Goal: Complete application form

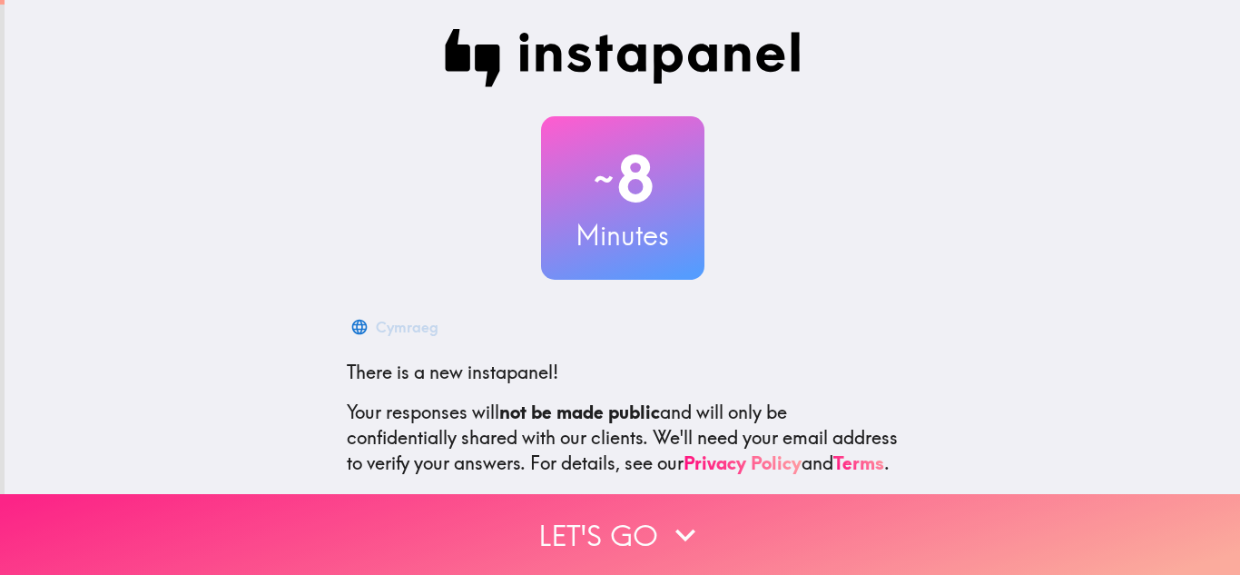
click at [579, 516] on button "Let's go" at bounding box center [620, 534] width 1240 height 81
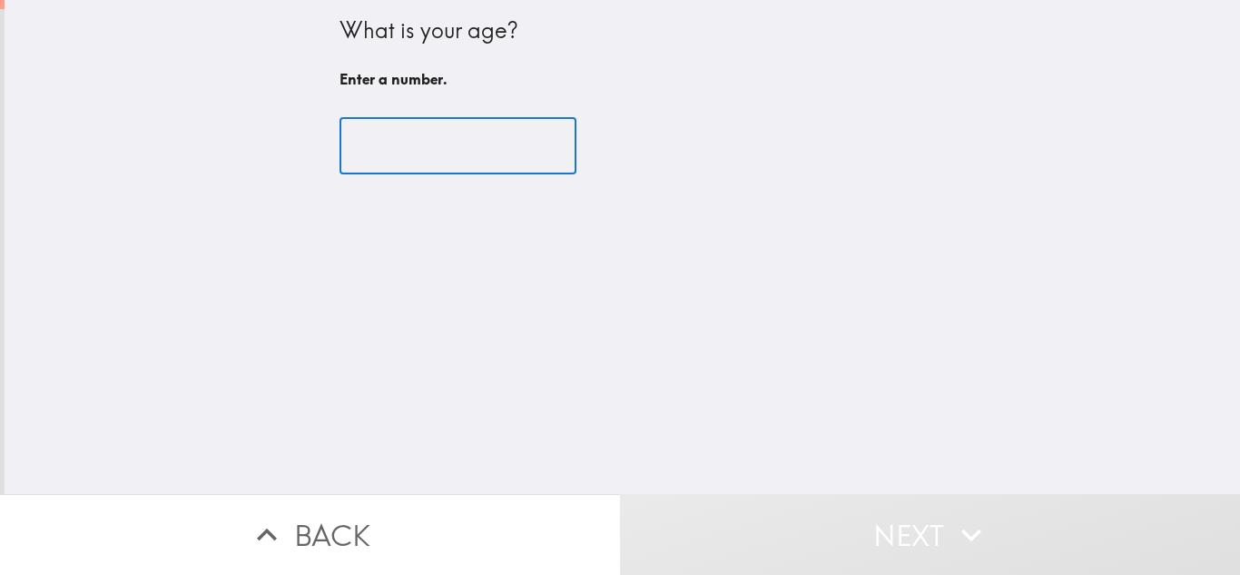
click at [356, 163] on input "number" at bounding box center [458, 146] width 237 height 56
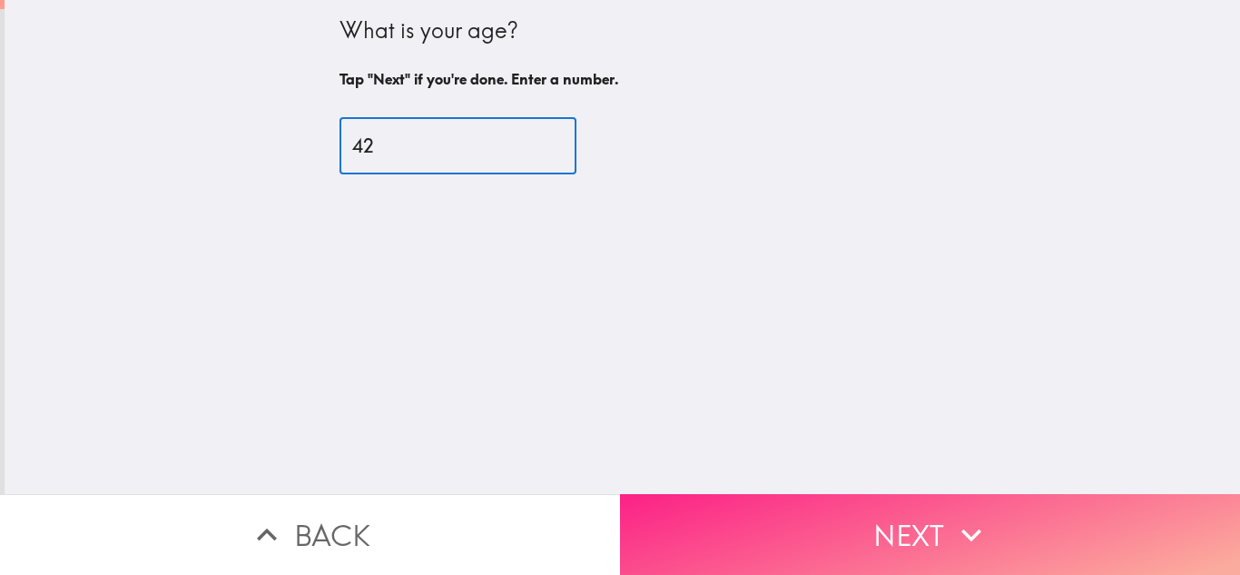
type input "42"
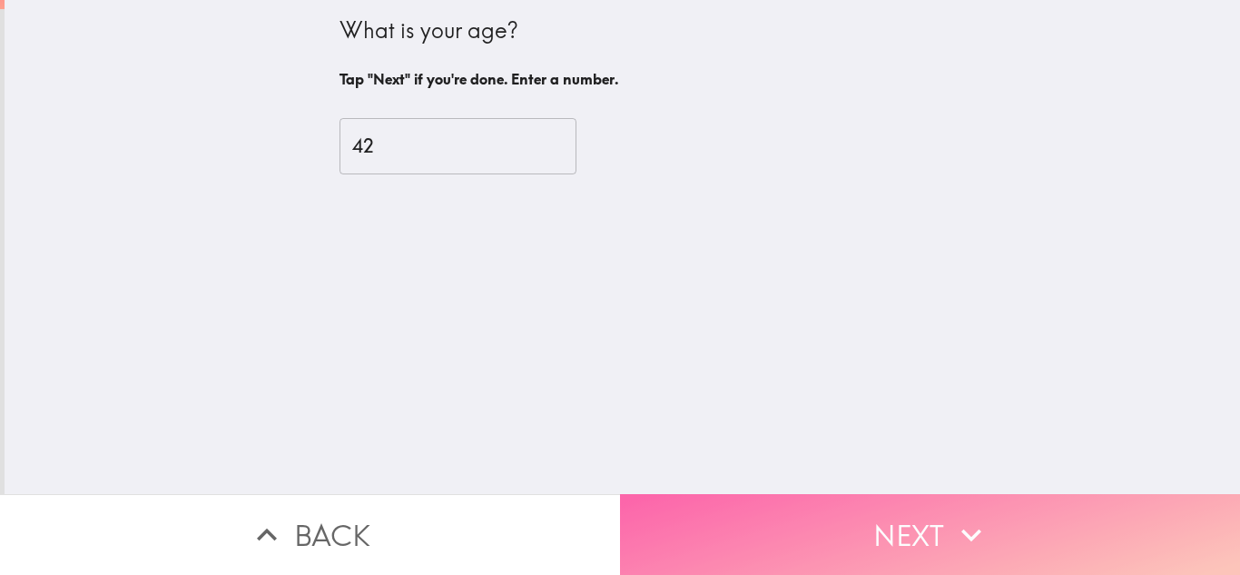
click at [893, 558] on button "Next" at bounding box center [930, 534] width 620 height 81
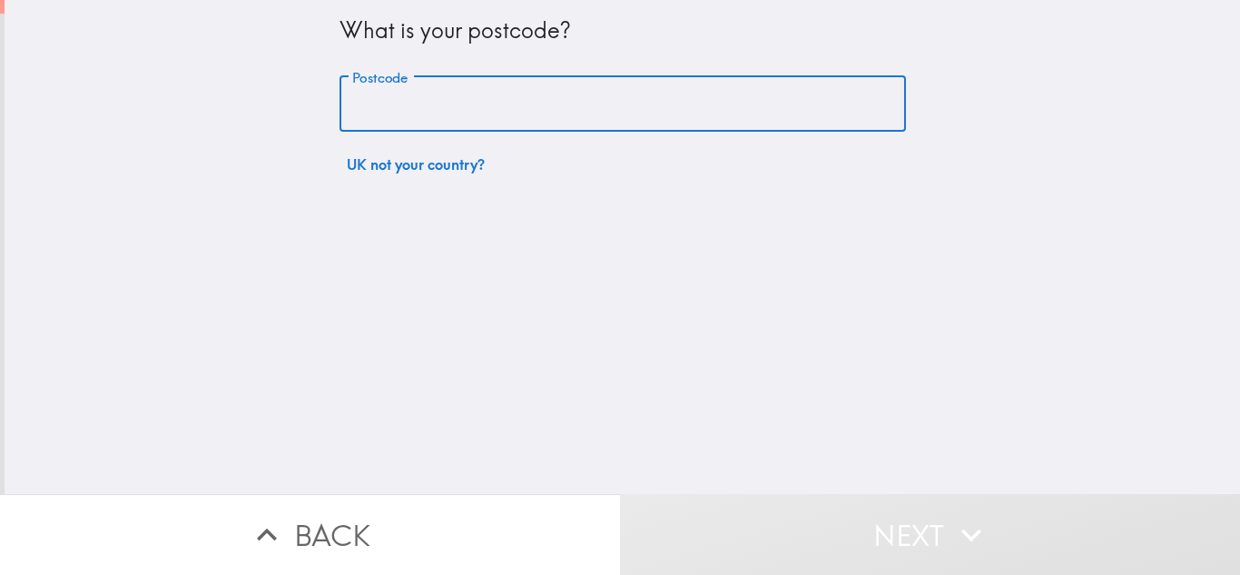
click at [484, 118] on input "Postcode" at bounding box center [623, 104] width 567 height 56
type input "SE18 1QR"
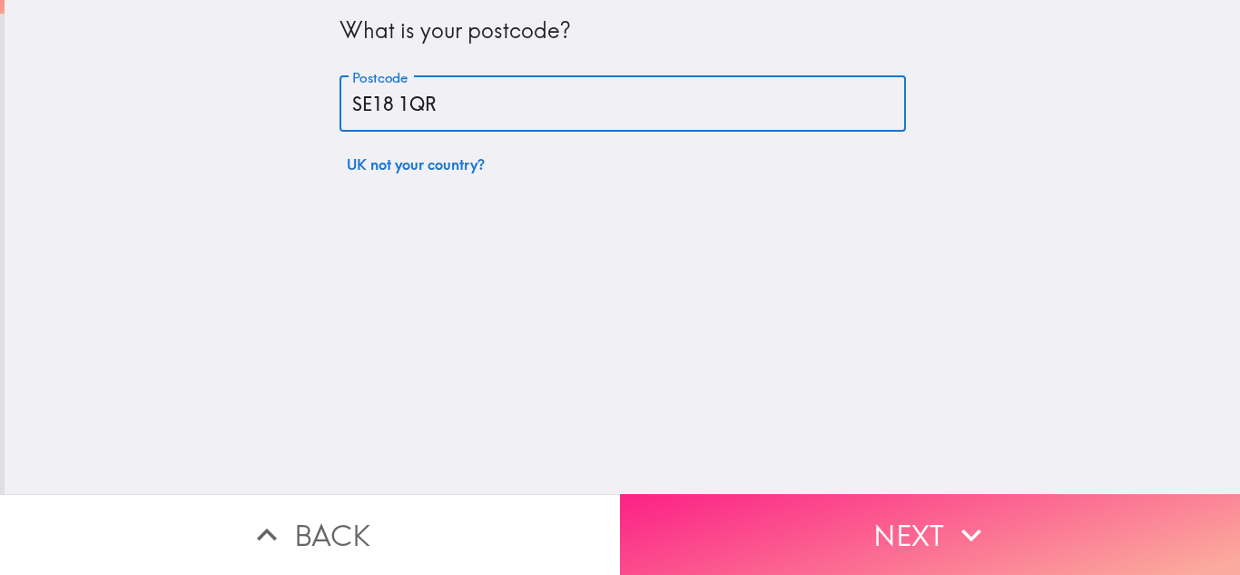
click at [833, 503] on button "Next" at bounding box center [930, 534] width 620 height 81
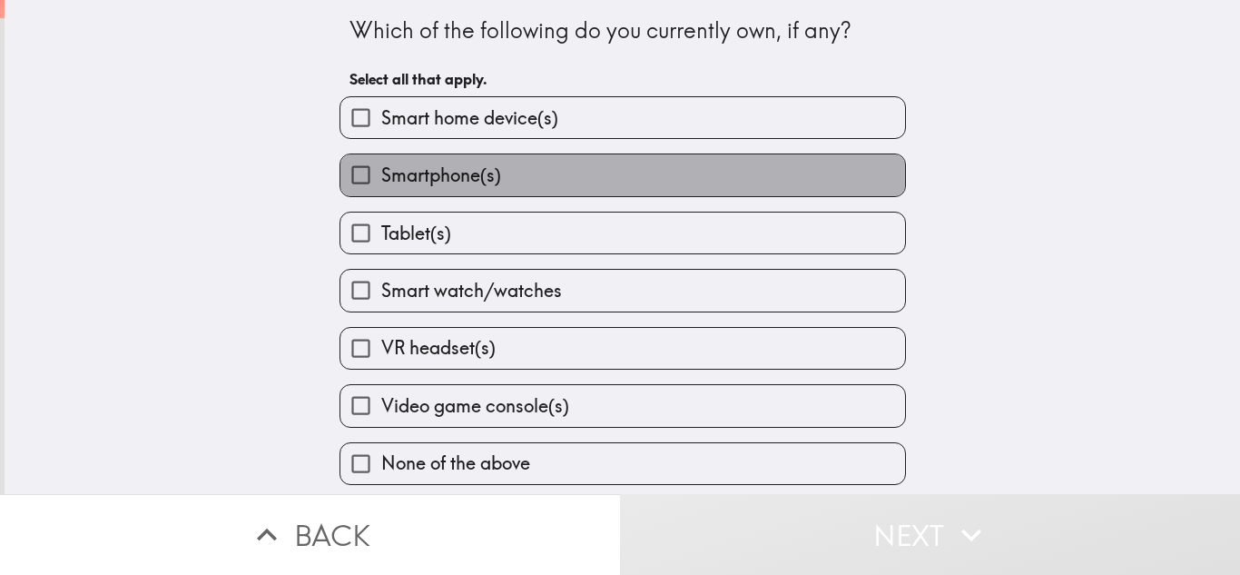
click at [438, 176] on span "Smartphone(s)" at bounding box center [441, 175] width 120 height 25
click at [381, 176] on input "Smartphone(s)" at bounding box center [361, 174] width 41 height 41
checkbox input "true"
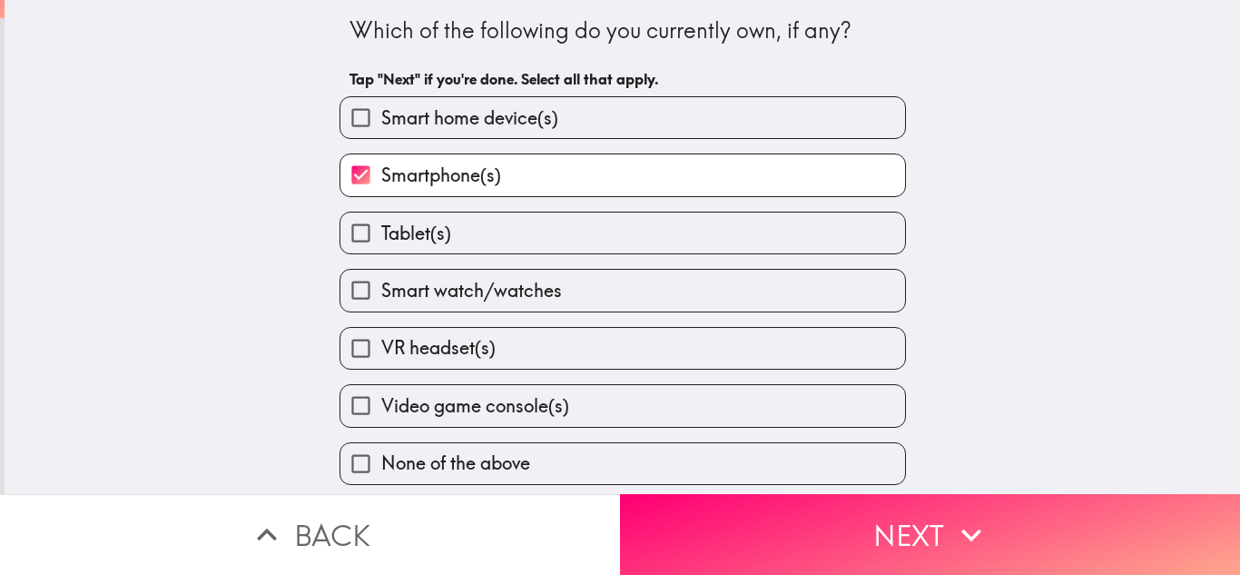
click at [451, 140] on div "Smartphone(s)" at bounding box center [615, 167] width 581 height 57
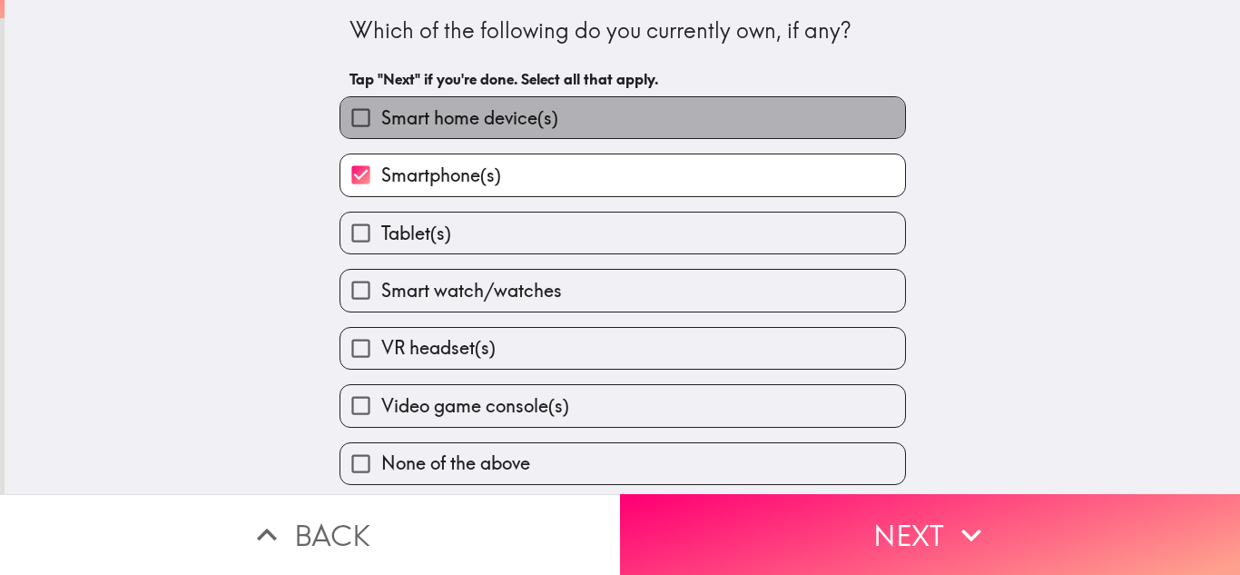
click at [460, 124] on span "Smart home device(s)" at bounding box center [469, 117] width 177 height 25
click at [381, 124] on input "Smart home device(s)" at bounding box center [361, 117] width 41 height 41
checkbox input "true"
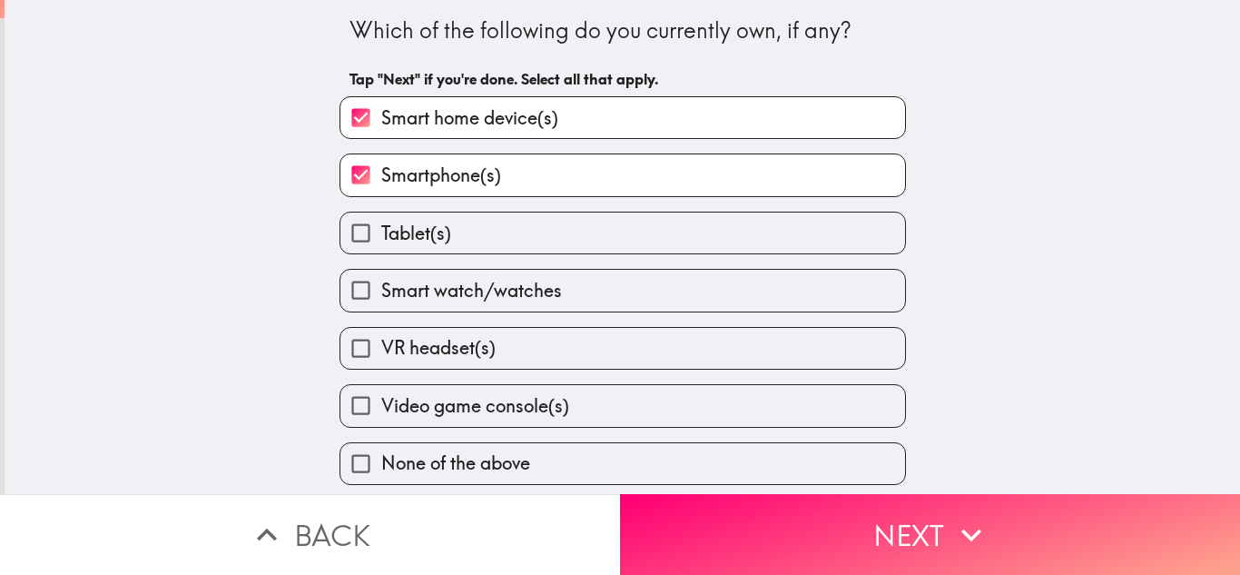
scroll to position [5, 0]
click at [439, 404] on span "Video game console(s)" at bounding box center [475, 405] width 188 height 25
click at [381, 404] on input "Video game console(s)" at bounding box center [361, 405] width 41 height 41
checkbox input "true"
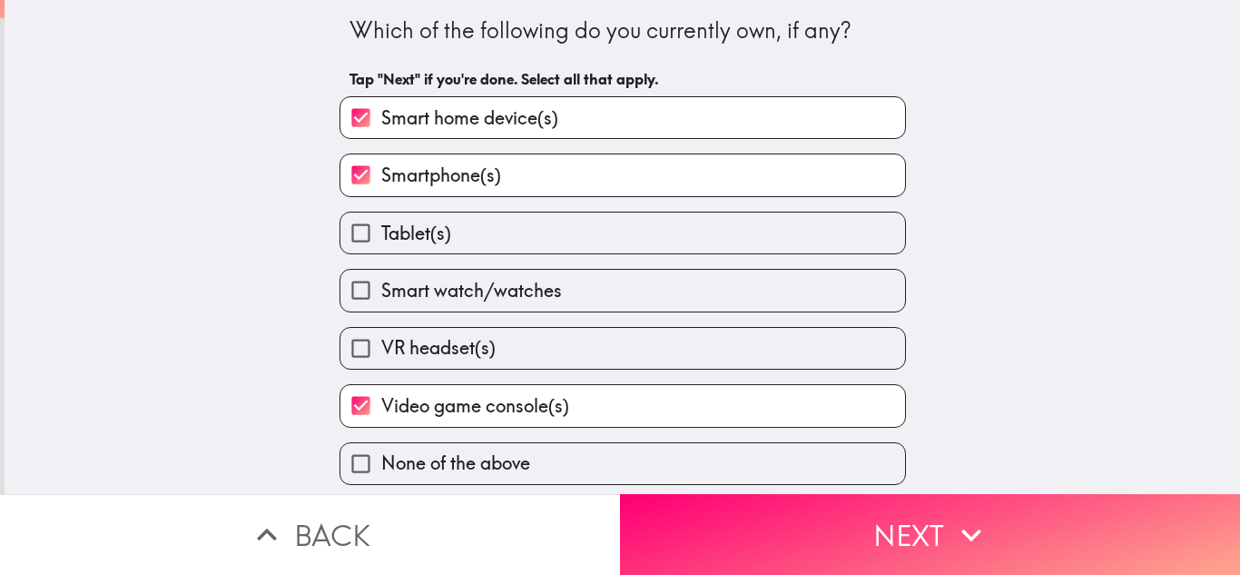
click at [435, 330] on label "VR headset(s)" at bounding box center [623, 348] width 565 height 41
click at [381, 330] on input "VR headset(s)" at bounding box center [361, 348] width 41 height 41
checkbox input "true"
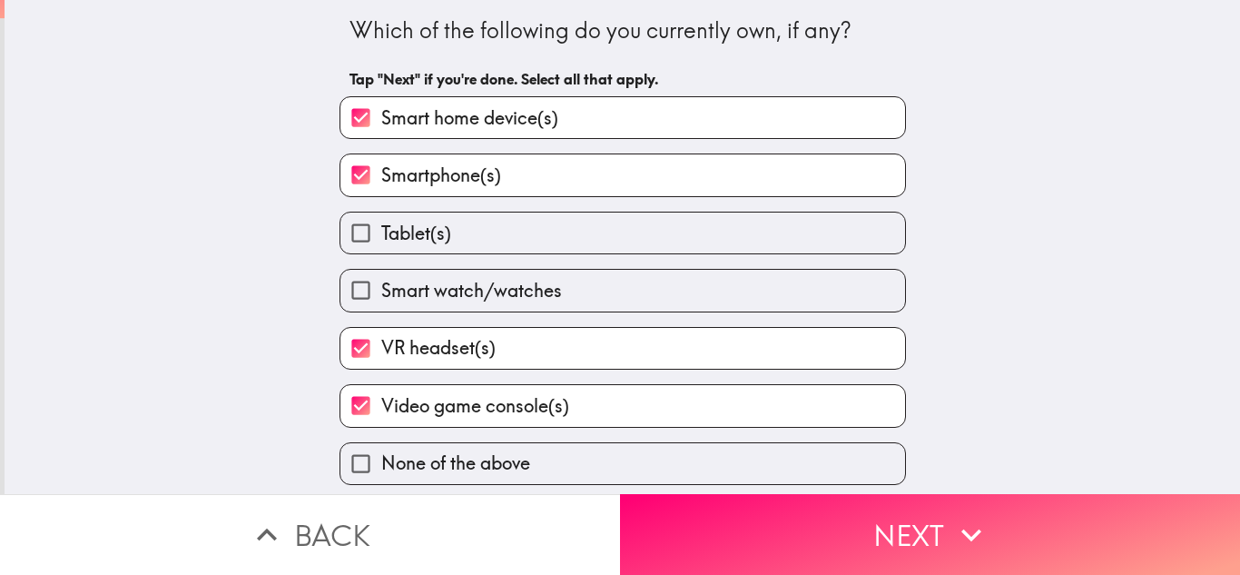
click at [428, 282] on span "Smart watch/watches" at bounding box center [471, 290] width 181 height 25
click at [381, 282] on input "Smart watch/watches" at bounding box center [361, 290] width 41 height 41
checkbox input "true"
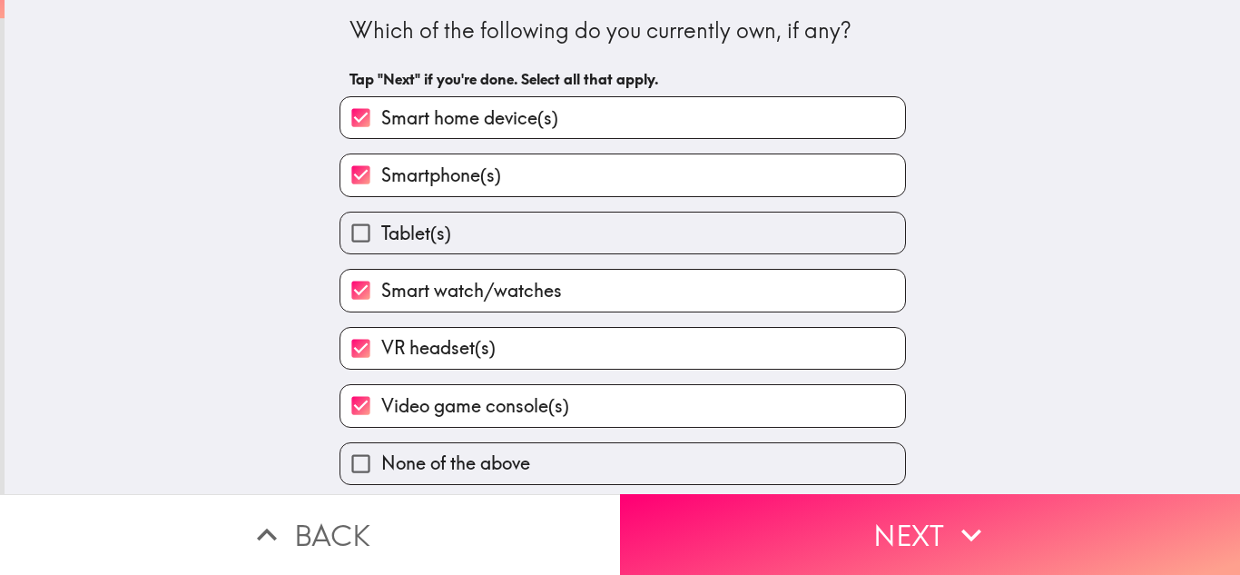
click at [422, 234] on span "Tablet(s)" at bounding box center [416, 233] width 70 height 25
click at [381, 234] on input "Tablet(s)" at bounding box center [361, 232] width 41 height 41
checkbox input "true"
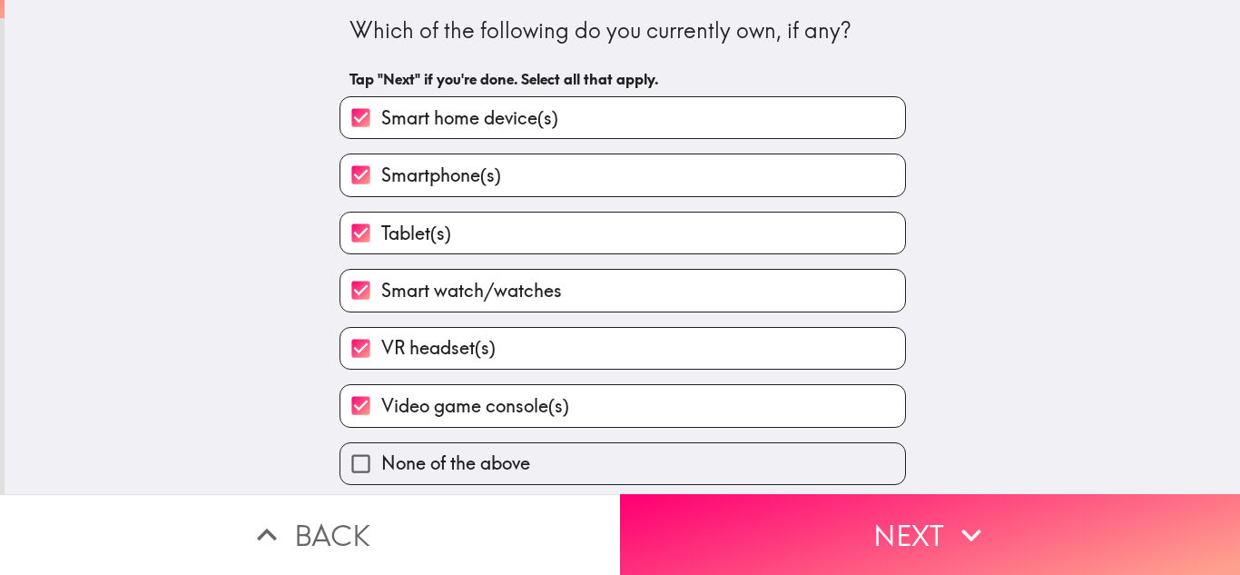
click at [437, 340] on span "VR headset(s)" at bounding box center [438, 347] width 114 height 25
click at [381, 340] on input "VR headset(s)" at bounding box center [361, 348] width 41 height 41
checkbox input "false"
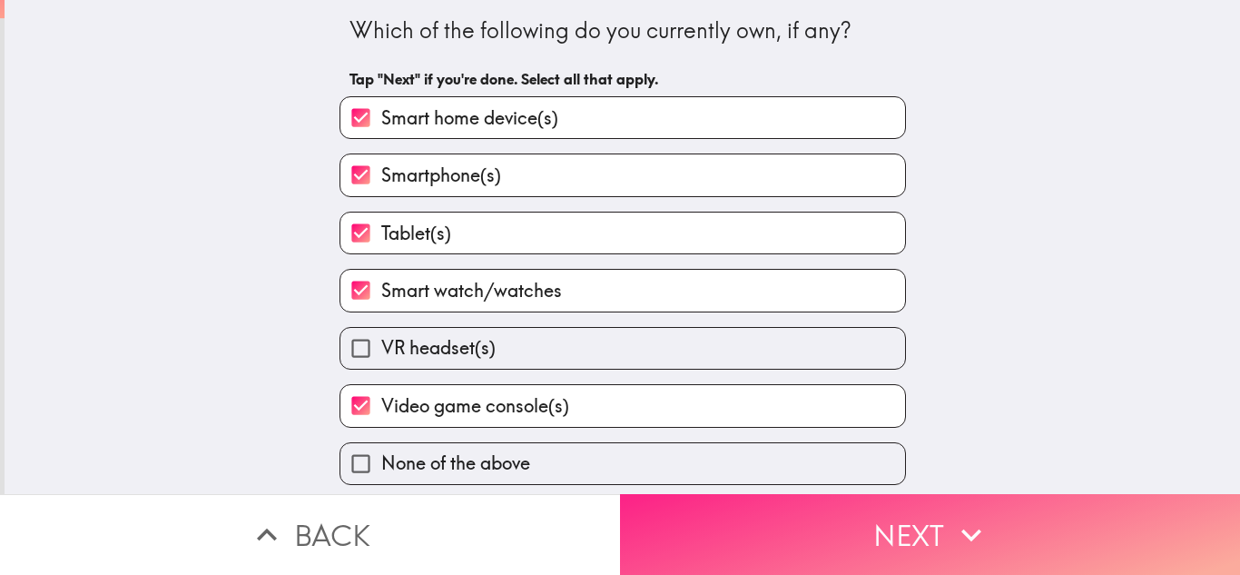
click at [784, 560] on button "Next" at bounding box center [930, 534] width 620 height 81
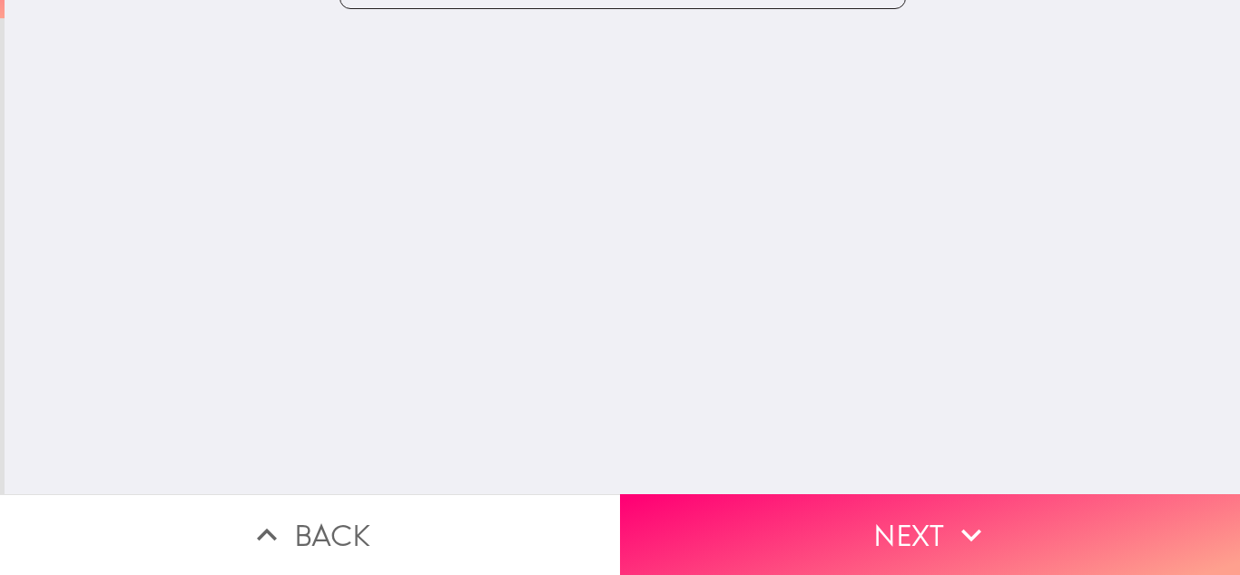
scroll to position [0, 0]
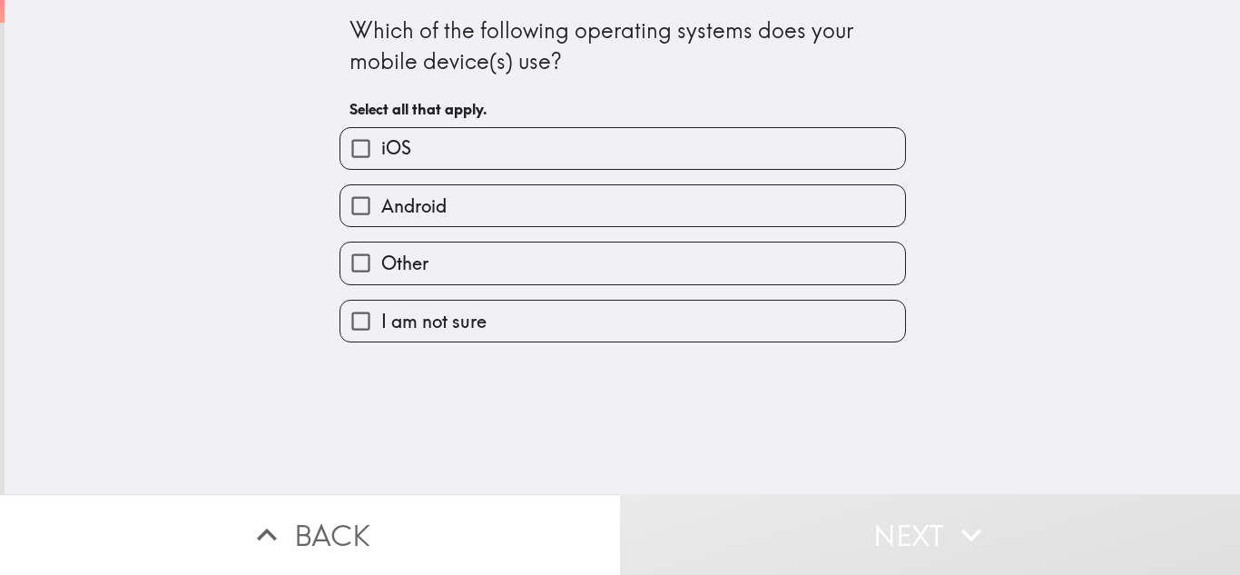
click at [435, 153] on label "iOS" at bounding box center [623, 148] width 565 height 41
click at [381, 153] on input "iOS" at bounding box center [361, 148] width 41 height 41
checkbox input "true"
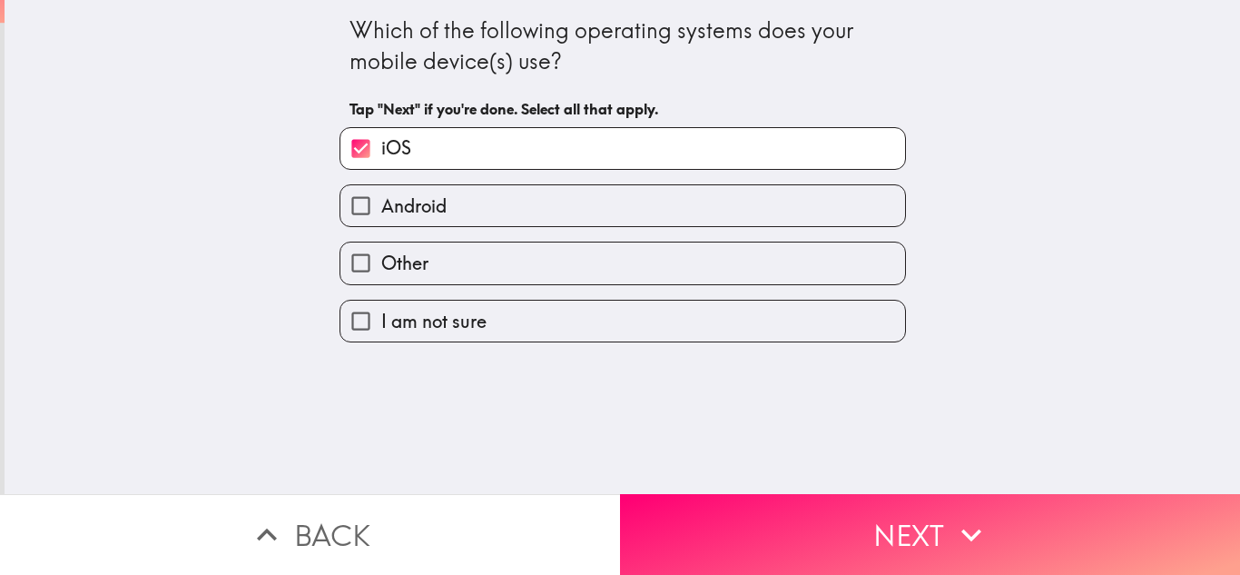
click at [435, 190] on label "Android" at bounding box center [623, 205] width 565 height 41
click at [381, 190] on input "Android" at bounding box center [361, 205] width 41 height 41
checkbox input "true"
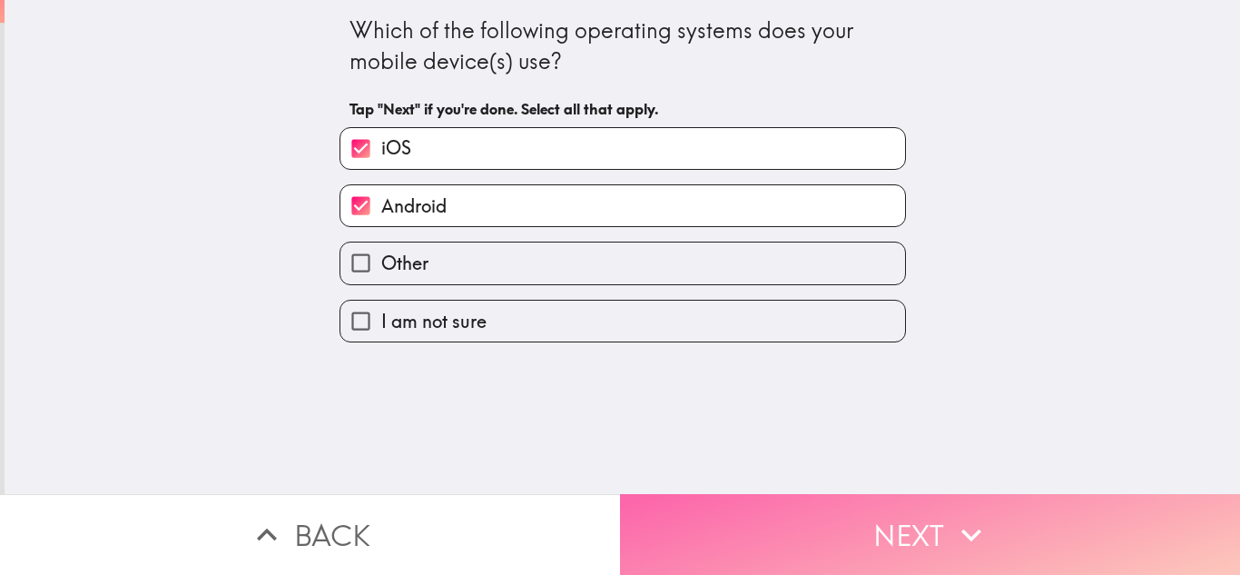
click at [801, 502] on button "Next" at bounding box center [930, 534] width 620 height 81
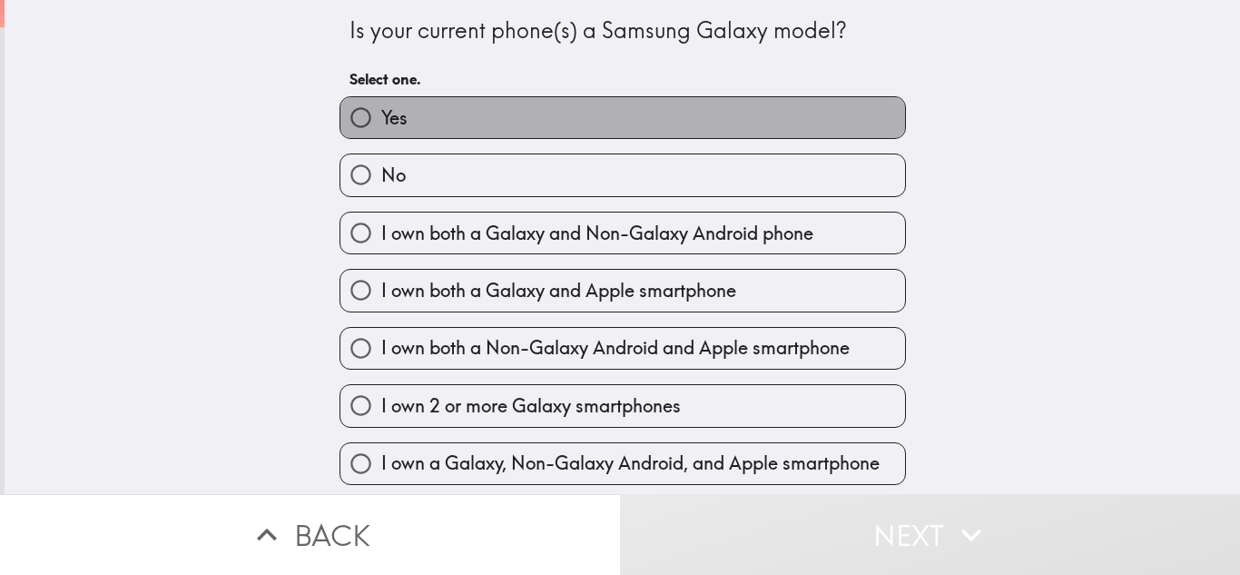
click at [497, 132] on label "Yes" at bounding box center [623, 117] width 565 height 41
click at [381, 132] on input "Yes" at bounding box center [361, 117] width 41 height 41
radio input "true"
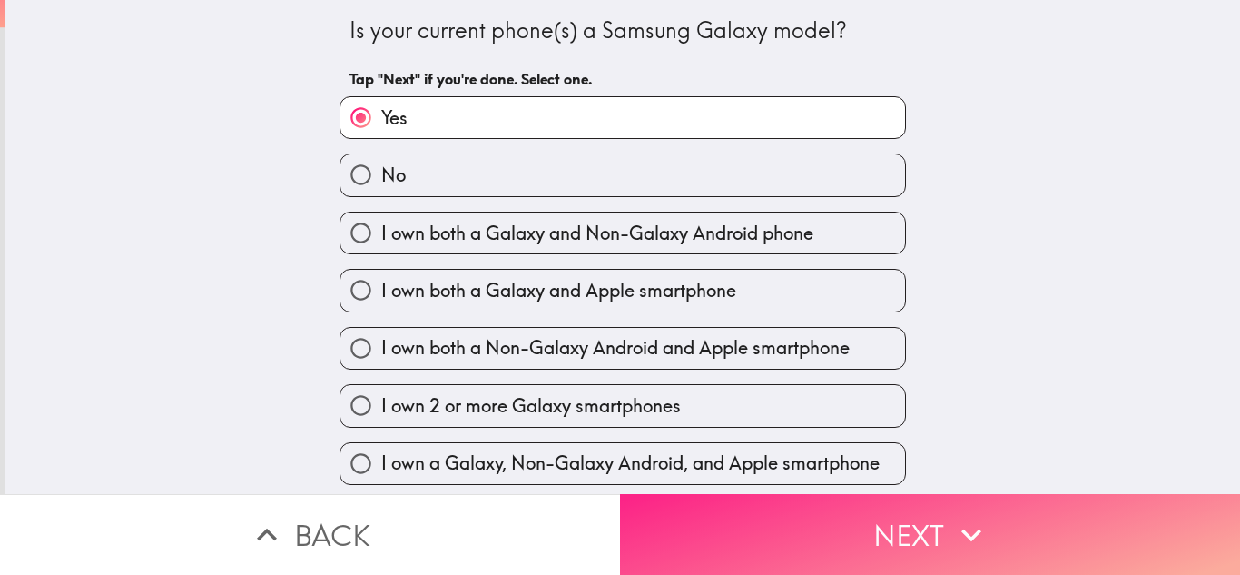
click at [853, 507] on button "Next" at bounding box center [930, 534] width 620 height 81
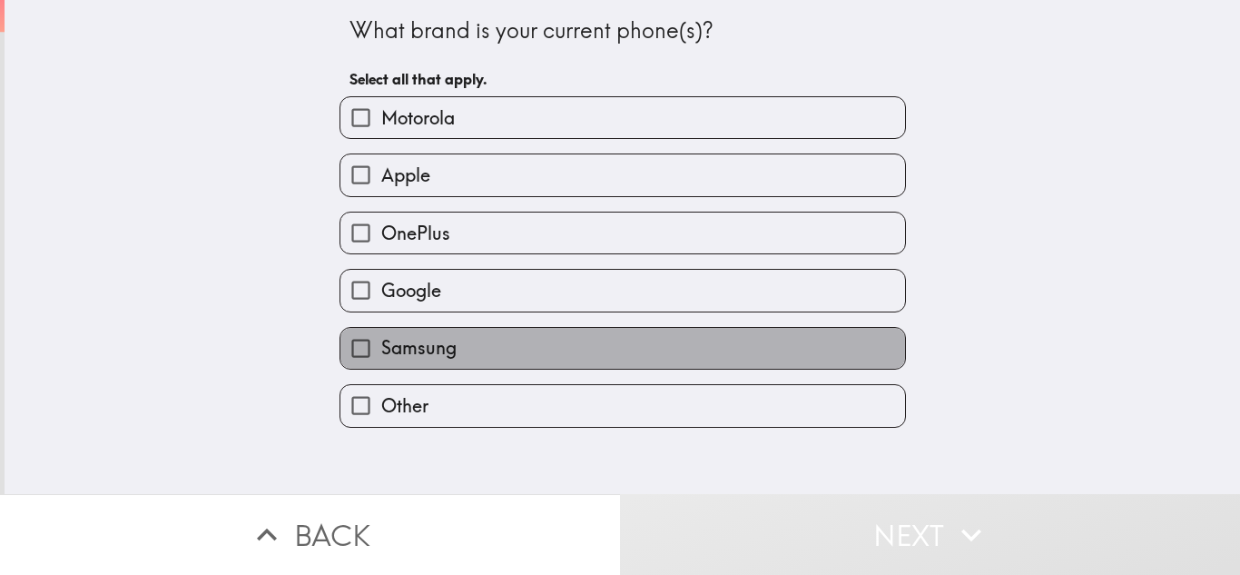
click at [491, 341] on label "Samsung" at bounding box center [623, 348] width 565 height 41
click at [381, 341] on input "Samsung" at bounding box center [361, 348] width 41 height 41
checkbox input "true"
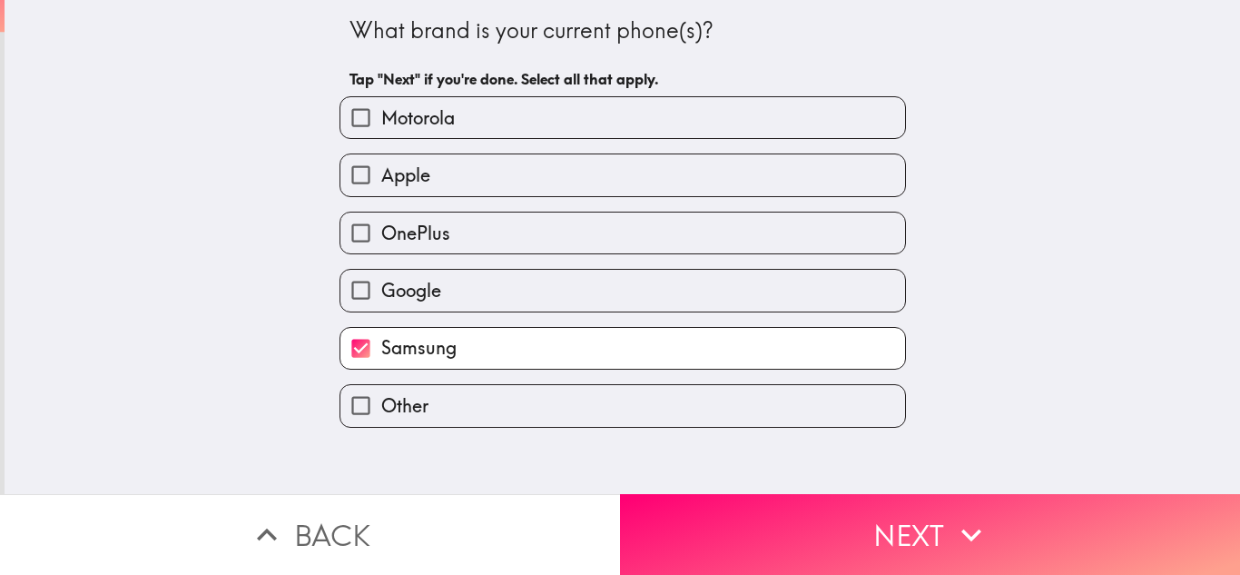
click at [577, 177] on label "Apple" at bounding box center [623, 174] width 565 height 41
click at [381, 177] on input "Apple" at bounding box center [361, 174] width 41 height 41
checkbox input "true"
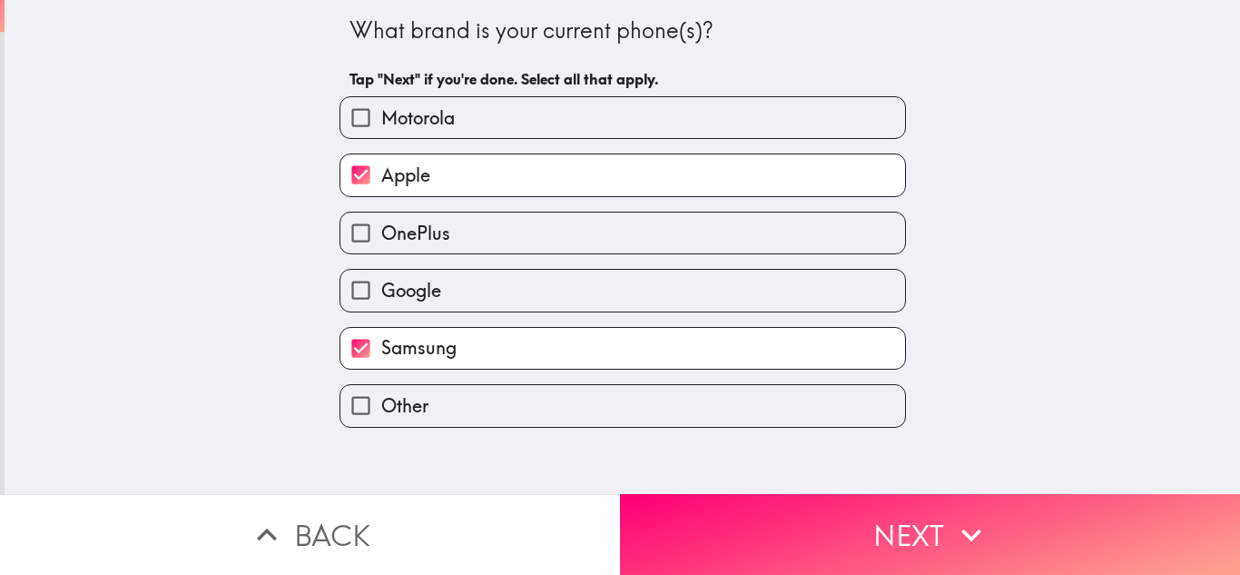
click at [963, 548] on button "Next" at bounding box center [930, 534] width 620 height 81
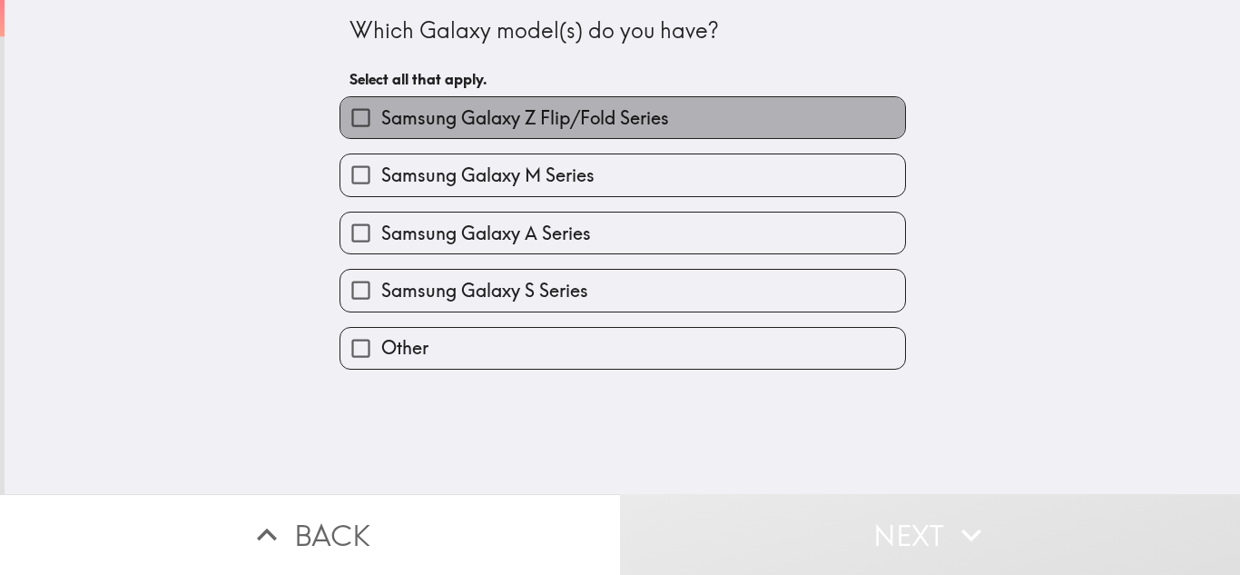
click at [617, 111] on span "Samsung Galaxy Z Flip/Fold Series" at bounding box center [525, 117] width 288 height 25
click at [381, 111] on input "Samsung Galaxy Z Flip/Fold Series" at bounding box center [361, 117] width 41 height 41
checkbox input "true"
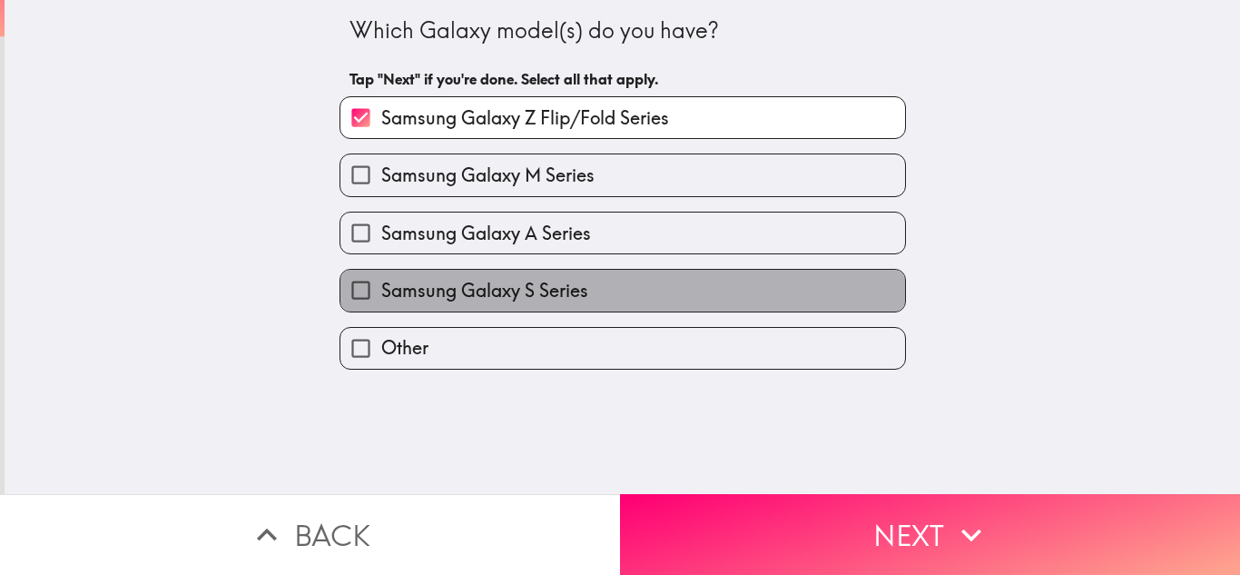
drag, startPoint x: 553, startPoint y: 301, endPoint x: 545, endPoint y: 269, distance: 32.8
click at [553, 301] on span "Samsung Galaxy S Series" at bounding box center [484, 290] width 207 height 25
click at [381, 301] on input "Samsung Galaxy S Series" at bounding box center [361, 290] width 41 height 41
checkbox input "true"
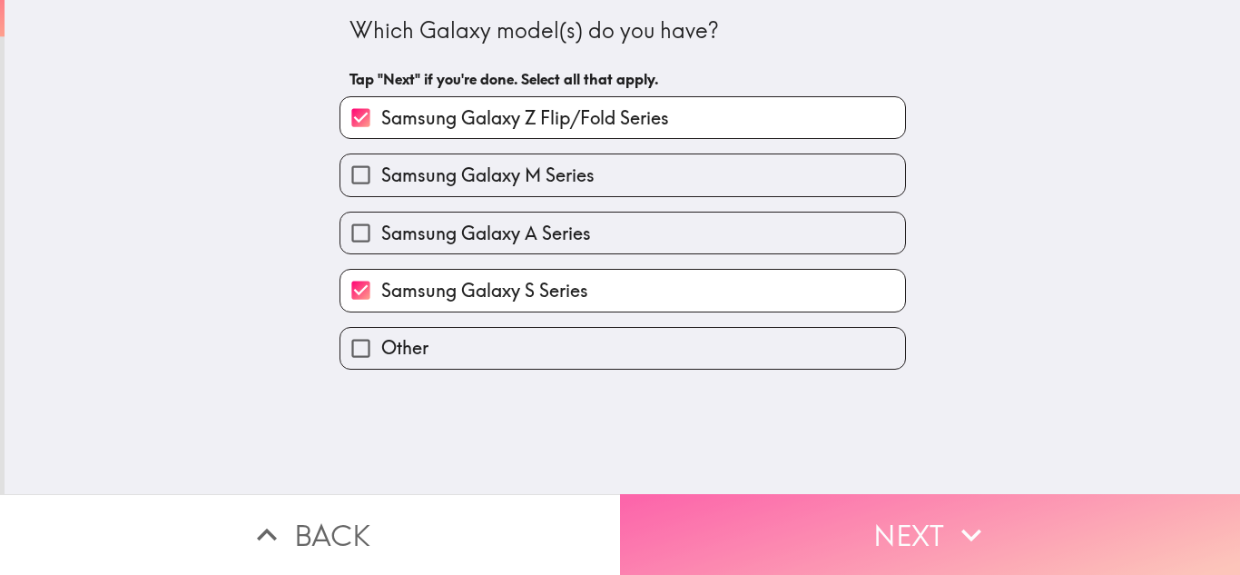
click at [1009, 508] on button "Next" at bounding box center [930, 534] width 620 height 81
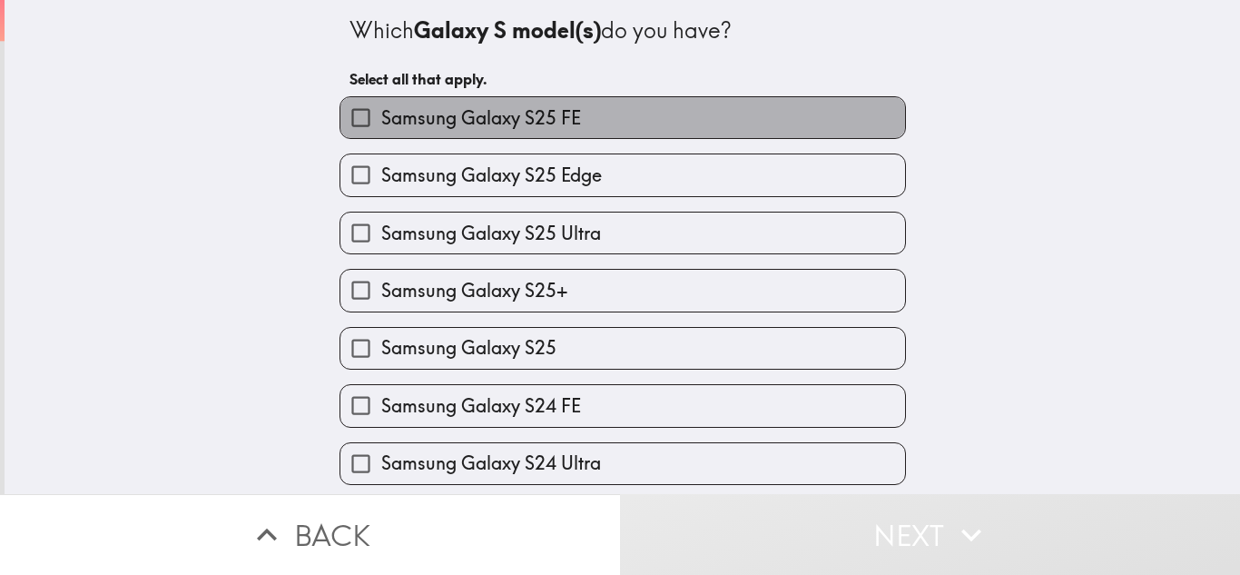
click at [552, 125] on span "Samsung Galaxy S25 FE" at bounding box center [481, 117] width 200 height 25
click at [381, 125] on input "Samsung Galaxy S25 FE" at bounding box center [361, 117] width 41 height 41
checkbox input "true"
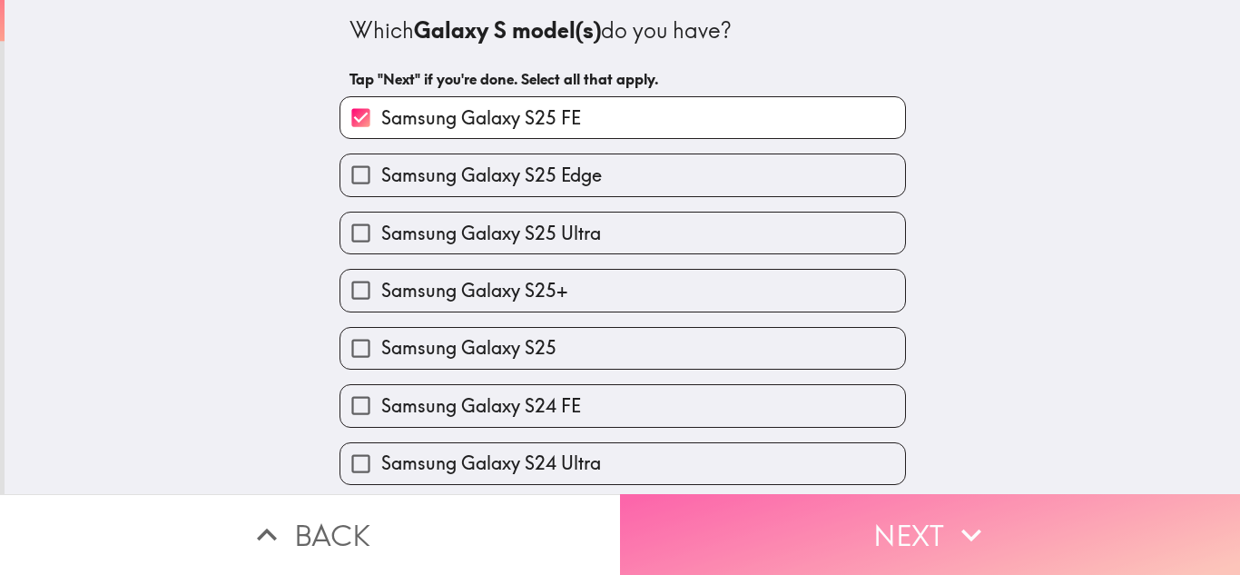
click at [853, 534] on button "Next" at bounding box center [930, 534] width 620 height 81
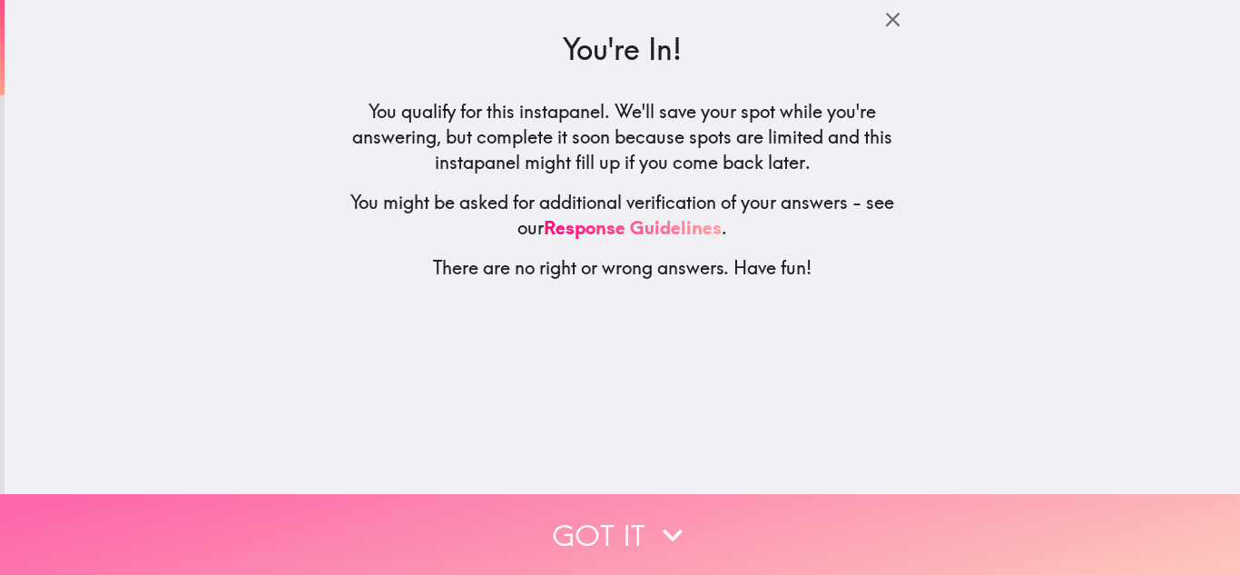
click at [800, 499] on button "Got it" at bounding box center [620, 534] width 1240 height 81
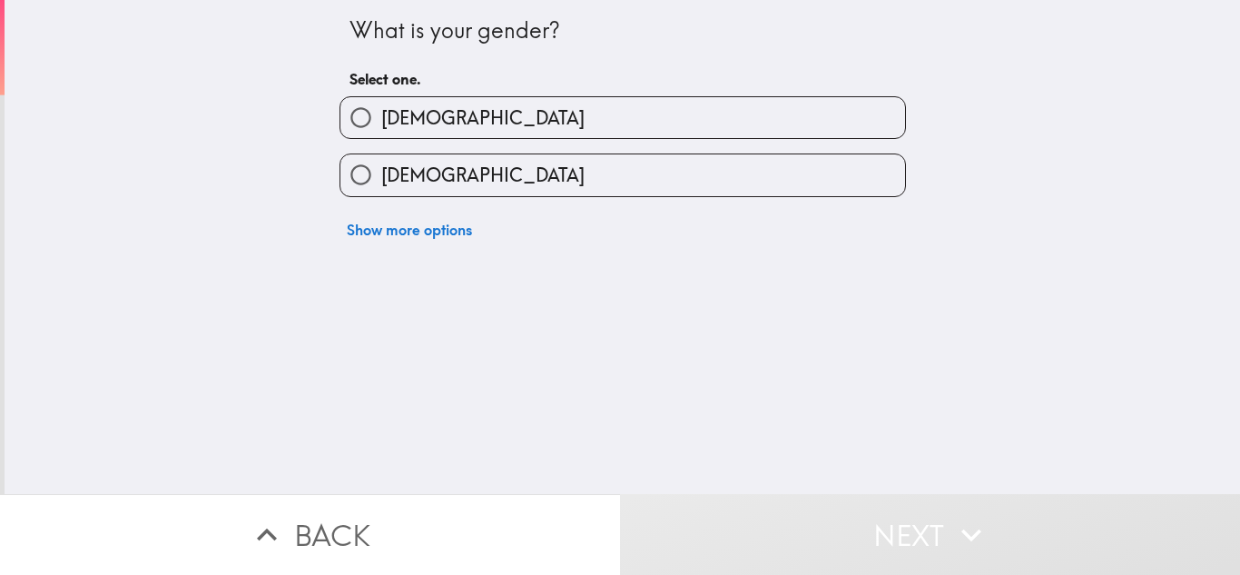
click at [440, 104] on label "[DEMOGRAPHIC_DATA]" at bounding box center [623, 117] width 565 height 41
click at [381, 104] on input "[DEMOGRAPHIC_DATA]" at bounding box center [361, 117] width 41 height 41
radio input "true"
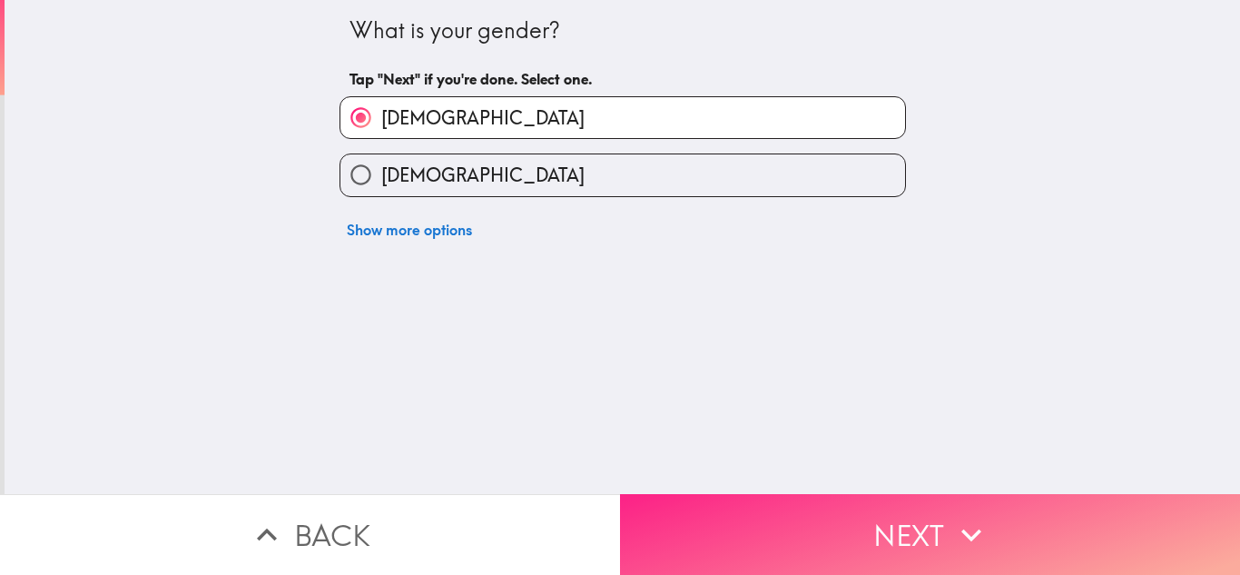
click at [795, 528] on button "Next" at bounding box center [930, 534] width 620 height 81
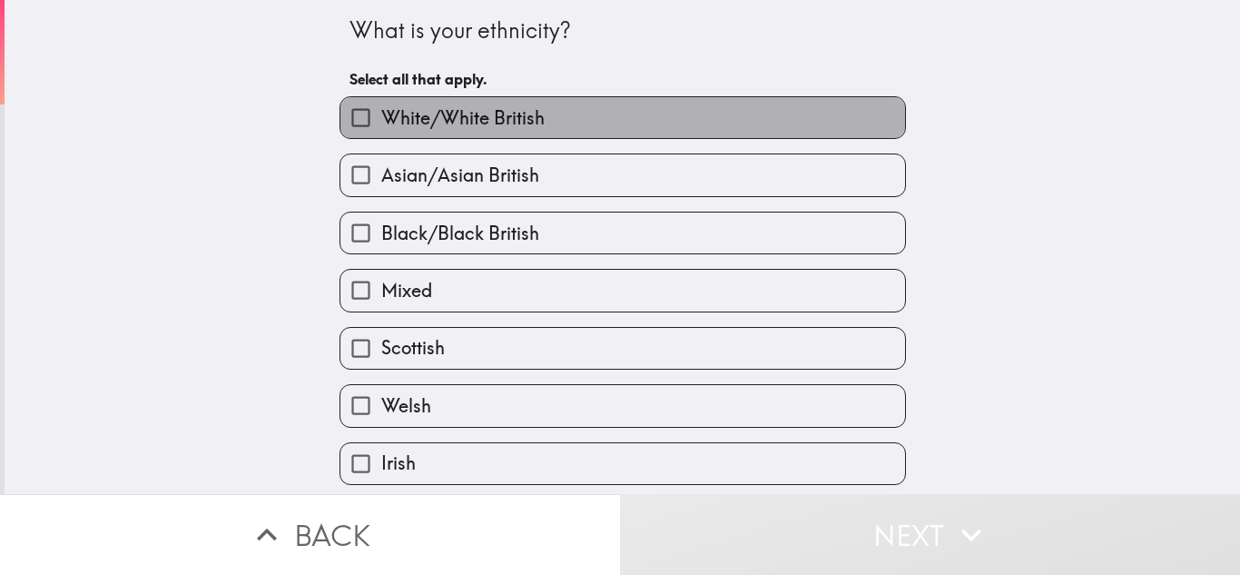
click at [495, 133] on label "White/White British" at bounding box center [623, 117] width 565 height 41
click at [381, 133] on input "White/White British" at bounding box center [361, 117] width 41 height 41
checkbox input "true"
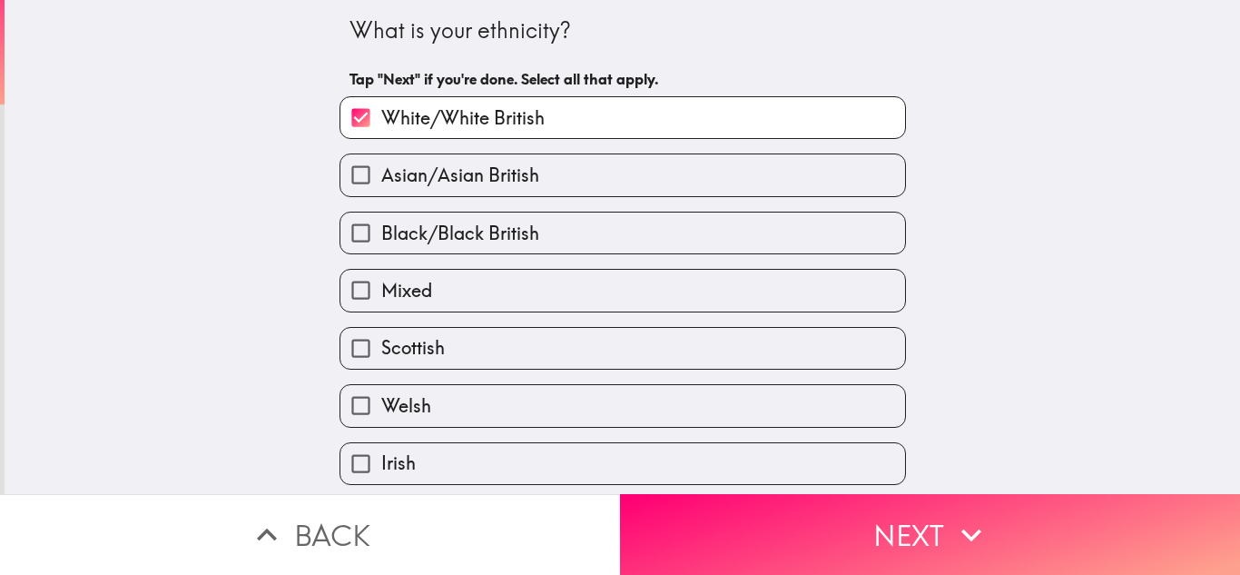
click at [781, 464] on label "Irish" at bounding box center [623, 463] width 565 height 41
click at [381, 464] on input "Irish" at bounding box center [361, 463] width 41 height 41
checkbox input "true"
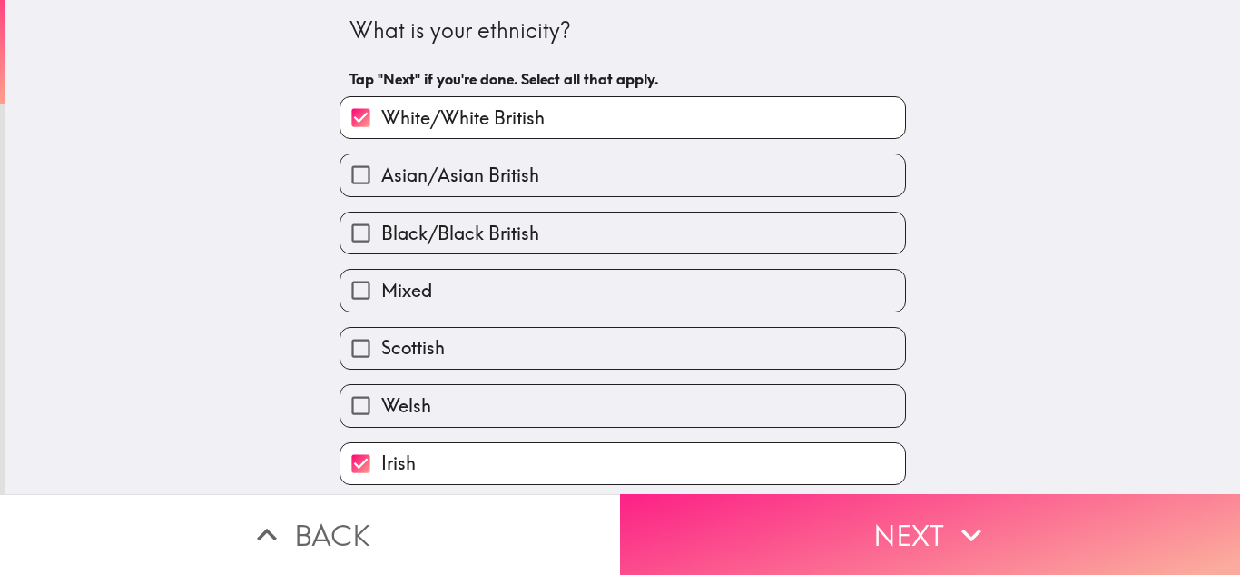
scroll to position [4, 0]
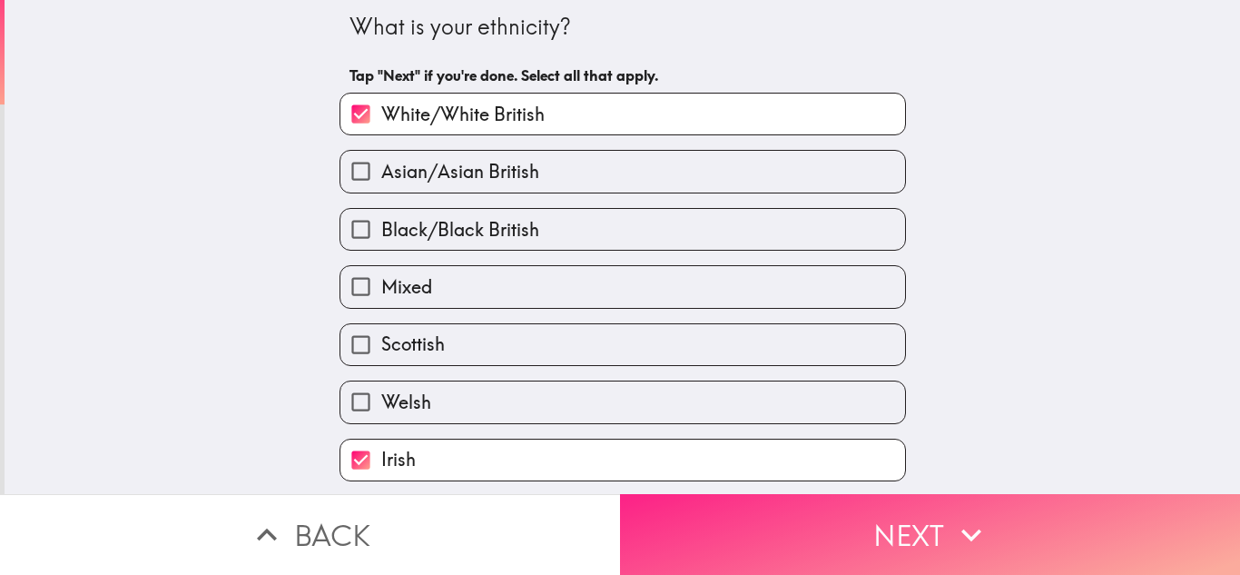
click at [780, 494] on button "Next" at bounding box center [930, 534] width 620 height 81
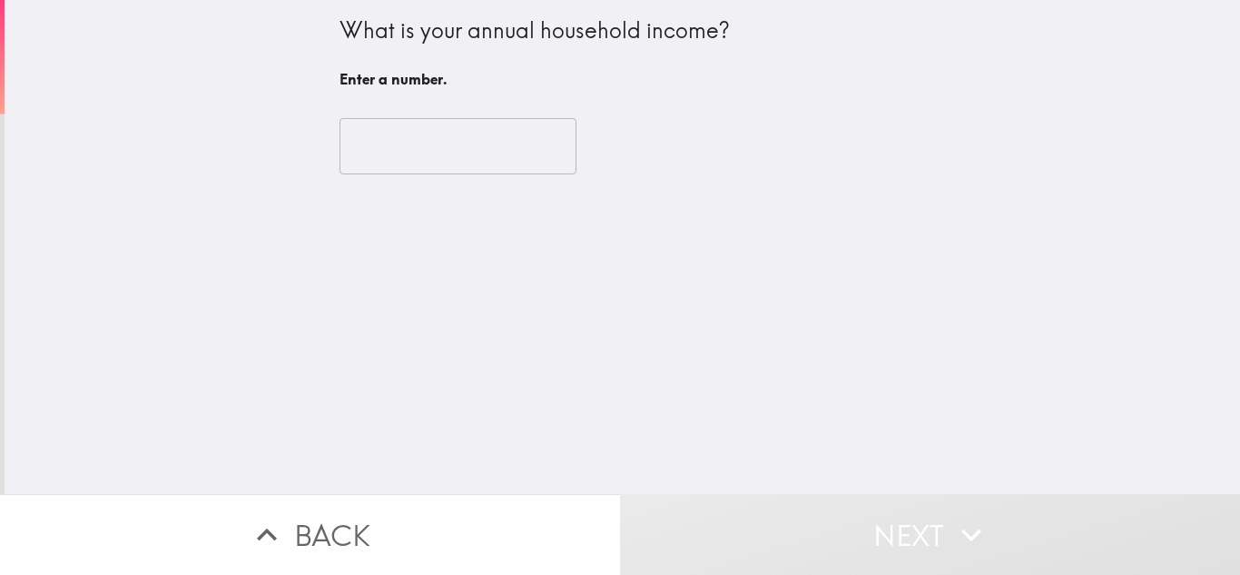
click at [411, 140] on input "number" at bounding box center [458, 146] width 237 height 56
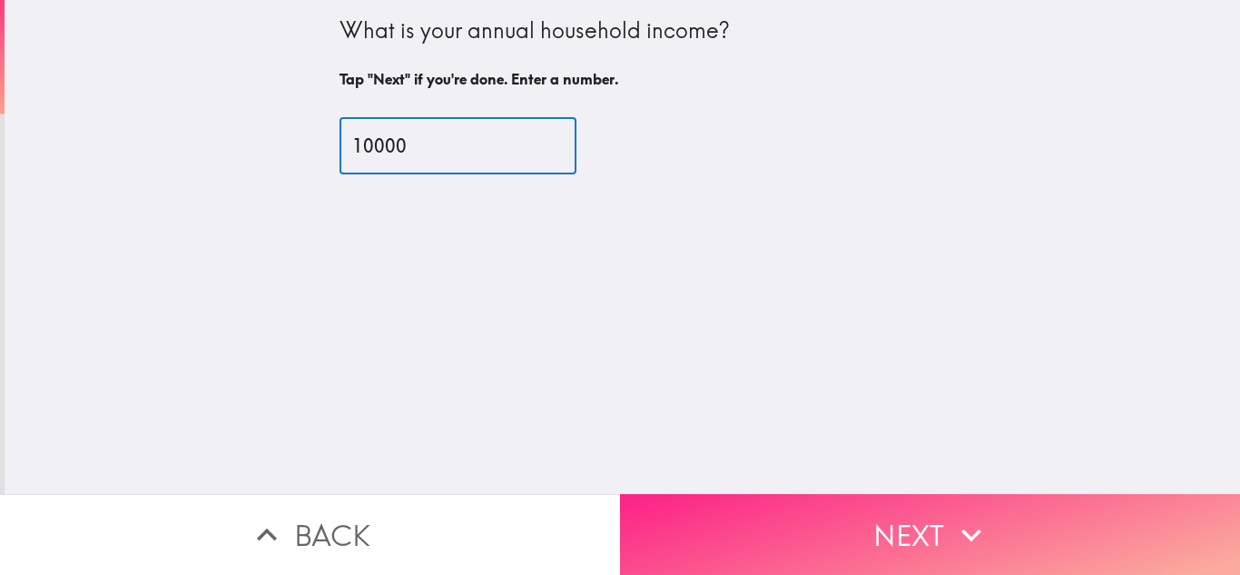
type input "10000"
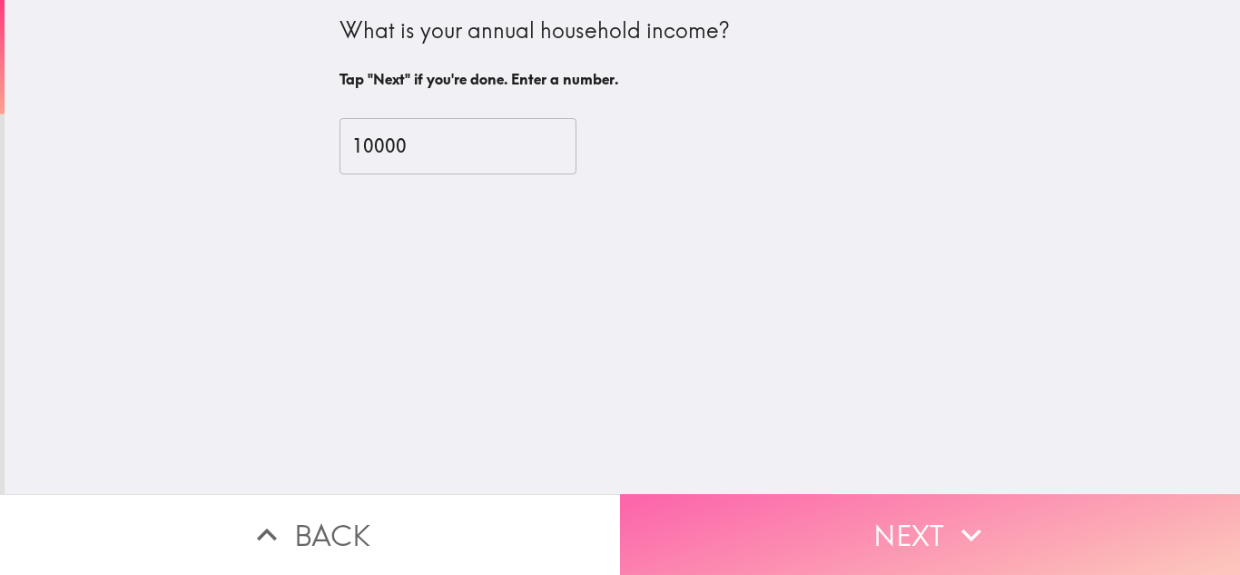
click at [875, 519] on button "Next" at bounding box center [930, 534] width 620 height 81
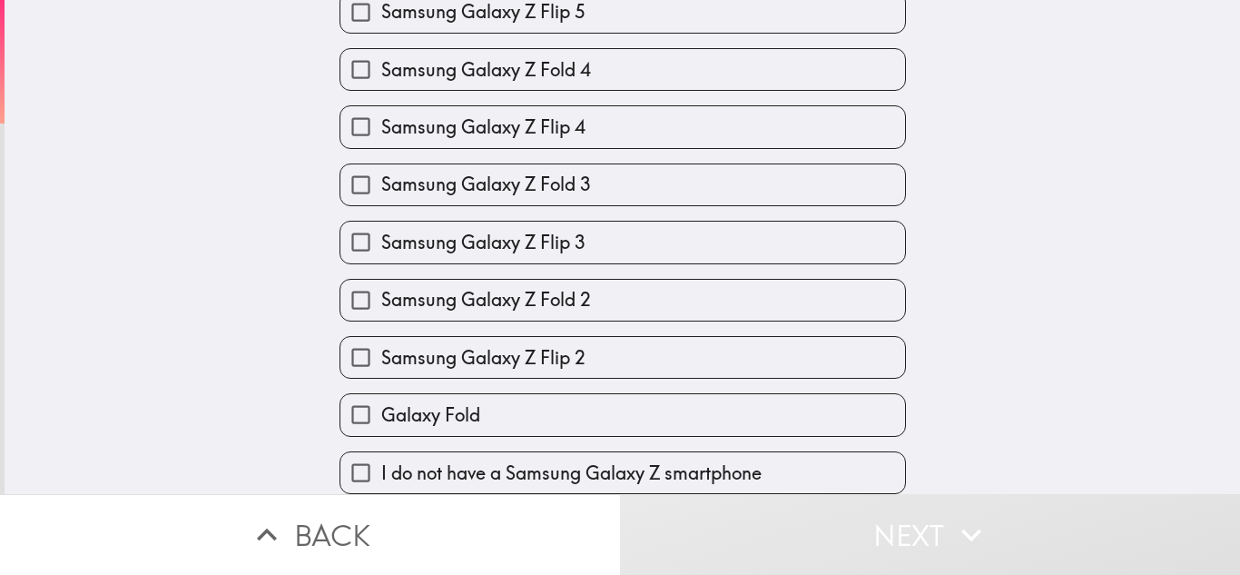
scroll to position [465, 0]
click at [482, 346] on span "Samsung Galaxy Z Flip 2" at bounding box center [483, 357] width 204 height 25
click at [381, 346] on input "Samsung Galaxy Z Flip 2" at bounding box center [361, 357] width 41 height 41
checkbox input "true"
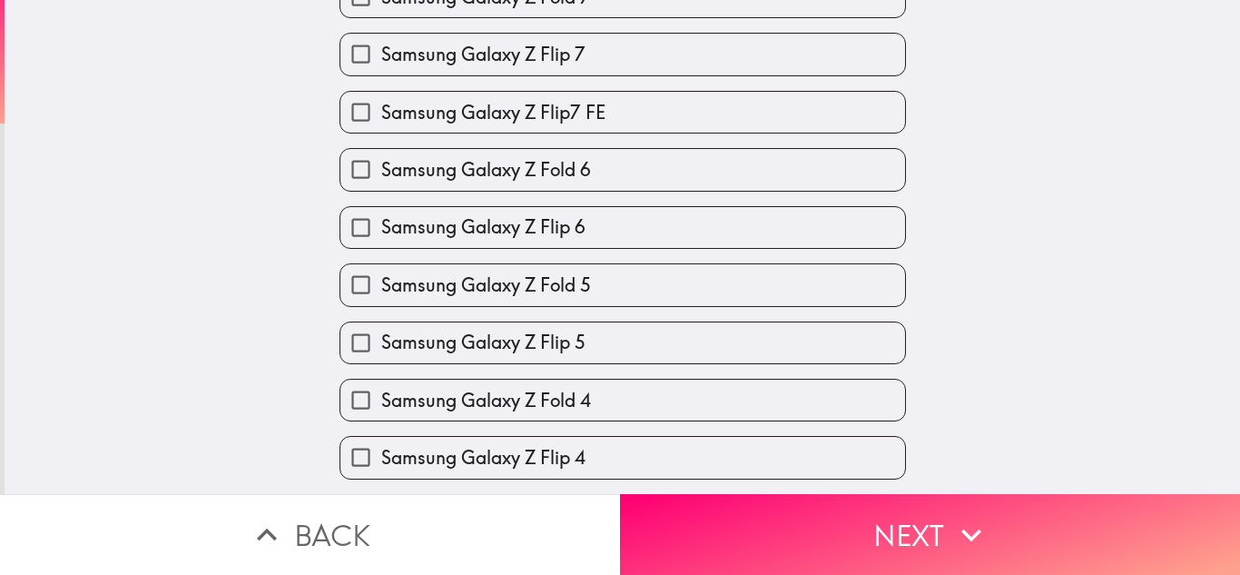
scroll to position [11, 0]
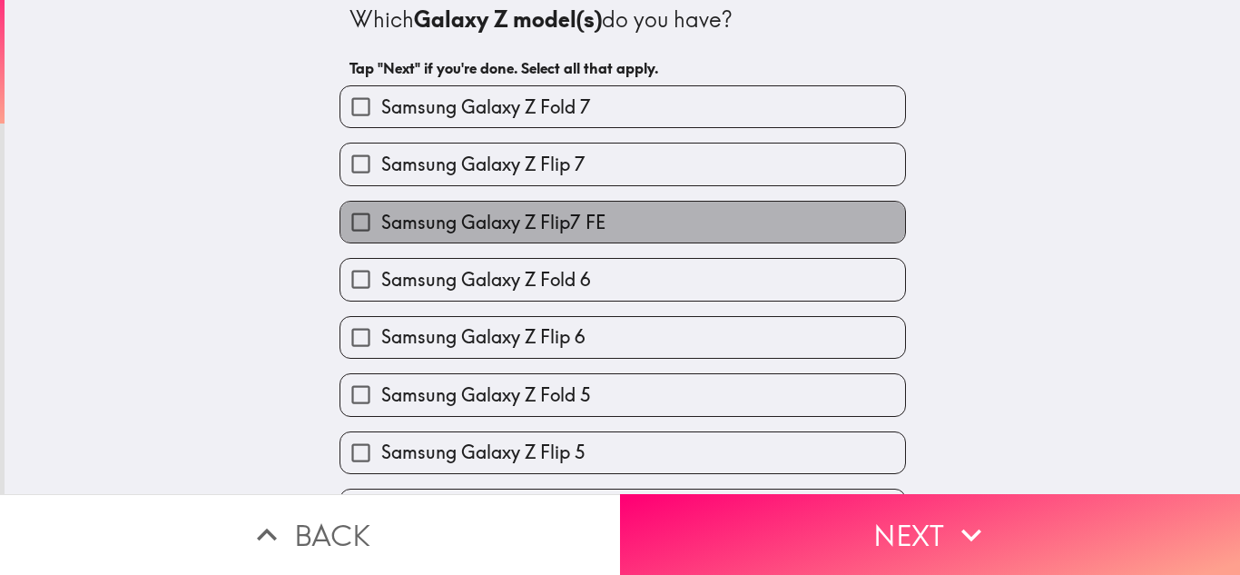
click at [520, 210] on span "Samsung Galaxy Z Flip7 FE" at bounding box center [493, 222] width 224 height 25
click at [381, 210] on input "Samsung Galaxy Z Flip7 FE" at bounding box center [361, 222] width 41 height 41
checkbox input "true"
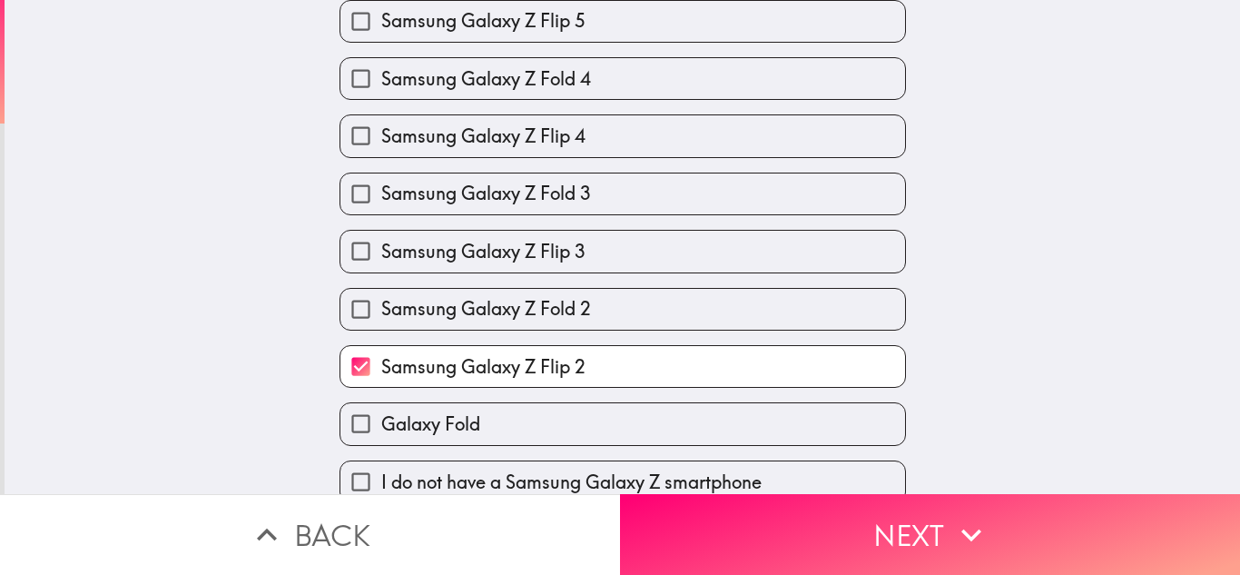
scroll to position [465, 0]
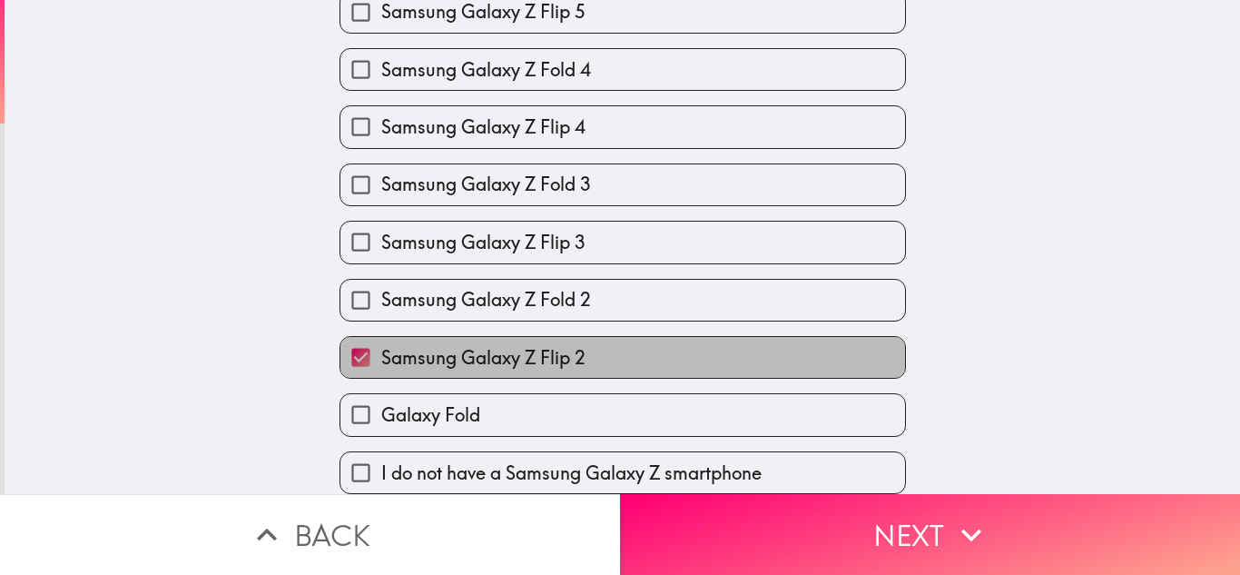
click at [490, 345] on span "Samsung Galaxy Z Flip 2" at bounding box center [483, 357] width 204 height 25
click at [381, 341] on input "Samsung Galaxy Z Flip 2" at bounding box center [361, 357] width 41 height 41
checkbox input "false"
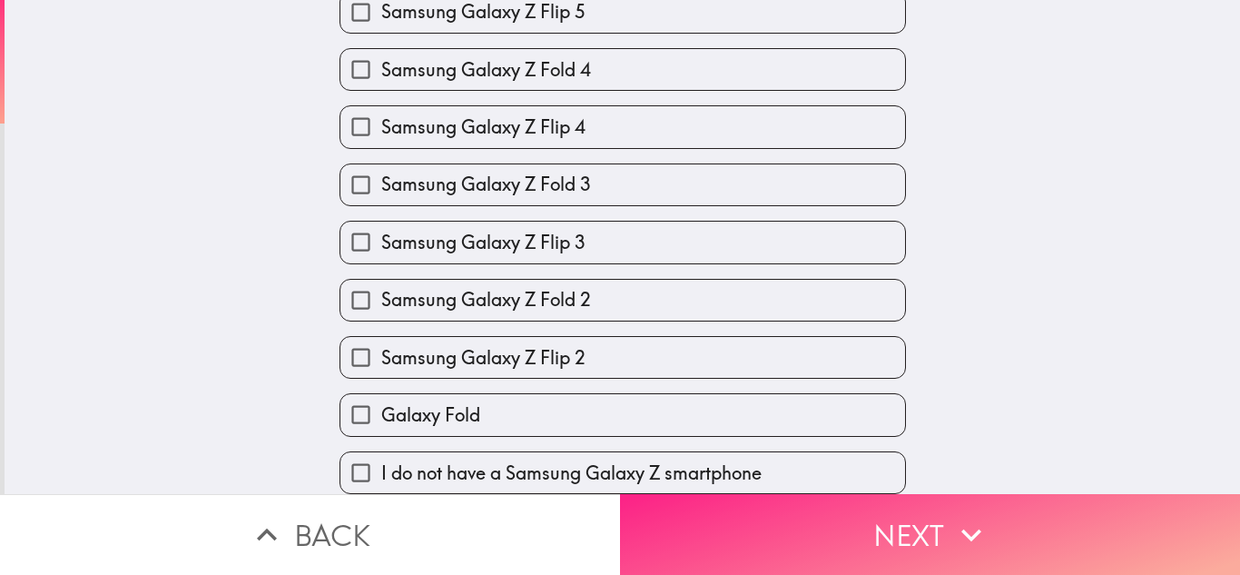
click at [864, 523] on button "Next" at bounding box center [930, 534] width 620 height 81
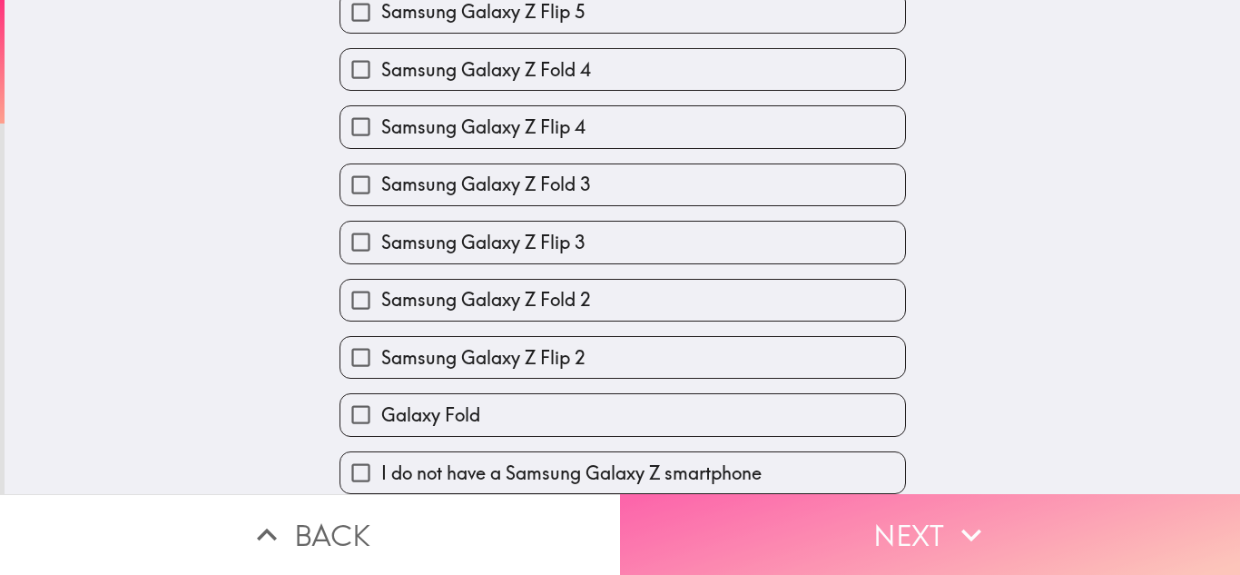
click at [864, 523] on button "Next" at bounding box center [930, 534] width 620 height 81
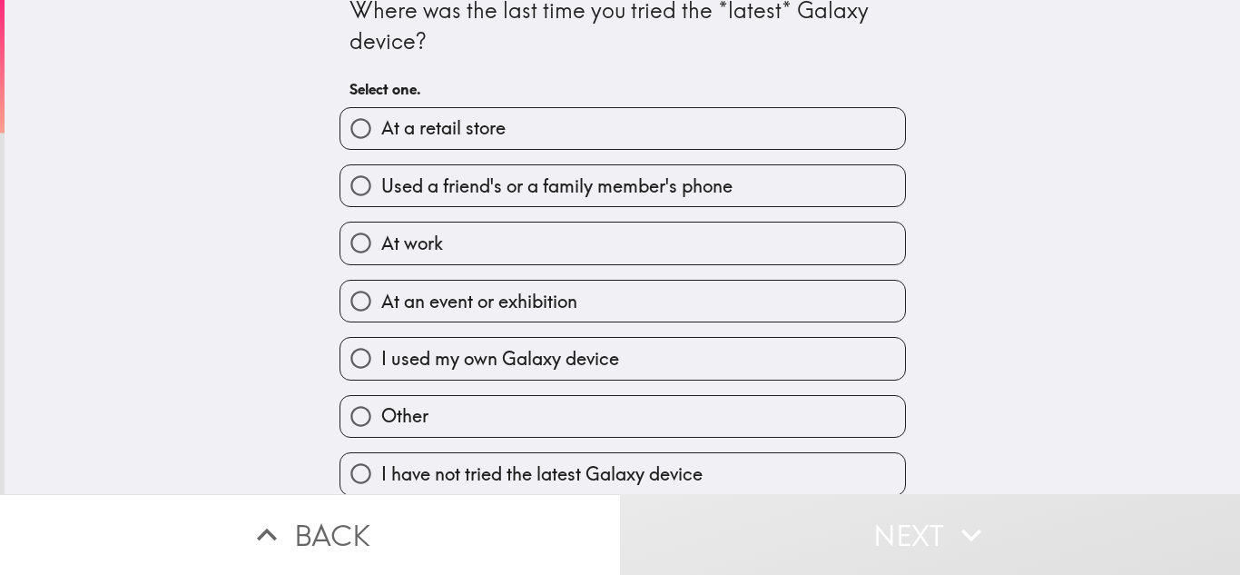
scroll to position [20, 0]
click at [449, 133] on span "At a retail store" at bounding box center [443, 127] width 124 height 25
click at [381, 133] on input "At a retail store" at bounding box center [361, 128] width 41 height 41
radio input "true"
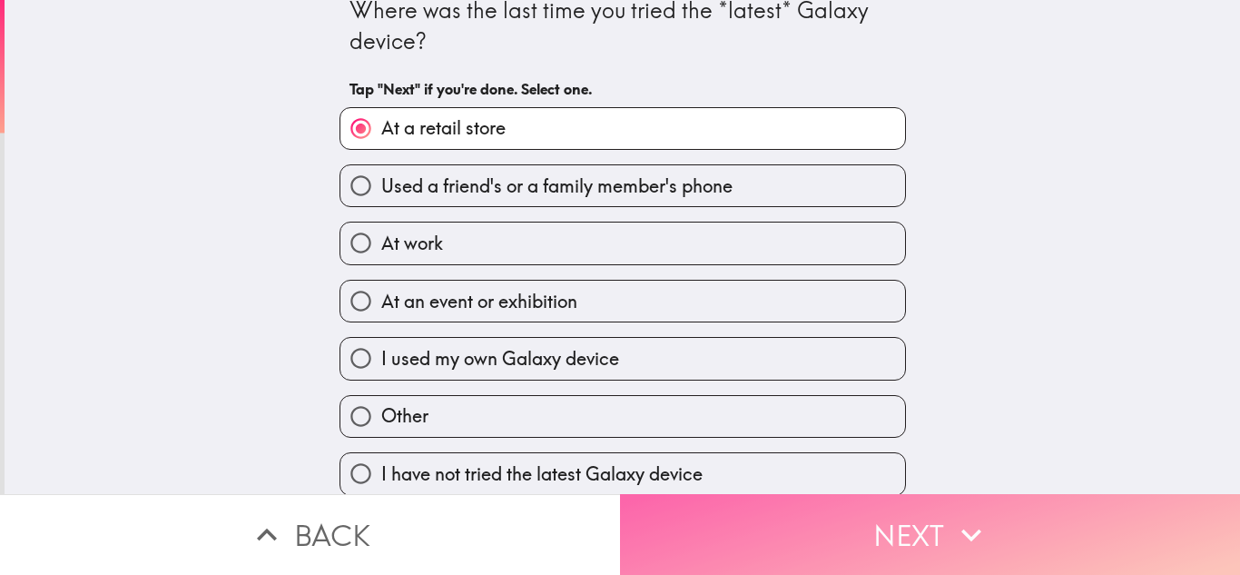
click at [888, 537] on button "Next" at bounding box center [930, 534] width 620 height 81
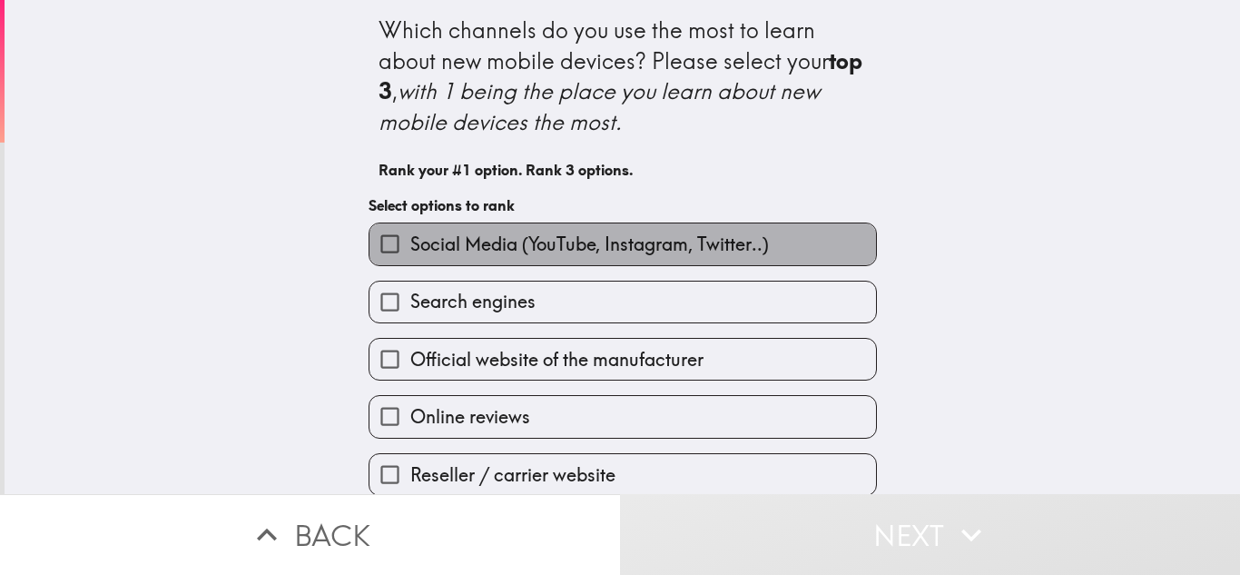
click at [627, 239] on span "Social Media (YouTube, Instagram, Twitter..)" at bounding box center [589, 244] width 359 height 25
click at [410, 239] on input "Social Media (YouTube, Instagram, Twitter..)" at bounding box center [390, 243] width 41 height 41
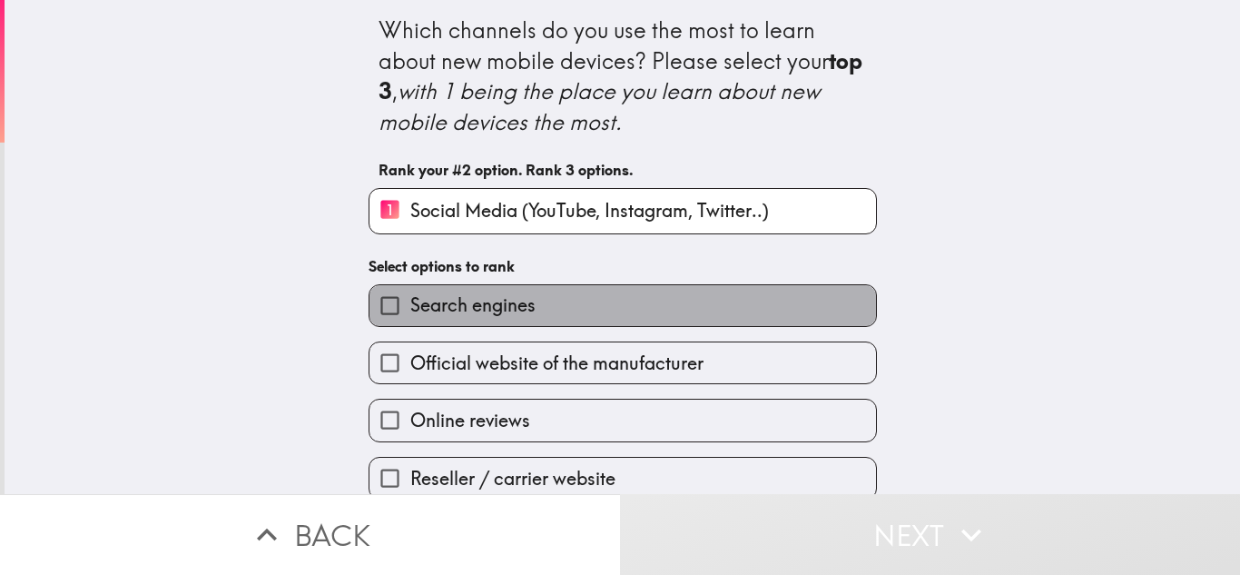
click at [564, 318] on label "Search engines" at bounding box center [623, 305] width 507 height 41
click at [410, 318] on input "Search engines" at bounding box center [390, 305] width 41 height 41
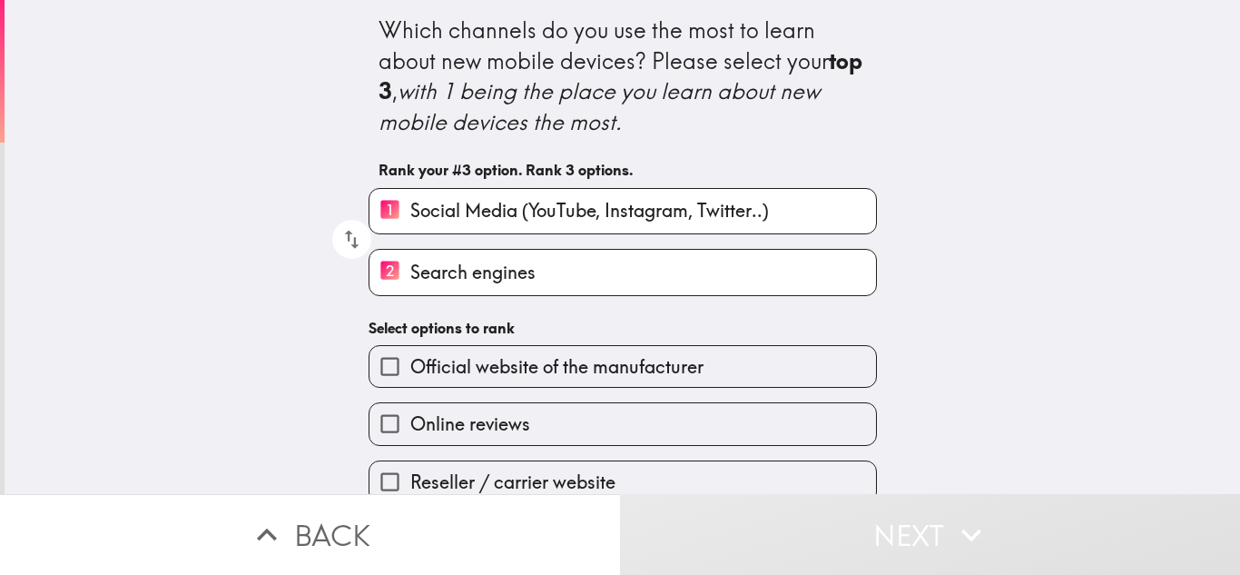
click at [564, 400] on div "Online reviews" at bounding box center [615, 416] width 523 height 57
click at [587, 375] on span "Official website of the manufacturer" at bounding box center [556, 366] width 293 height 25
click at [410, 375] on input "Official website of the manufacturer" at bounding box center [390, 366] width 41 height 41
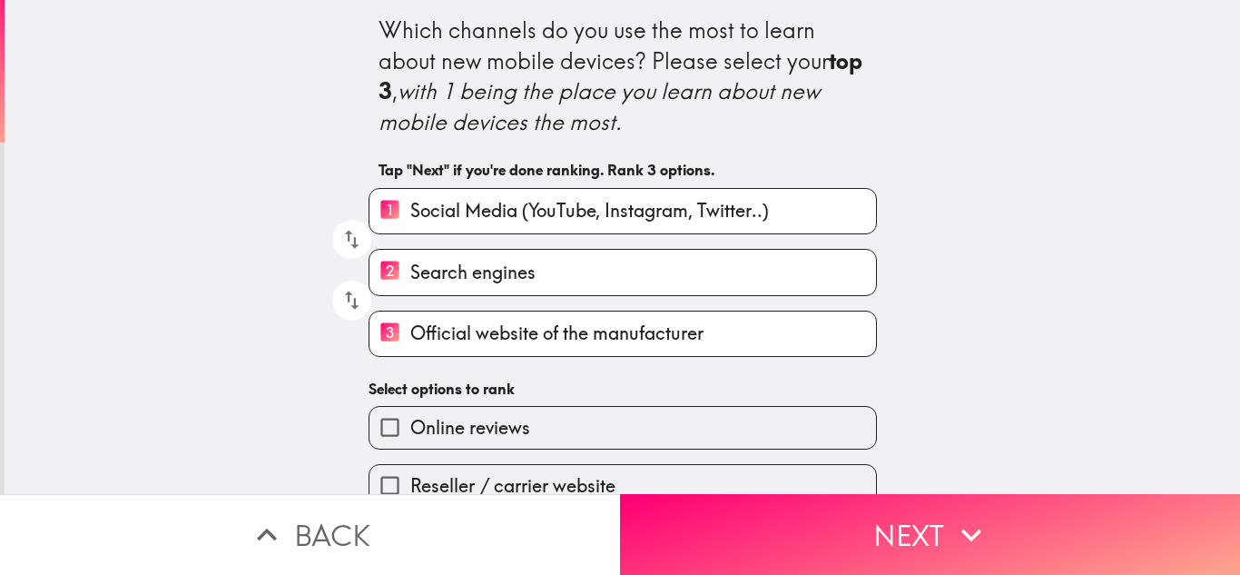
click at [591, 414] on label "Online reviews" at bounding box center [623, 427] width 507 height 41
click at [410, 414] on input "Online reviews" at bounding box center [390, 427] width 41 height 41
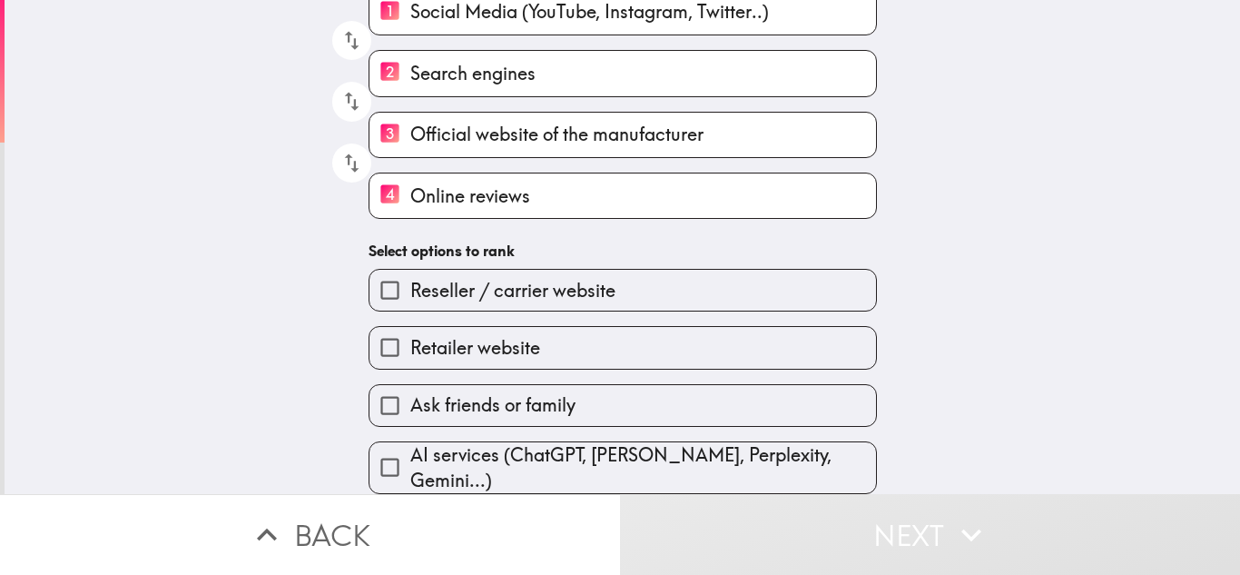
scroll to position [203, 0]
click at [599, 370] on div "Ask friends or family" at bounding box center [615, 398] width 523 height 57
click at [595, 390] on label "Ask friends or family" at bounding box center [623, 405] width 507 height 41
click at [410, 390] on input "Ask friends or family" at bounding box center [390, 405] width 41 height 41
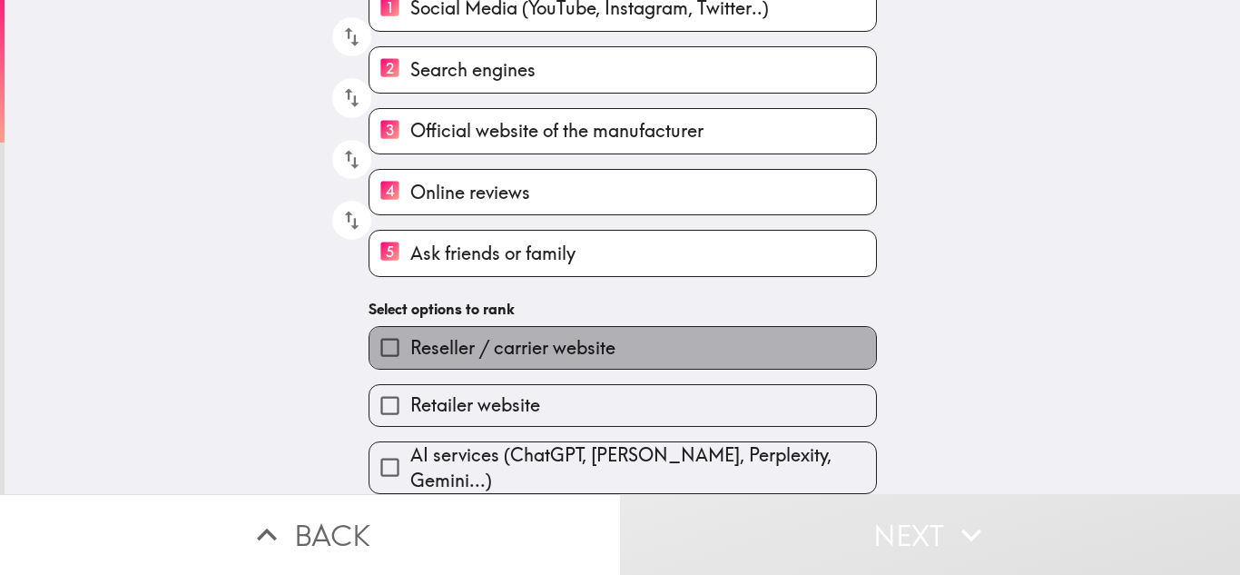
click at [608, 336] on label "Reseller / carrier website" at bounding box center [623, 347] width 507 height 41
click at [410, 336] on input "Reseller / carrier website" at bounding box center [390, 347] width 41 height 41
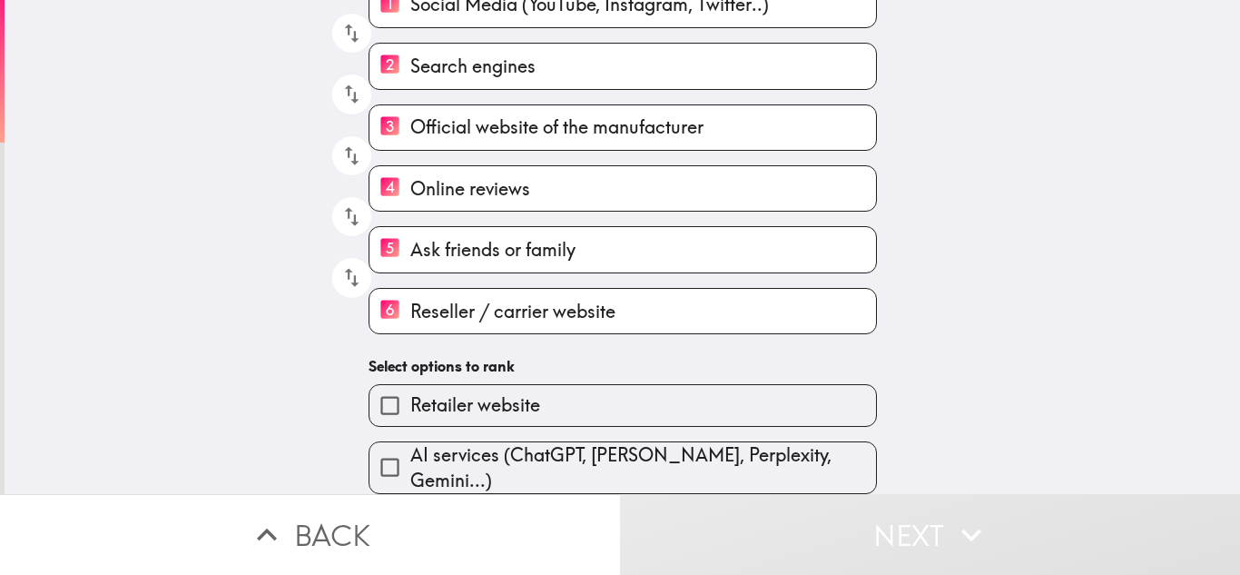
scroll to position [211, 0]
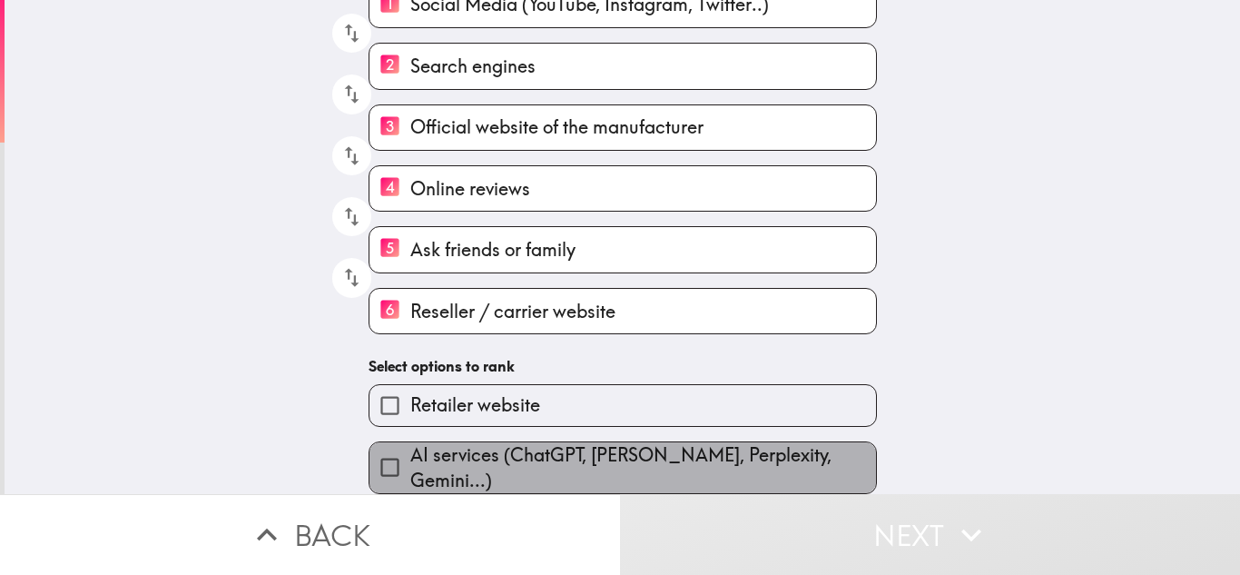
click at [637, 461] on span "AI services (ChatGPT, [PERSON_NAME], Perplexity, Gemini...)" at bounding box center [643, 467] width 466 height 51
click at [410, 461] on input "AI services (ChatGPT, [PERSON_NAME], Perplexity, Gemini...)" at bounding box center [390, 467] width 41 height 41
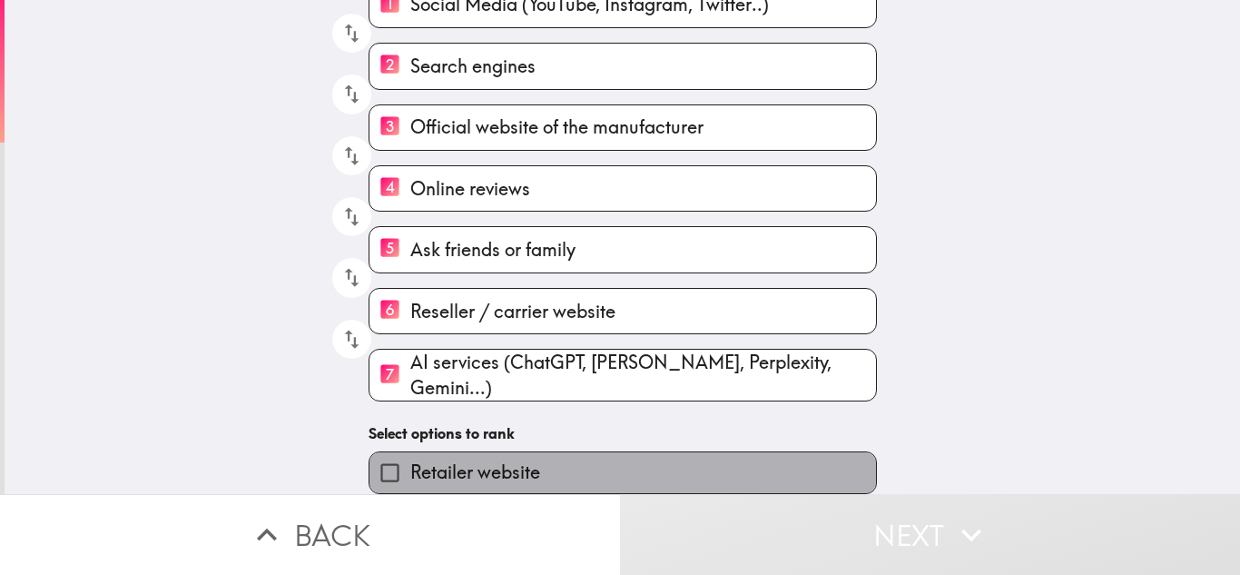
click at [649, 452] on label "Retailer website" at bounding box center [623, 472] width 507 height 41
click at [410, 452] on input "Retailer website" at bounding box center [390, 472] width 41 height 41
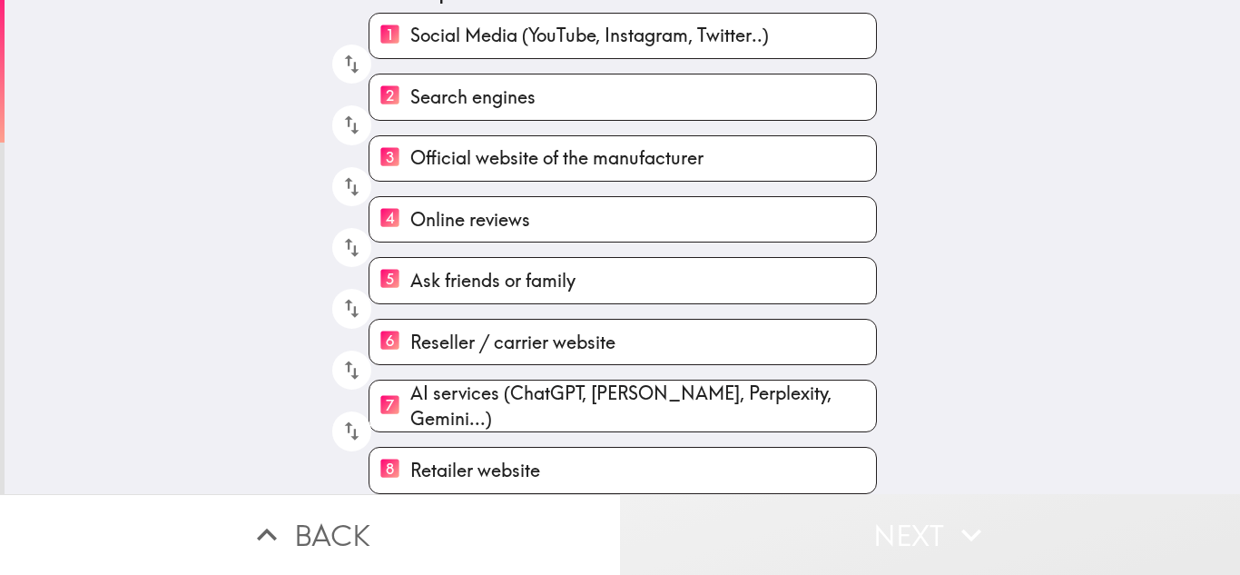
click at [818, 537] on button "Next" at bounding box center [930, 534] width 620 height 81
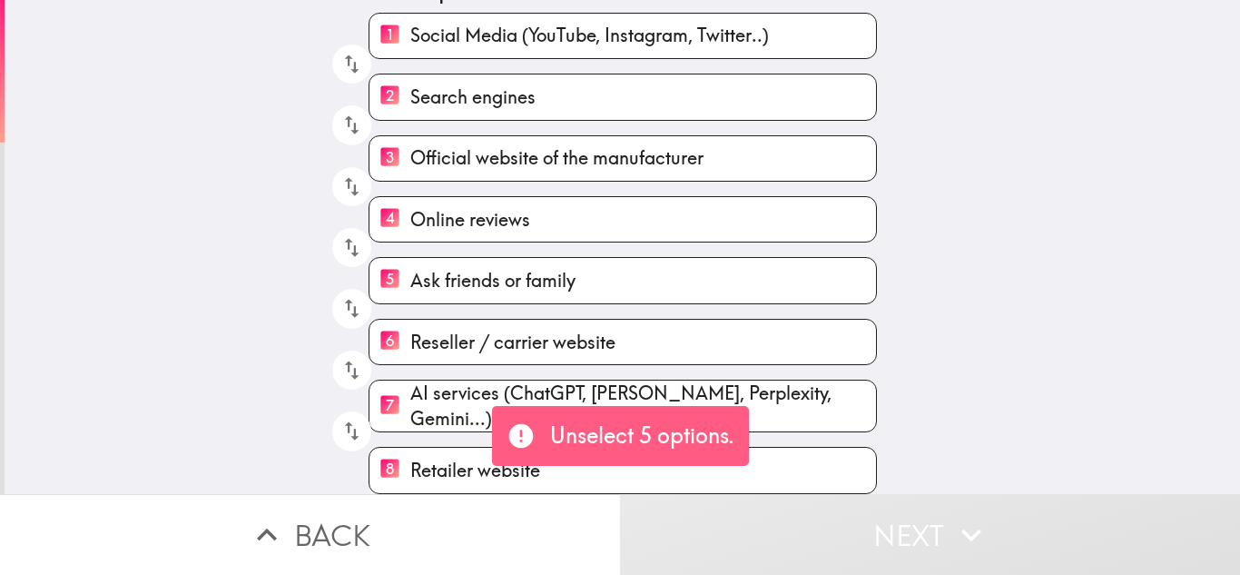
click at [795, 458] on label "8 Retailer website" at bounding box center [623, 470] width 507 height 44
click at [410, 458] on input "8 Retailer website" at bounding box center [390, 470] width 41 height 44
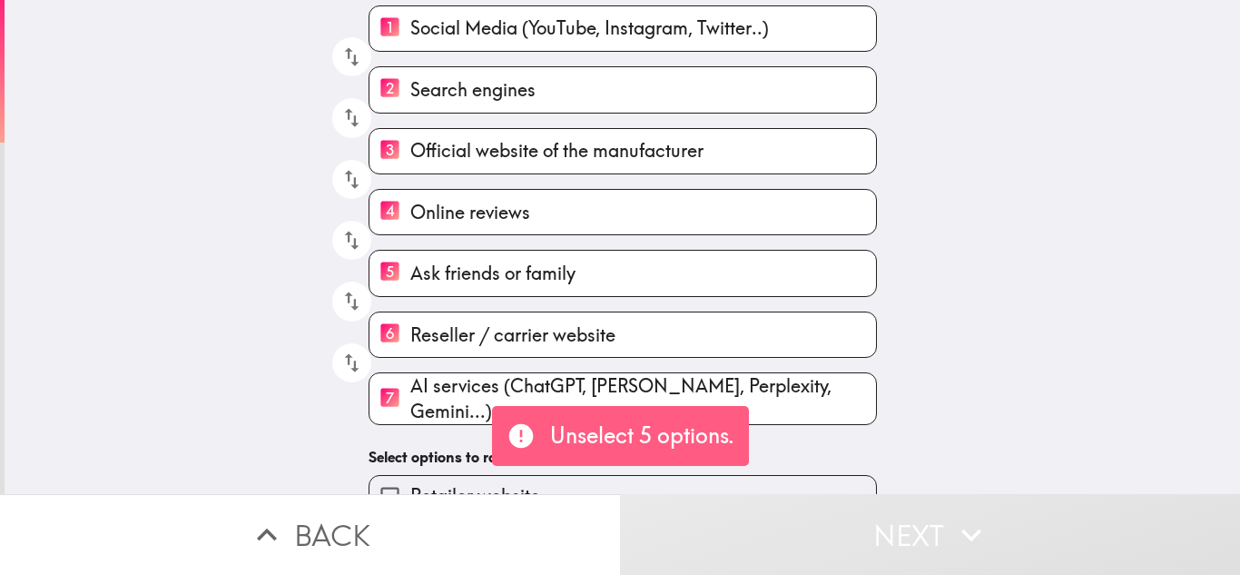
click at [783, 415] on label "7 AI services (ChatGPT, [PERSON_NAME], Perplexity, Gemini...)" at bounding box center [623, 398] width 507 height 51
click at [410, 415] on input "7 AI services (ChatGPT, [PERSON_NAME], Perplexity, Gemini...)" at bounding box center [390, 399] width 41 height 44
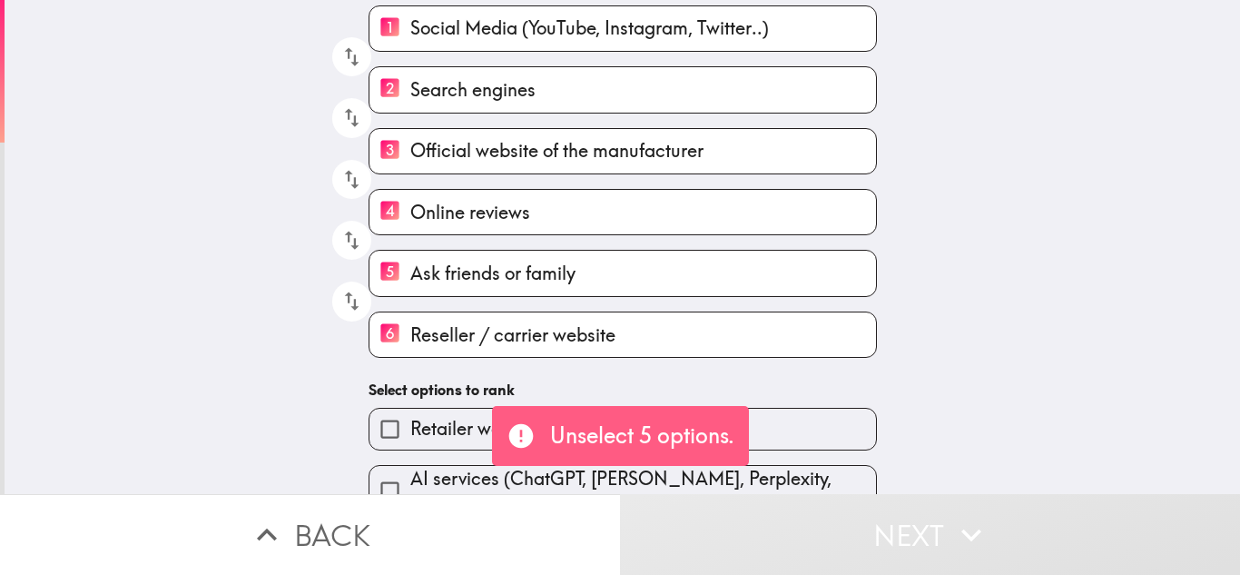
click at [781, 358] on div "6 Reseller / carrier website" at bounding box center [623, 334] width 508 height 46
drag, startPoint x: 758, startPoint y: 307, endPoint x: 752, endPoint y: 285, distance: 22.7
click at [757, 304] on div "6 Reseller / carrier website" at bounding box center [615, 327] width 523 height 61
click at [735, 240] on div "5 Ask friends or family" at bounding box center [615, 265] width 523 height 61
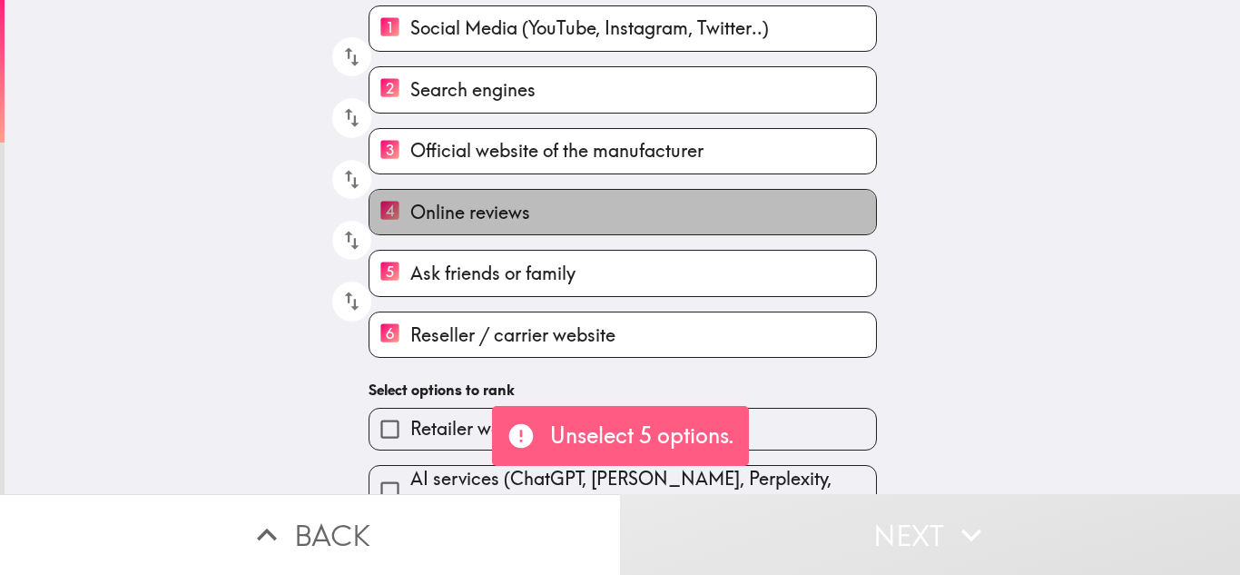
click at [672, 205] on label "4 Online reviews" at bounding box center [623, 212] width 507 height 44
click at [410, 205] on input "4 Online reviews" at bounding box center [390, 212] width 41 height 44
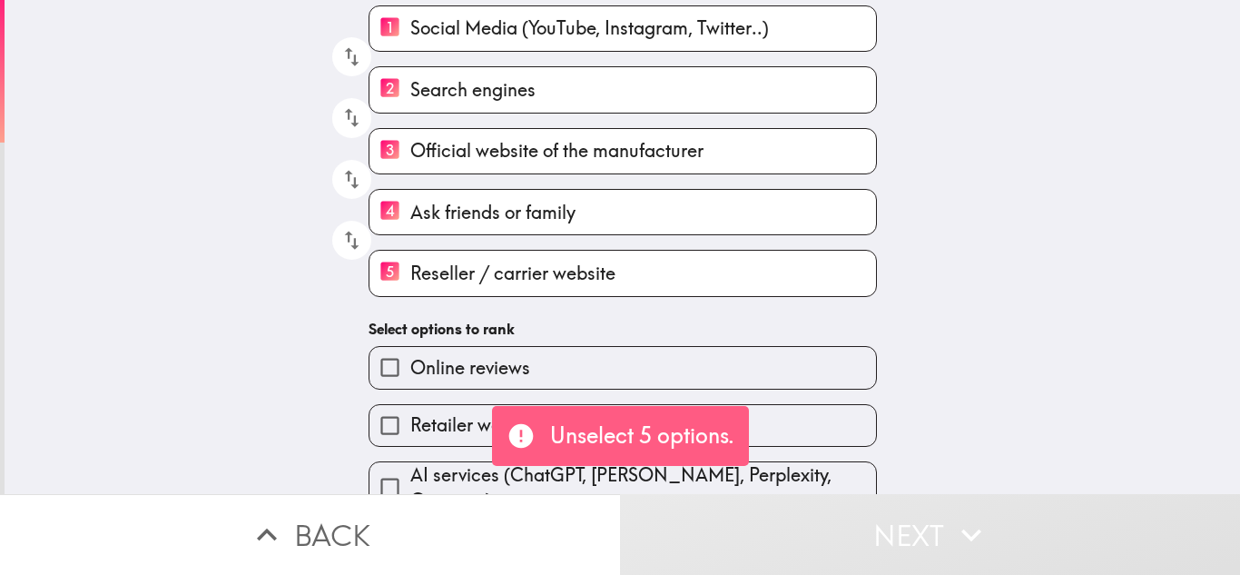
click at [548, 151] on span "Official website of the manufacturer" at bounding box center [556, 150] width 293 height 25
click at [410, 151] on input "3 Official website of the manufacturer" at bounding box center [390, 151] width 41 height 44
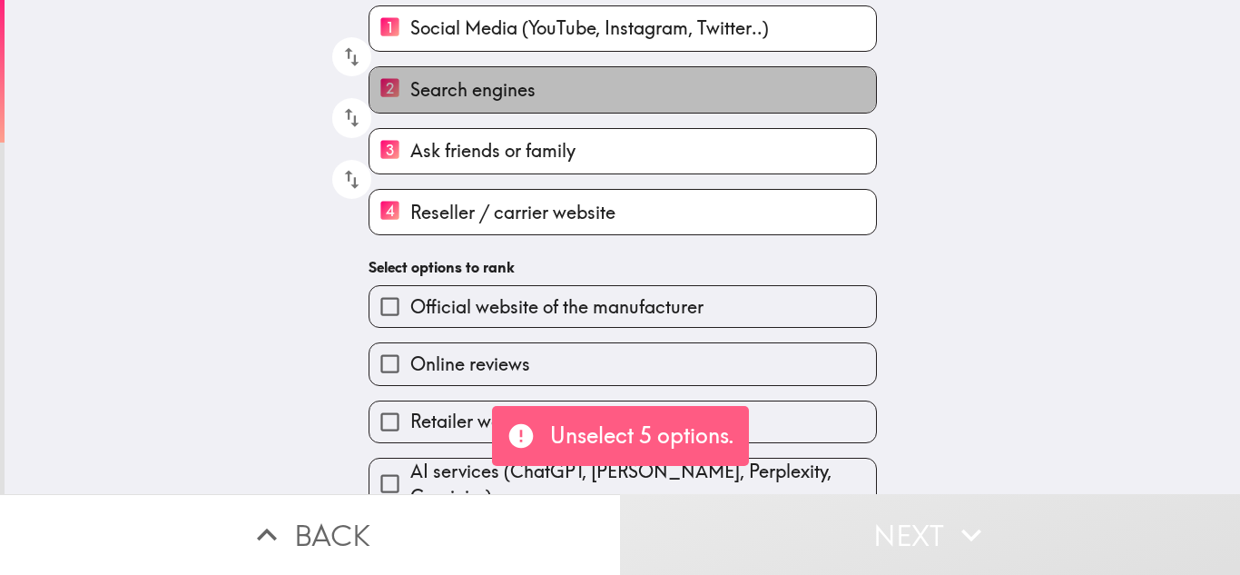
click at [519, 90] on span "Search engines" at bounding box center [472, 89] width 125 height 25
click at [410, 90] on input "2 Search engines" at bounding box center [390, 89] width 41 height 44
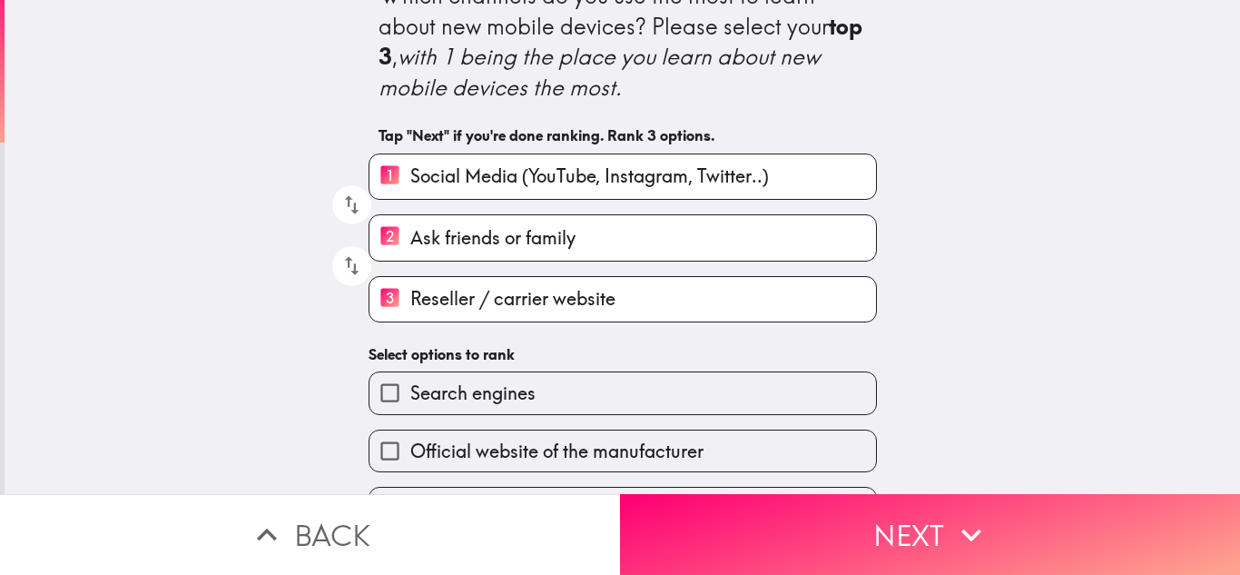
scroll to position [121, 0]
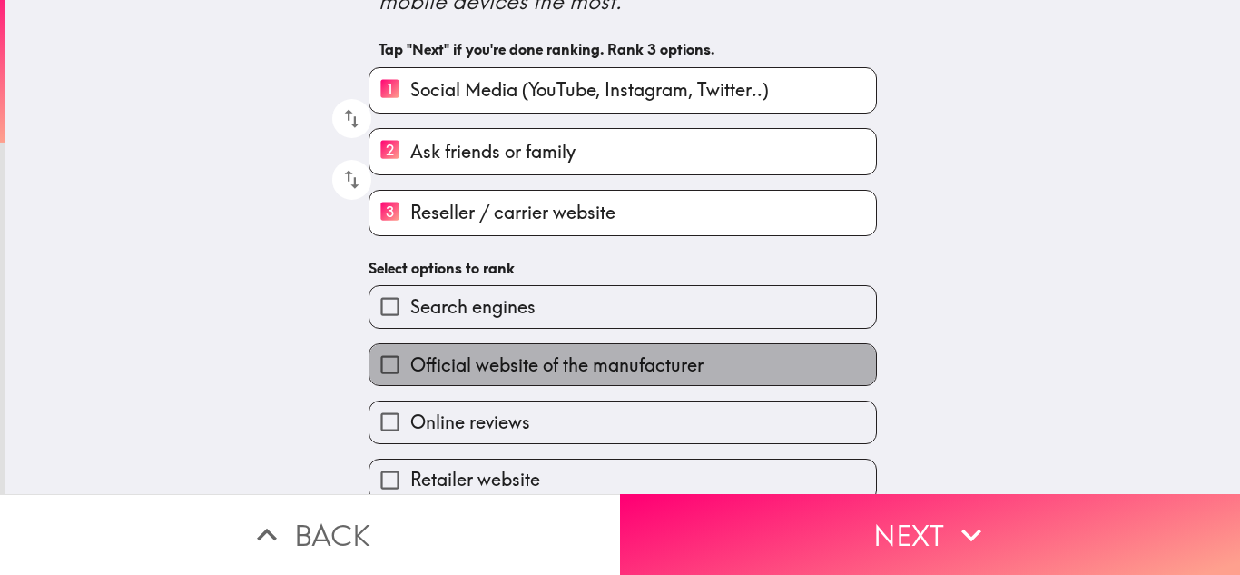
click at [502, 359] on span "Official website of the manufacturer" at bounding box center [556, 364] width 293 height 25
click at [410, 359] on input "Official website of the manufacturer" at bounding box center [390, 364] width 41 height 41
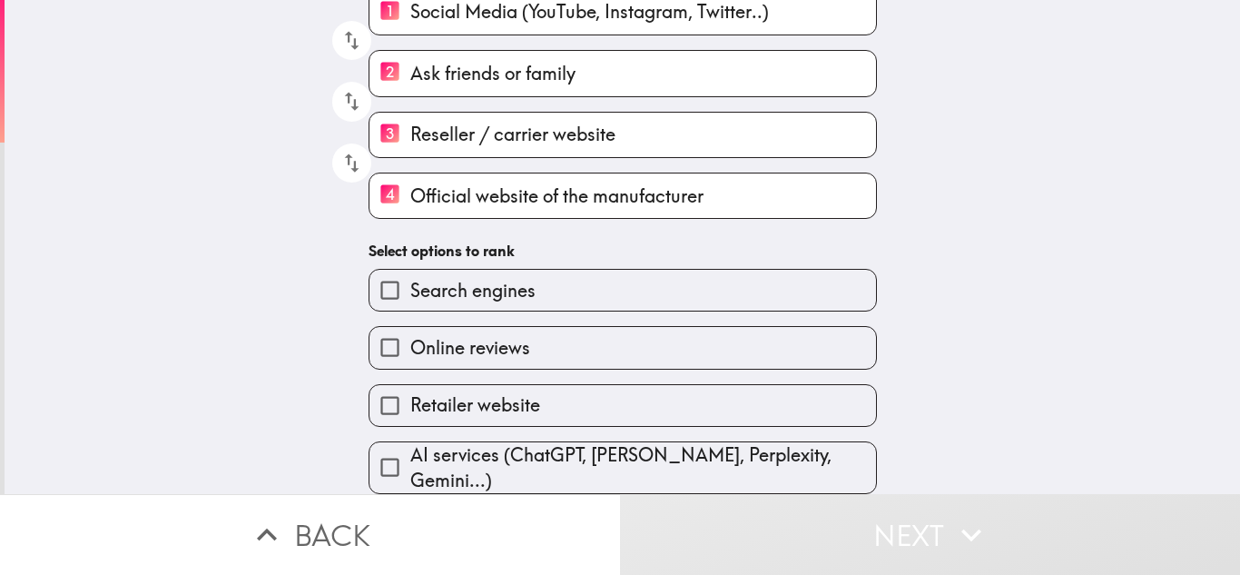
scroll to position [203, 0]
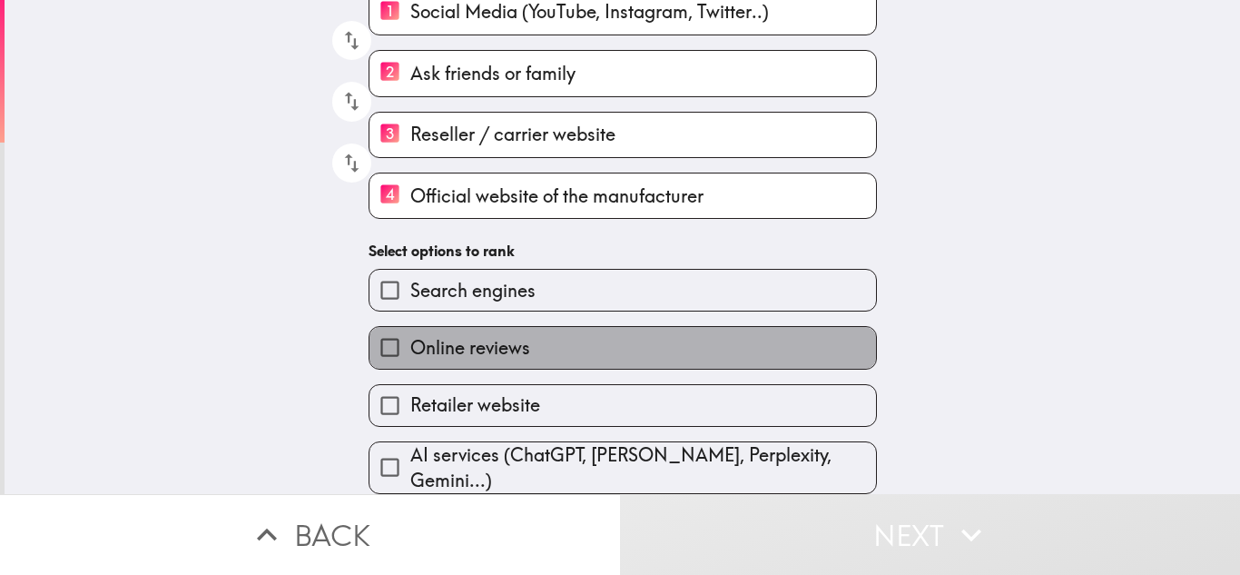
click at [501, 343] on span "Online reviews" at bounding box center [470, 347] width 120 height 25
click at [410, 343] on input "Online reviews" at bounding box center [390, 347] width 41 height 41
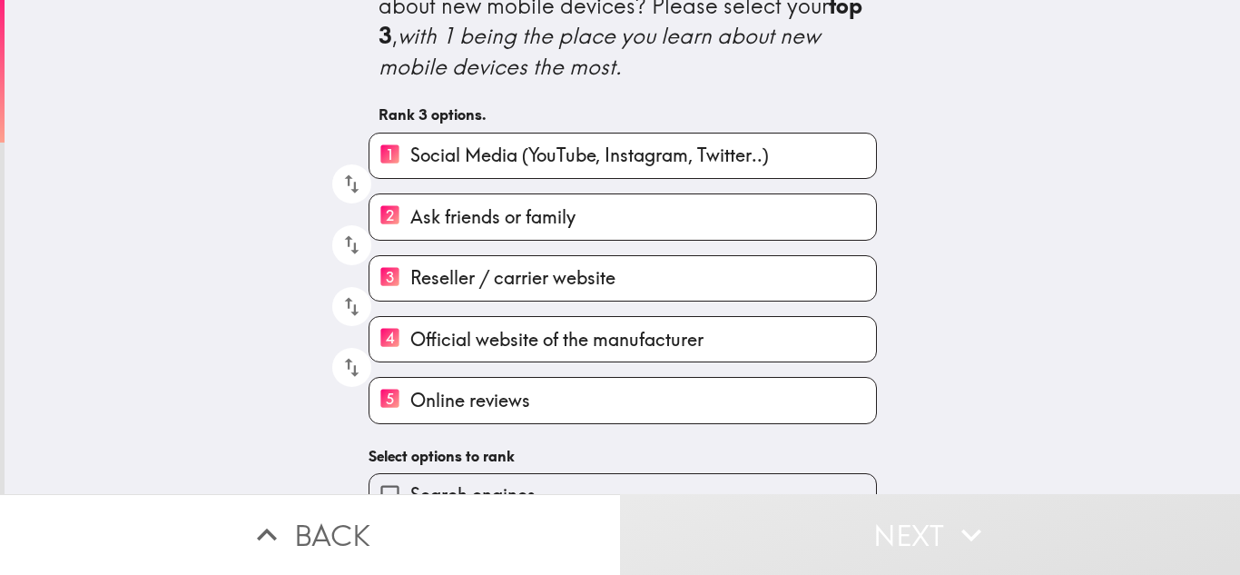
scroll to position [0, 0]
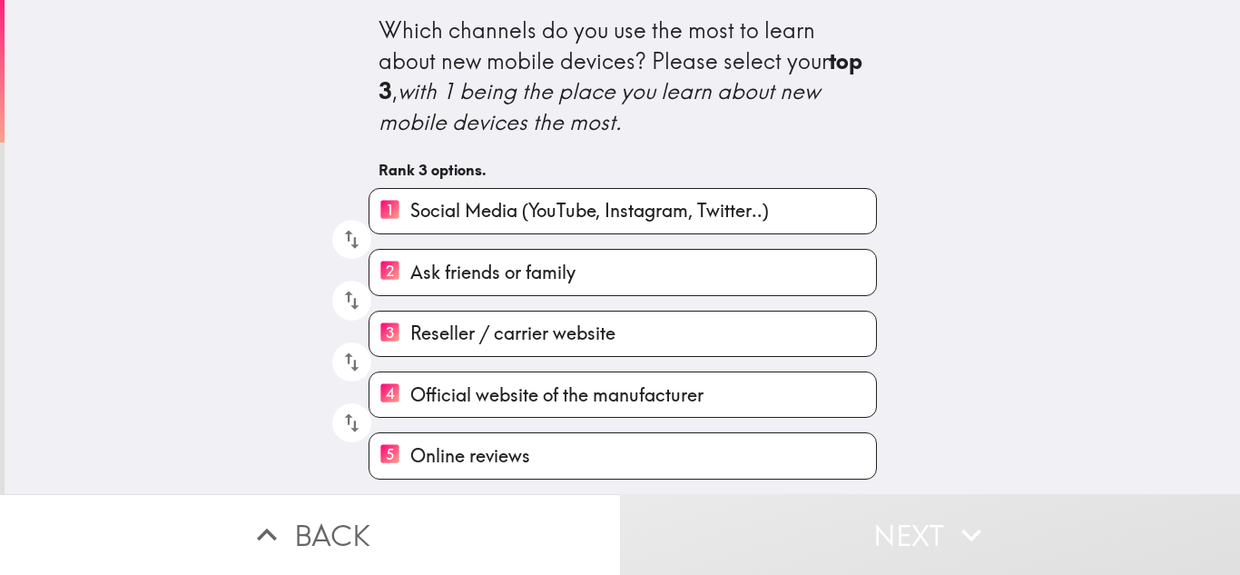
click at [552, 397] on span "Official website of the manufacturer" at bounding box center [556, 394] width 293 height 25
click at [410, 397] on input "4 Official website of the manufacturer" at bounding box center [390, 394] width 41 height 44
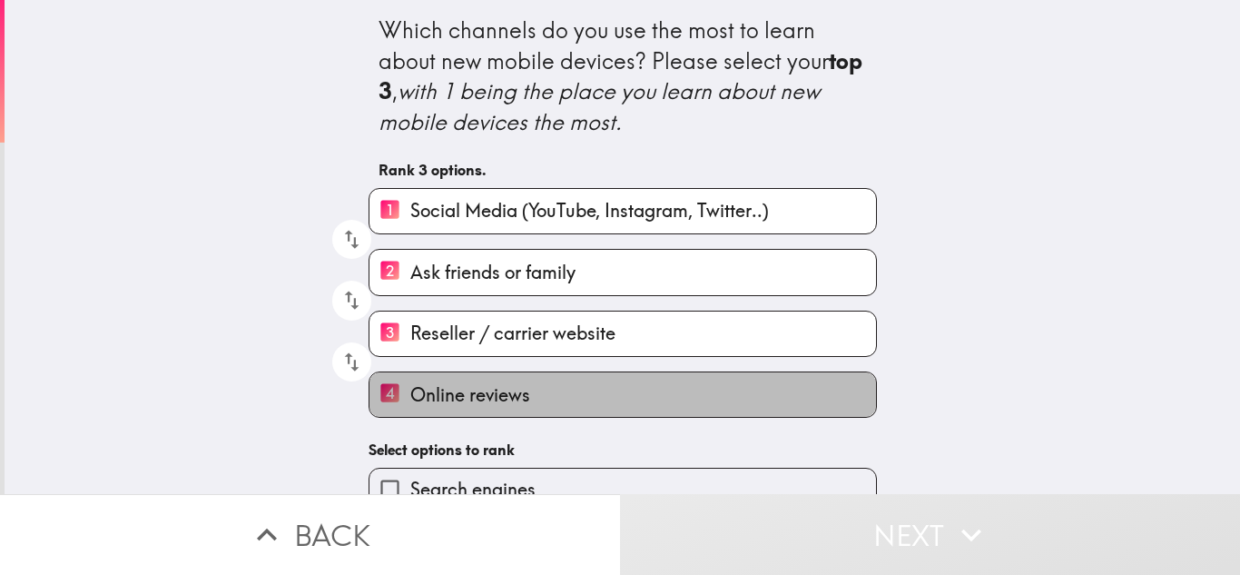
click at [551, 399] on label "4 Online reviews" at bounding box center [623, 394] width 507 height 44
click at [410, 399] on input "4 Online reviews" at bounding box center [390, 394] width 41 height 44
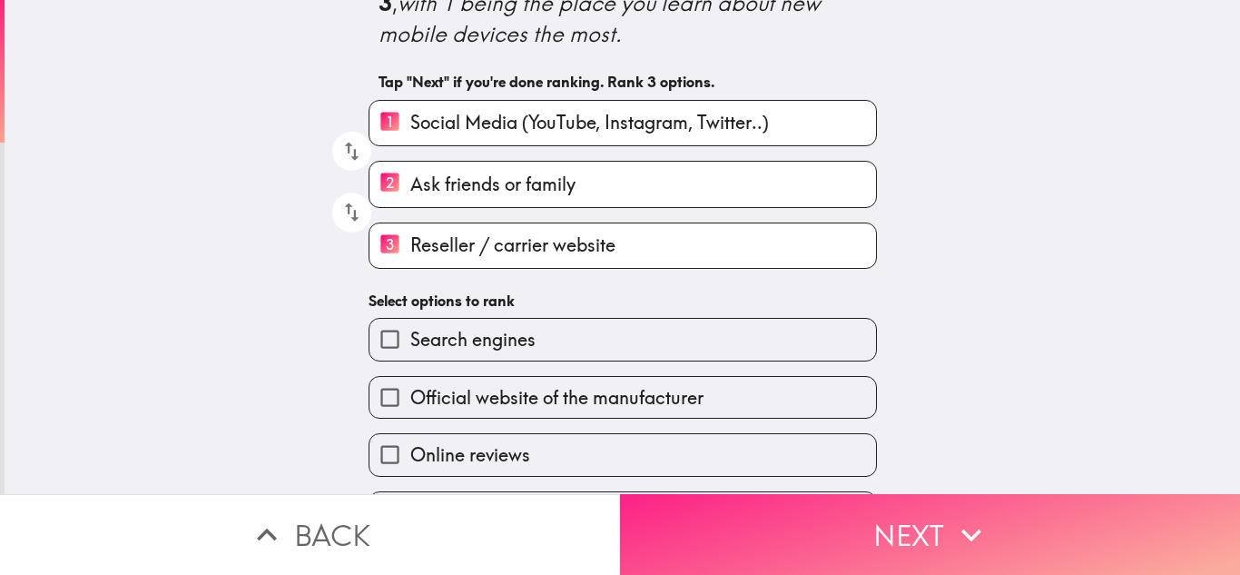
scroll to position [91, 0]
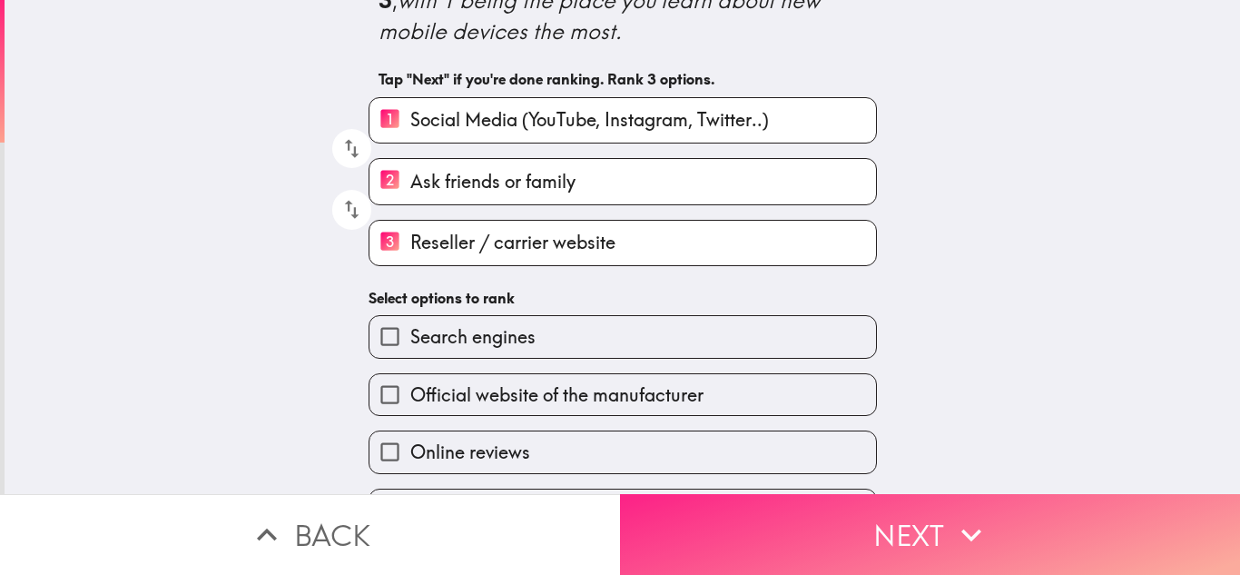
click at [817, 512] on button "Next" at bounding box center [930, 534] width 620 height 81
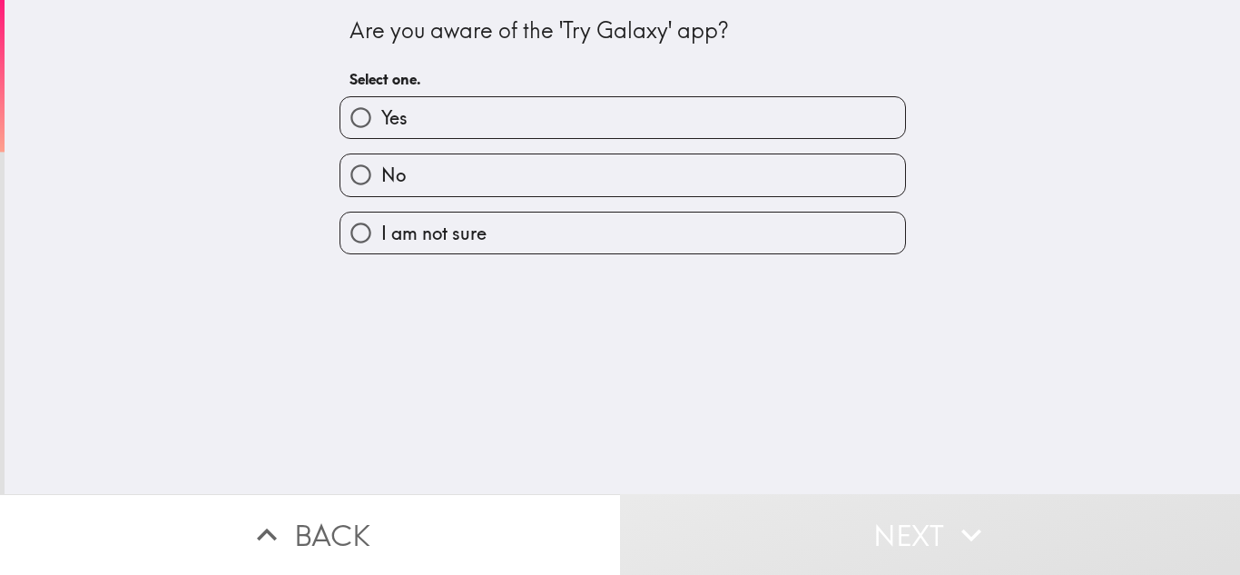
click at [386, 96] on div "Yes" at bounding box center [623, 117] width 567 height 43
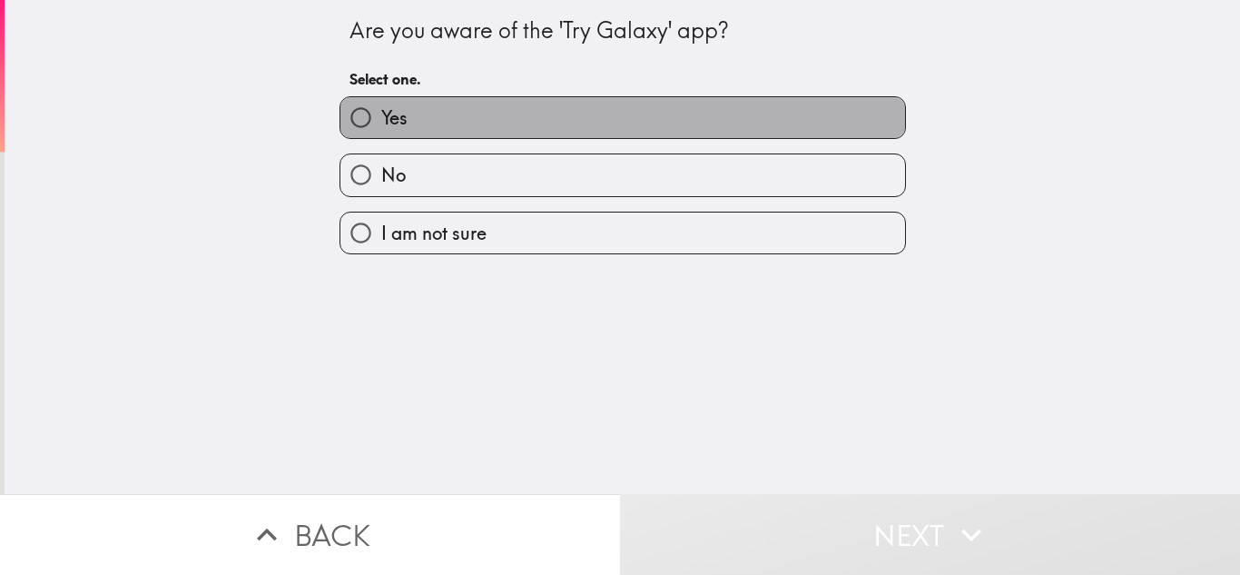
click at [466, 114] on label "Yes" at bounding box center [623, 117] width 565 height 41
click at [381, 114] on input "Yes" at bounding box center [361, 117] width 41 height 41
radio input "true"
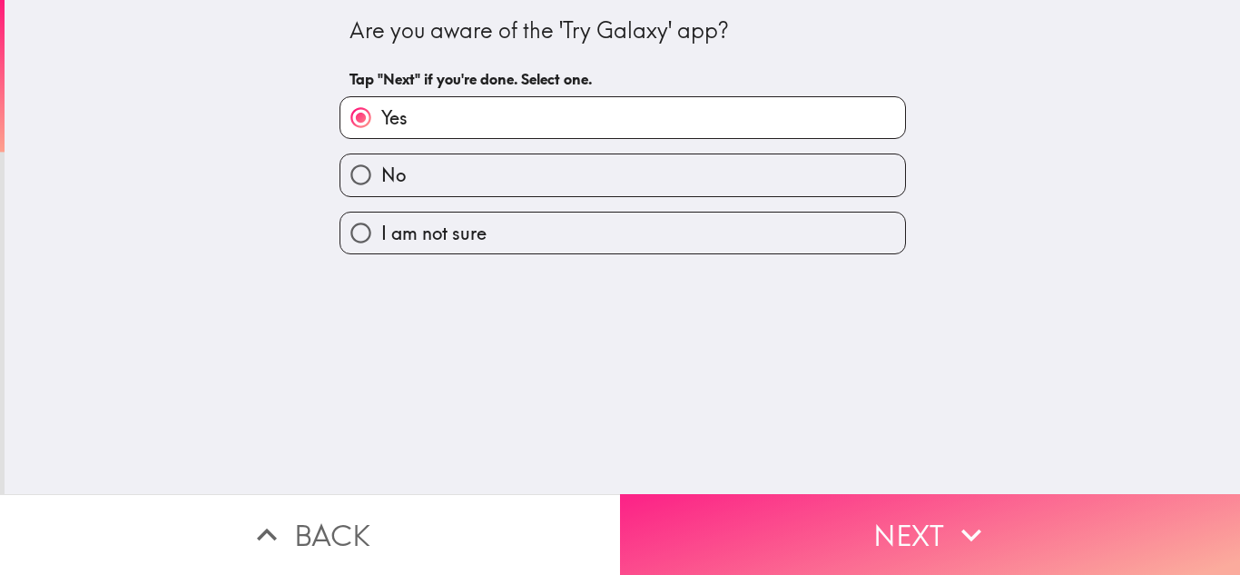
click at [808, 498] on button "Next" at bounding box center [930, 534] width 620 height 81
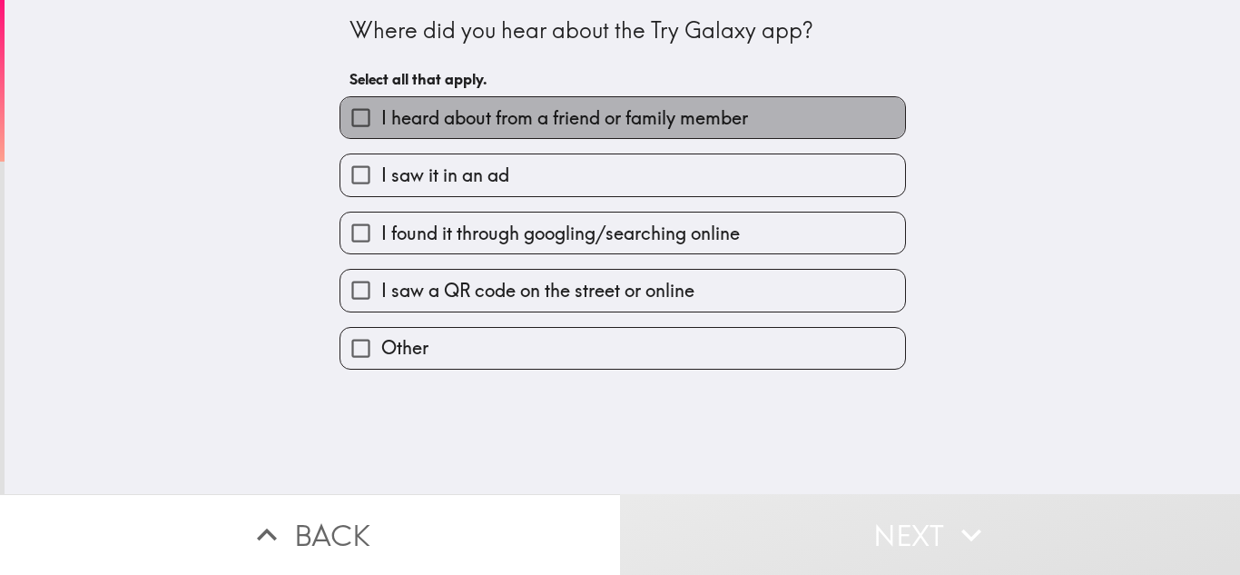
click at [518, 99] on label "I heard about from a friend or family member" at bounding box center [623, 117] width 565 height 41
click at [381, 99] on input "I heard about from a friend or family member" at bounding box center [361, 117] width 41 height 41
checkbox input "true"
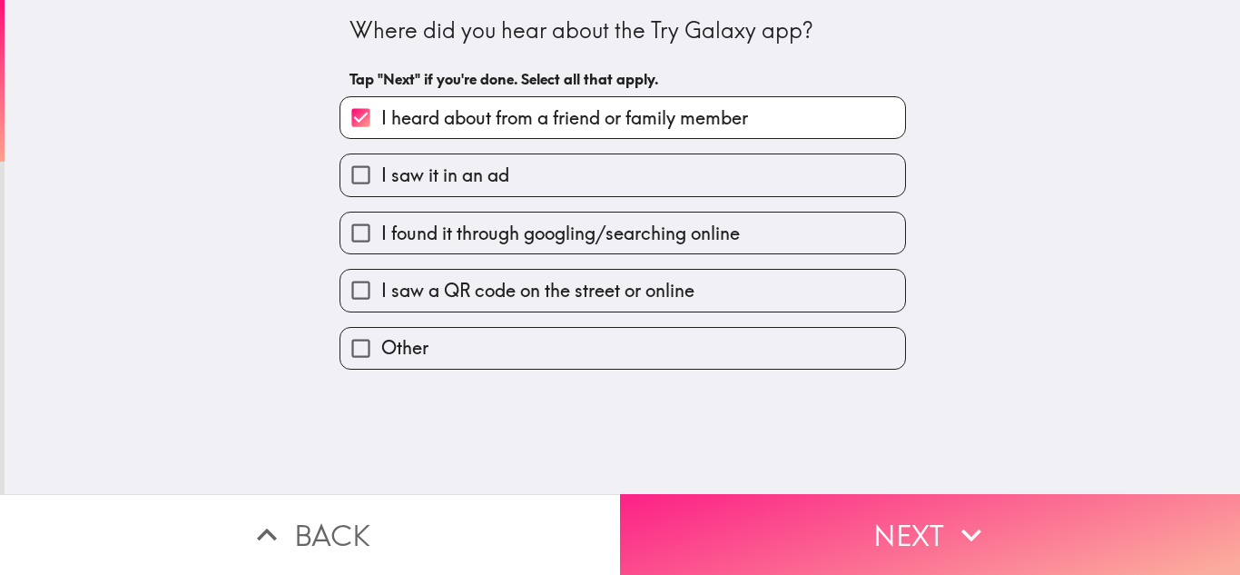
drag, startPoint x: 849, startPoint y: 463, endPoint x: 853, endPoint y: 498, distance: 34.7
click at [849, 467] on div "Where did you hear about the Try Galaxy app? Tap "Next" if you're done. Select …" at bounding box center [623, 247] width 1236 height 494
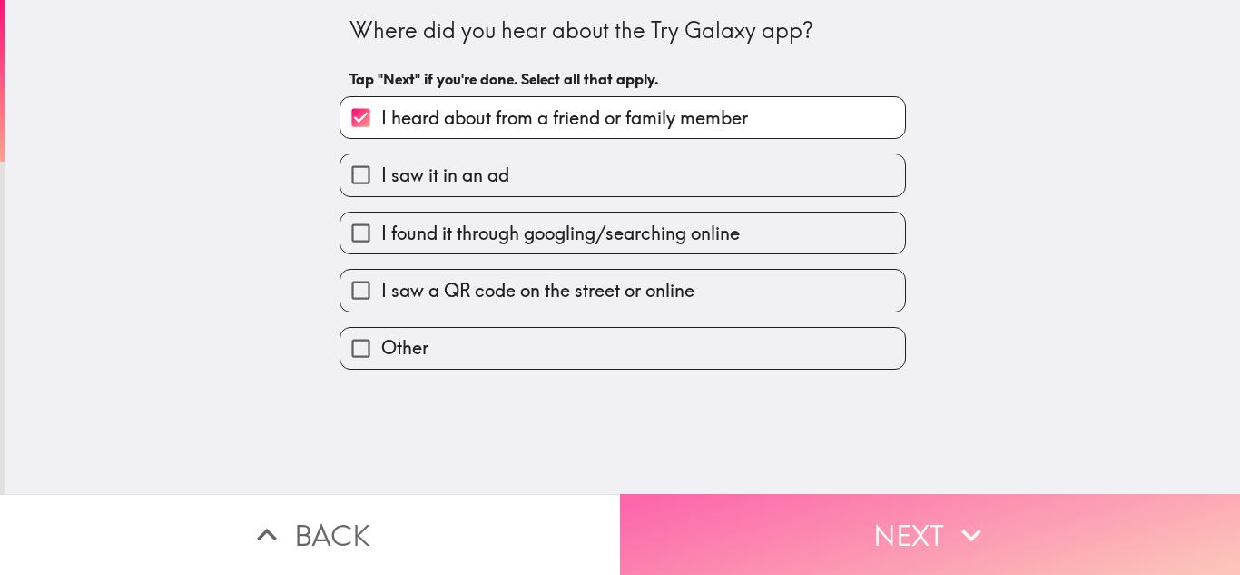
click at [853, 498] on button "Next" at bounding box center [930, 534] width 620 height 81
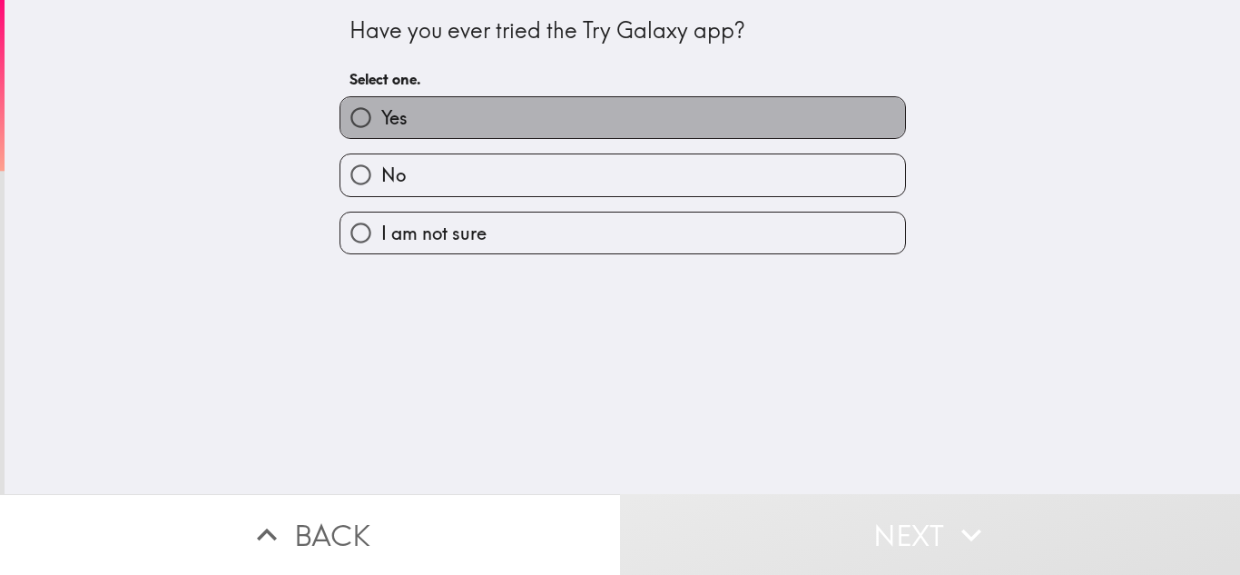
click at [518, 117] on label "Yes" at bounding box center [623, 117] width 565 height 41
click at [381, 117] on input "Yes" at bounding box center [361, 117] width 41 height 41
radio input "true"
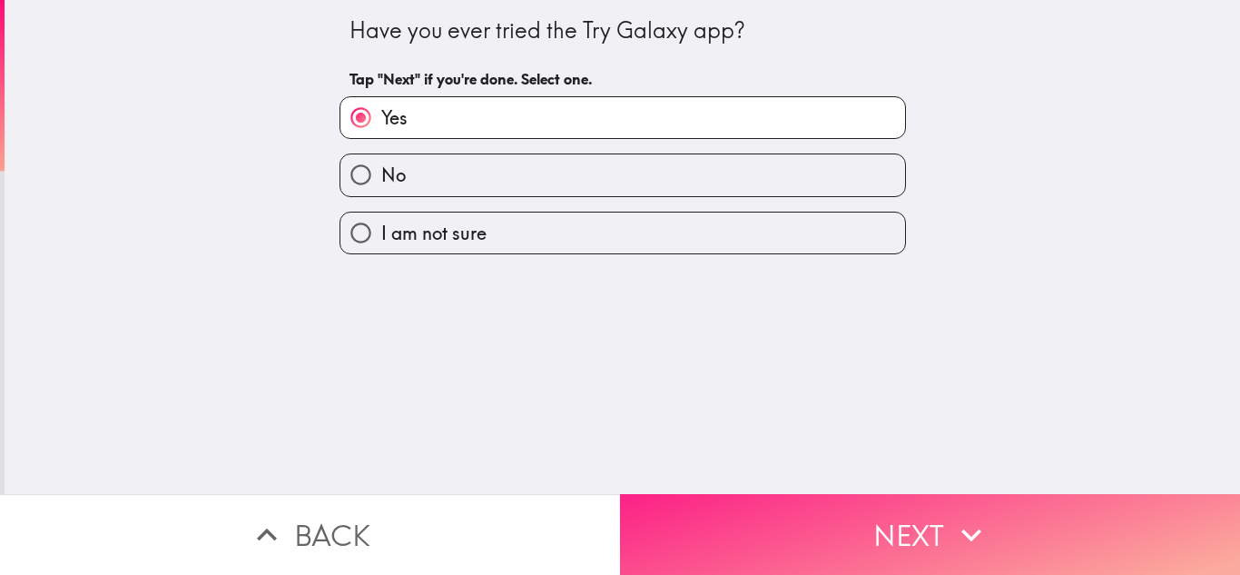
drag, startPoint x: 808, startPoint y: 470, endPoint x: 818, endPoint y: 507, distance: 37.7
click at [808, 475] on div "Have you ever tried the Try Galaxy app? Tap "Next" if you're done. Select one. …" at bounding box center [623, 247] width 1236 height 494
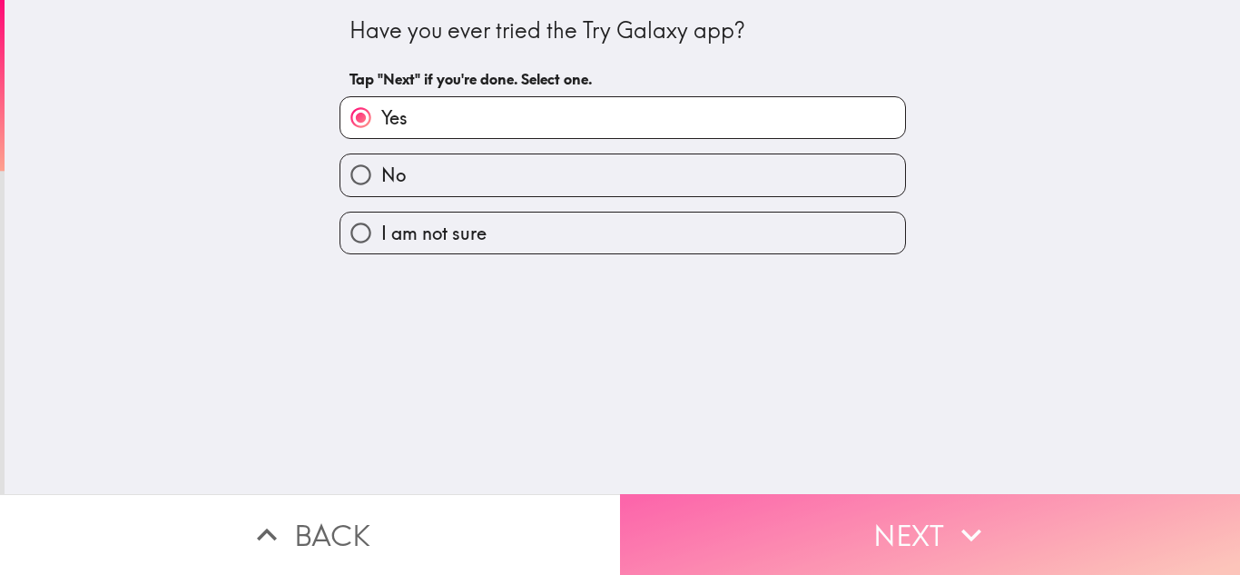
click at [818, 507] on button "Next" at bounding box center [930, 534] width 620 height 81
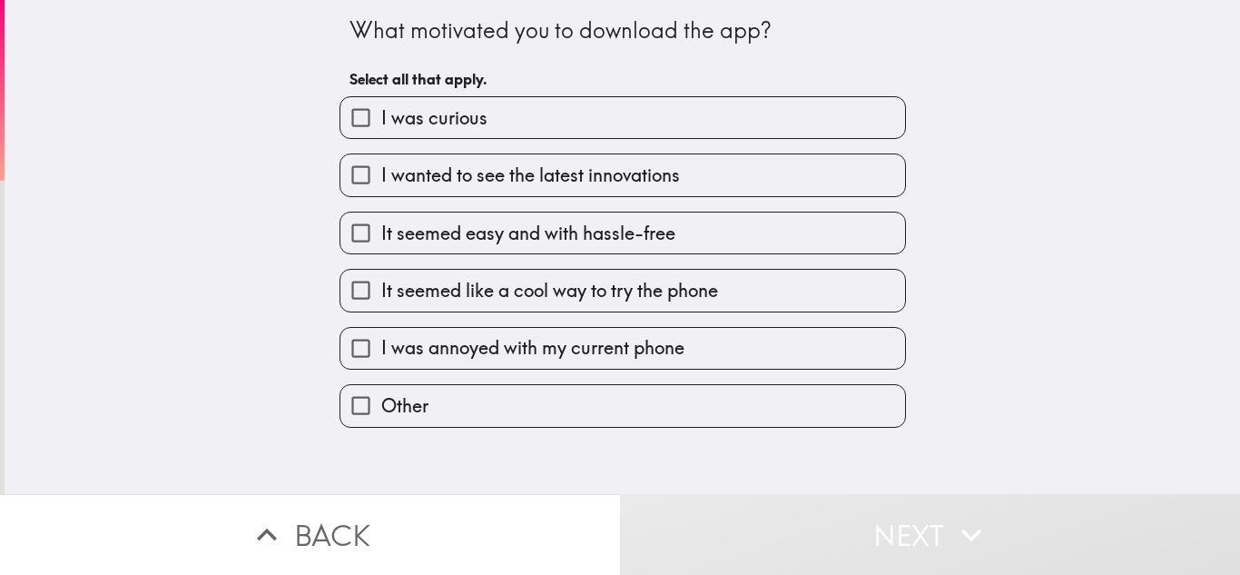
click at [587, 182] on span "I wanted to see the latest innovations" at bounding box center [530, 175] width 299 height 25
click at [381, 182] on input "I wanted to see the latest innovations" at bounding box center [361, 174] width 41 height 41
checkbox input "true"
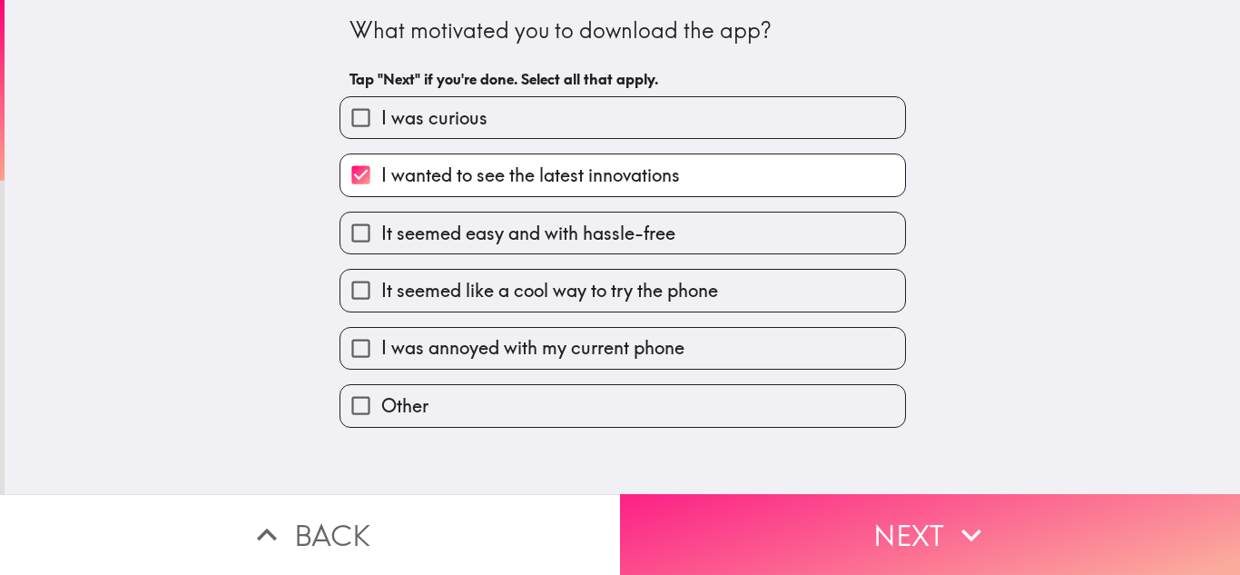
click at [816, 534] on button "Next" at bounding box center [930, 534] width 620 height 81
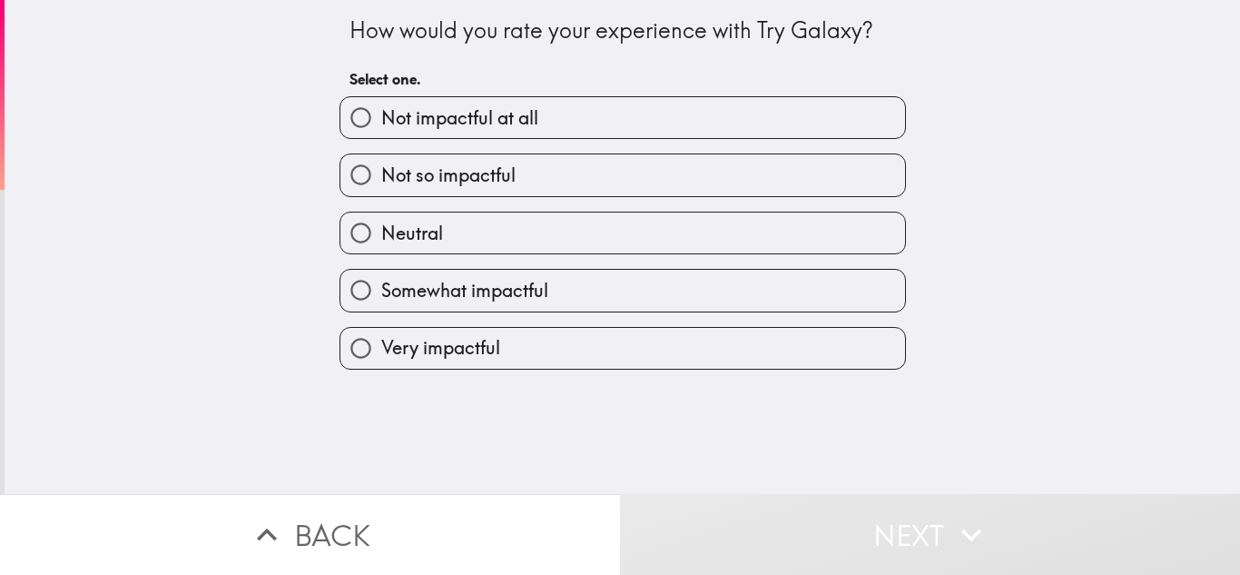
click at [523, 151] on div "Not so impactful" at bounding box center [615, 167] width 581 height 57
click at [518, 321] on div "Very impactful" at bounding box center [615, 340] width 581 height 57
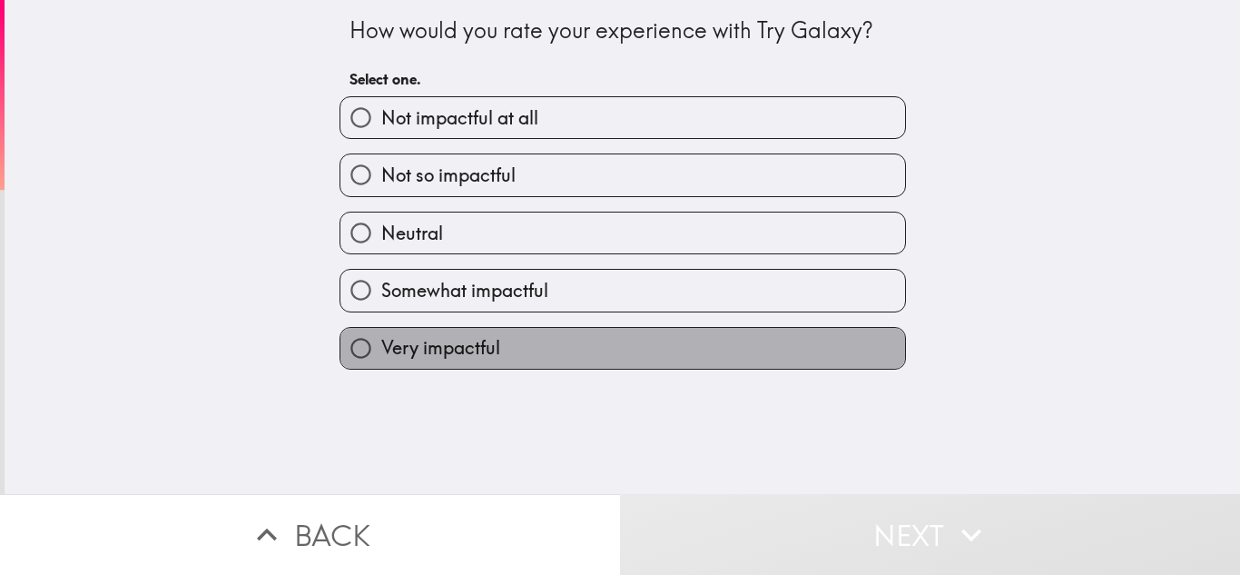
click at [568, 354] on label "Very impactful" at bounding box center [623, 348] width 565 height 41
click at [381, 354] on input "Very impactful" at bounding box center [361, 348] width 41 height 41
radio input "true"
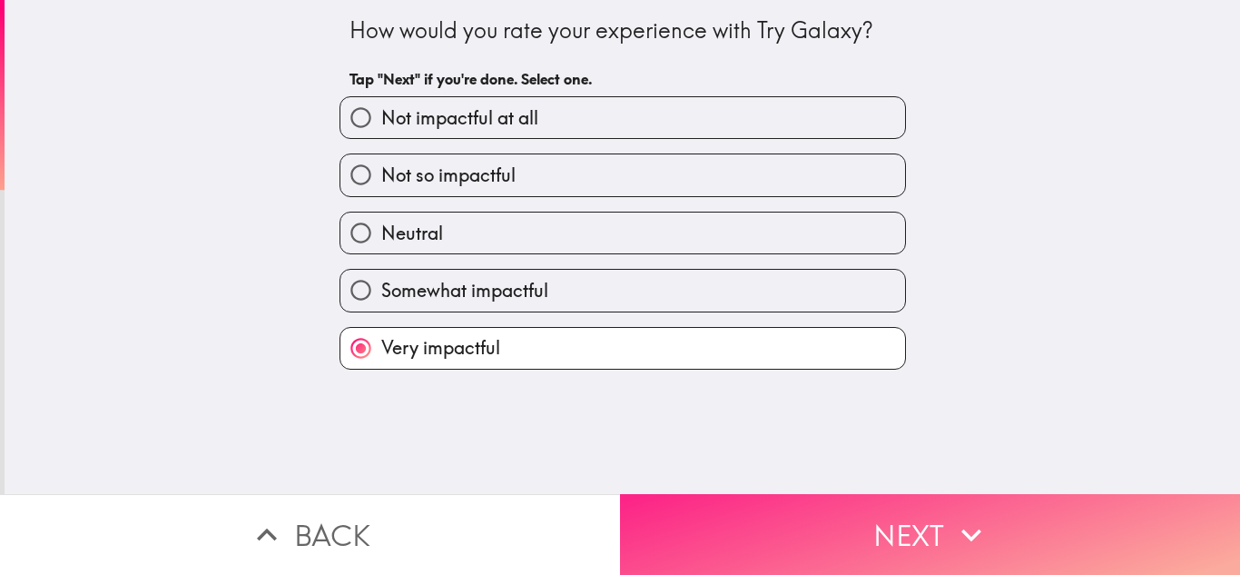
click at [770, 534] on button "Next" at bounding box center [930, 534] width 620 height 81
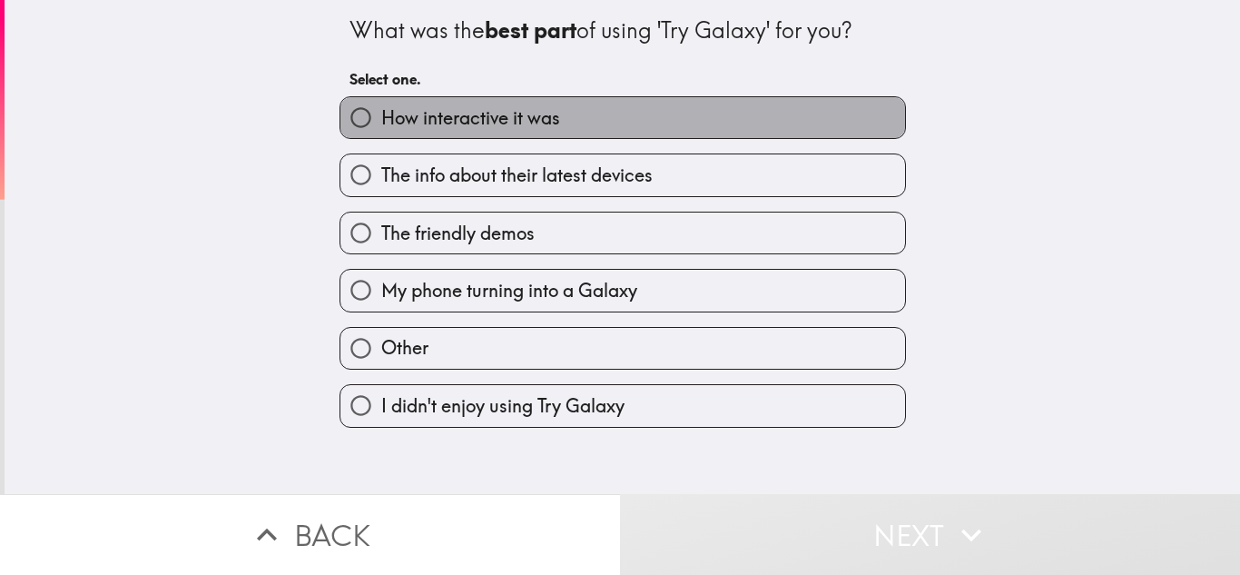
click at [458, 116] on span "How interactive it was" at bounding box center [470, 117] width 179 height 25
click at [381, 116] on input "How interactive it was" at bounding box center [361, 117] width 41 height 41
radio input "true"
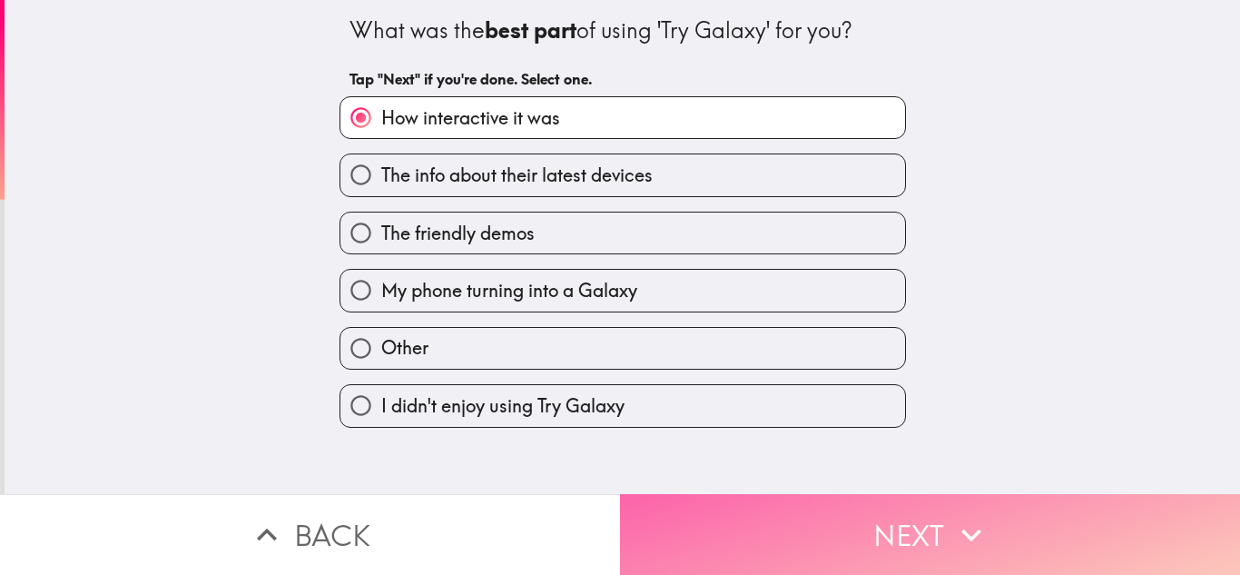
click at [825, 548] on button "Next" at bounding box center [930, 534] width 620 height 81
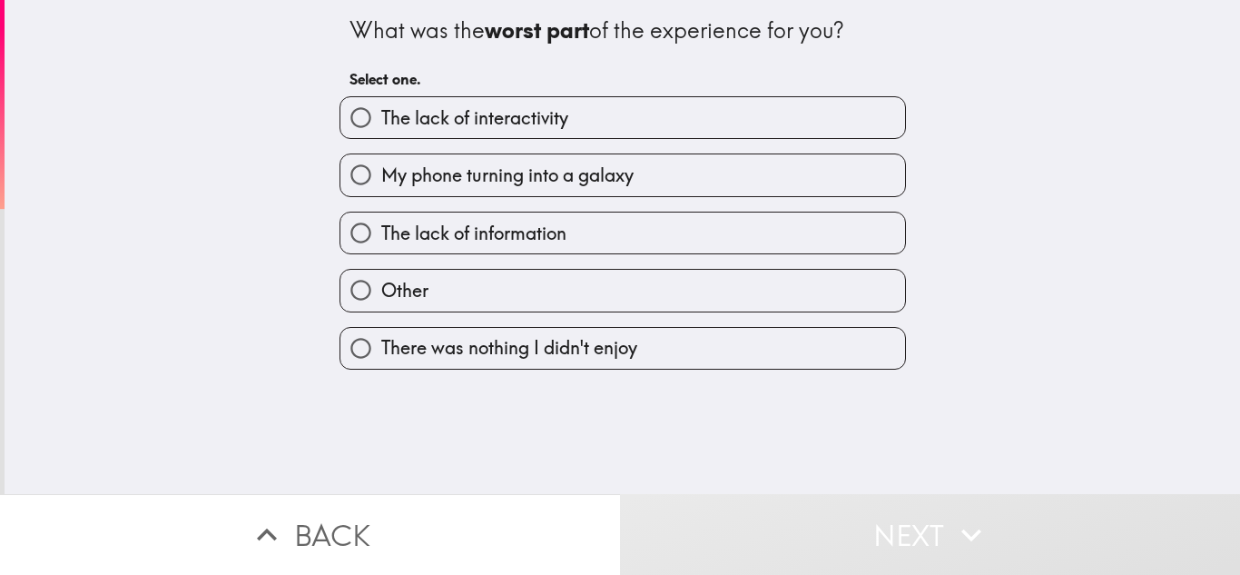
click at [580, 274] on label "Other" at bounding box center [623, 290] width 565 height 41
click at [381, 274] on input "Other" at bounding box center [361, 290] width 41 height 41
radio input "true"
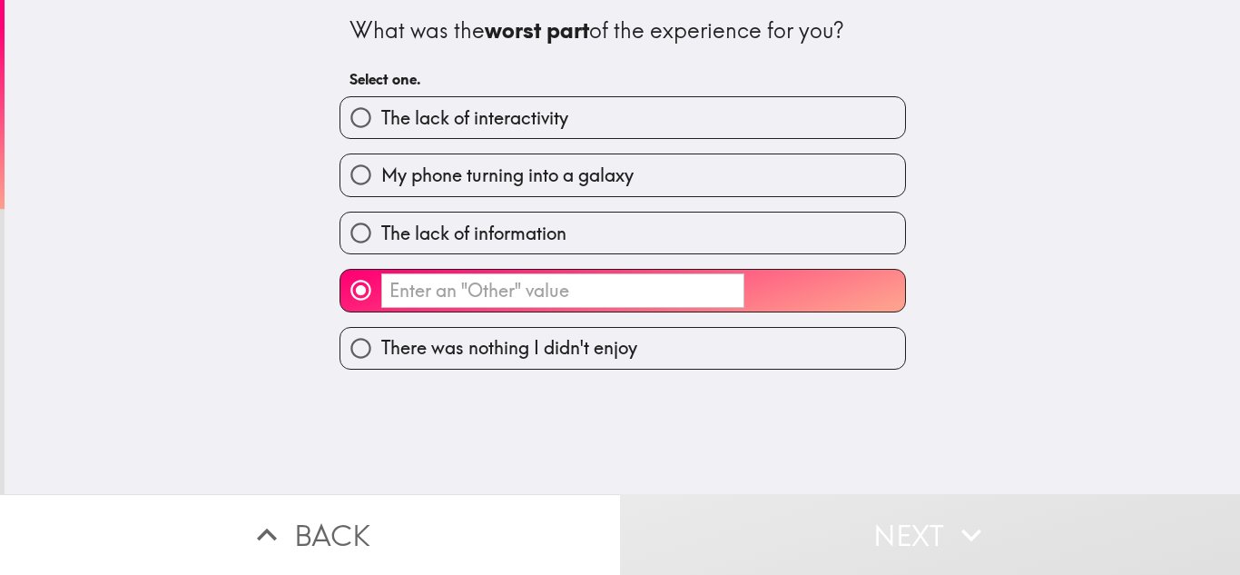
click at [547, 169] on span "My phone turning into a galaxy" at bounding box center [507, 175] width 252 height 25
click at [381, 169] on input "My phone turning into a galaxy" at bounding box center [361, 174] width 41 height 41
radio input "true"
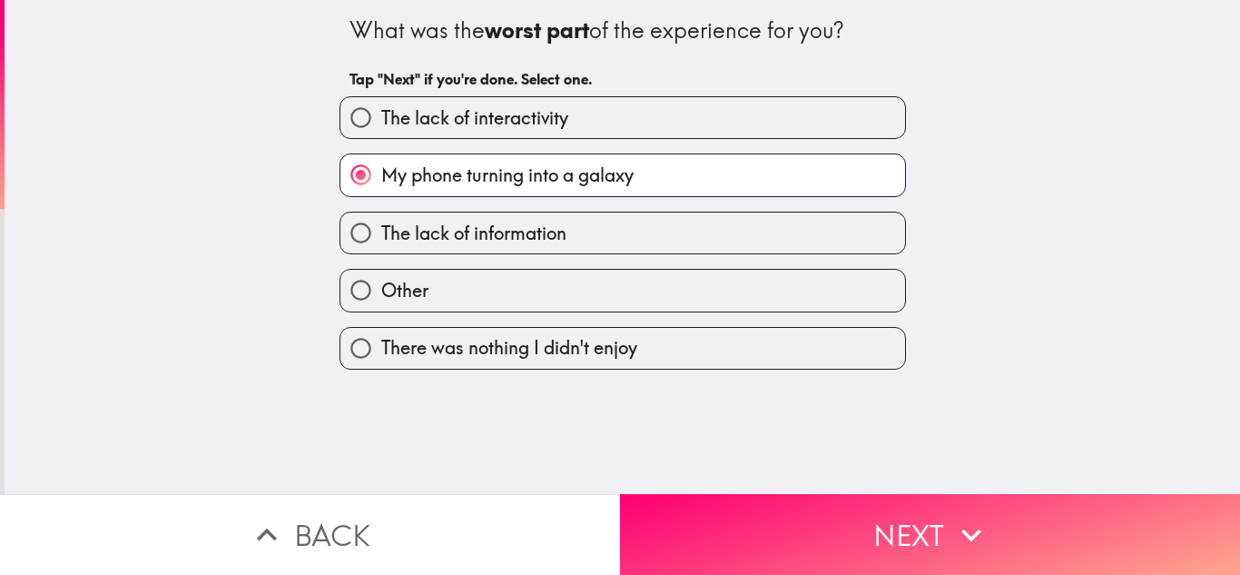
click at [536, 232] on span "The lack of information" at bounding box center [473, 233] width 185 height 25
click at [381, 232] on input "The lack of information" at bounding box center [361, 232] width 41 height 41
radio input "true"
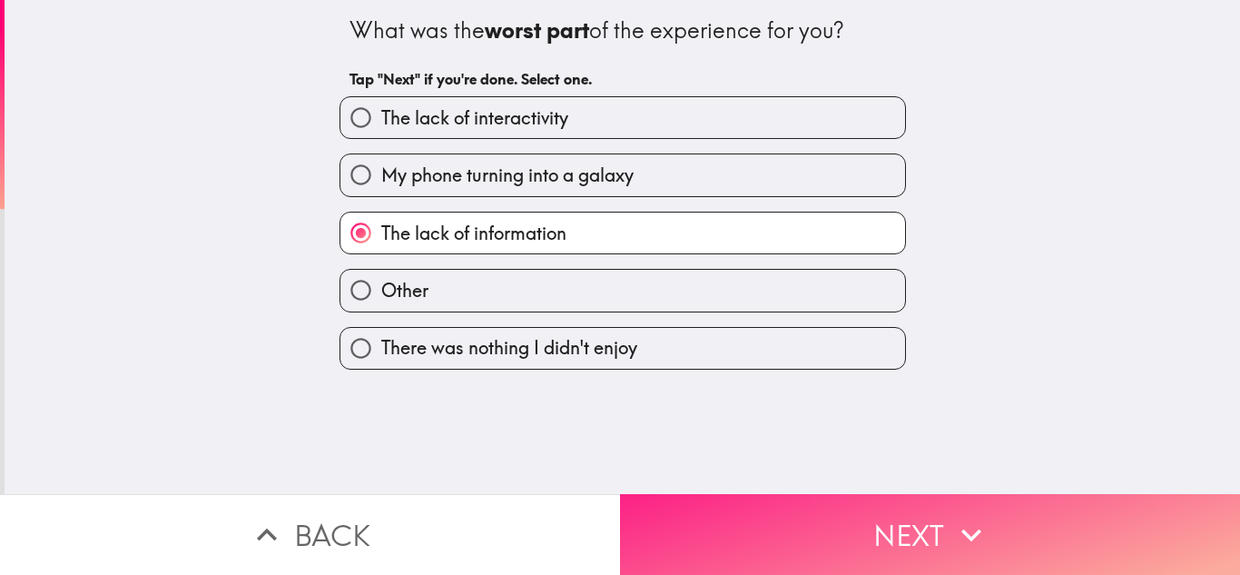
click at [881, 508] on button "Next" at bounding box center [930, 534] width 620 height 81
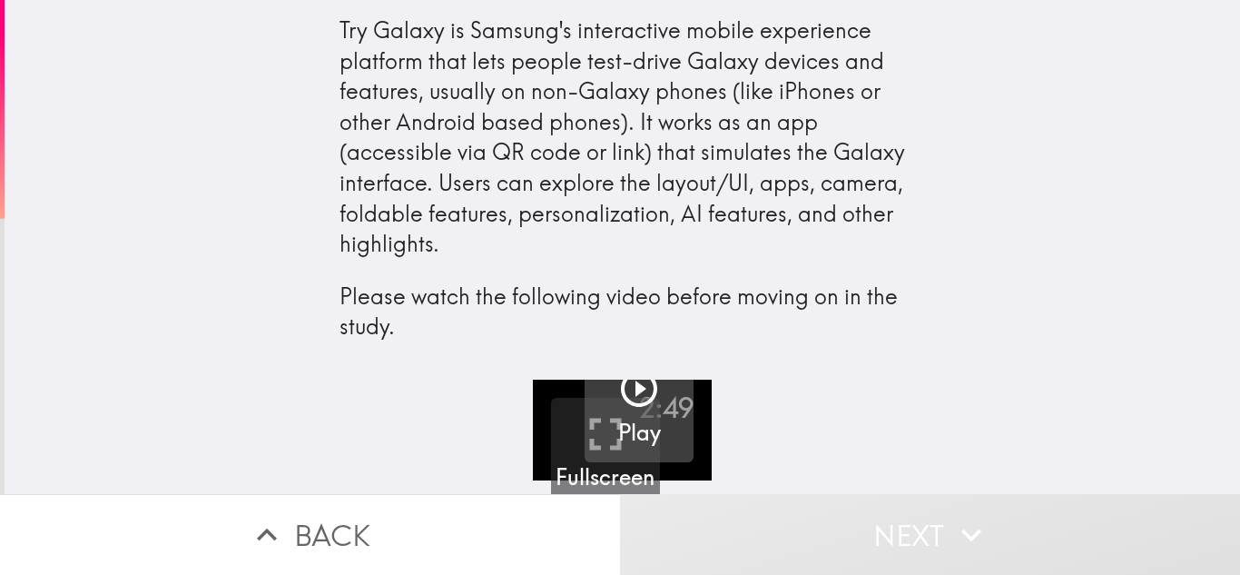
click at [637, 419] on h5 "Play" at bounding box center [639, 433] width 43 height 31
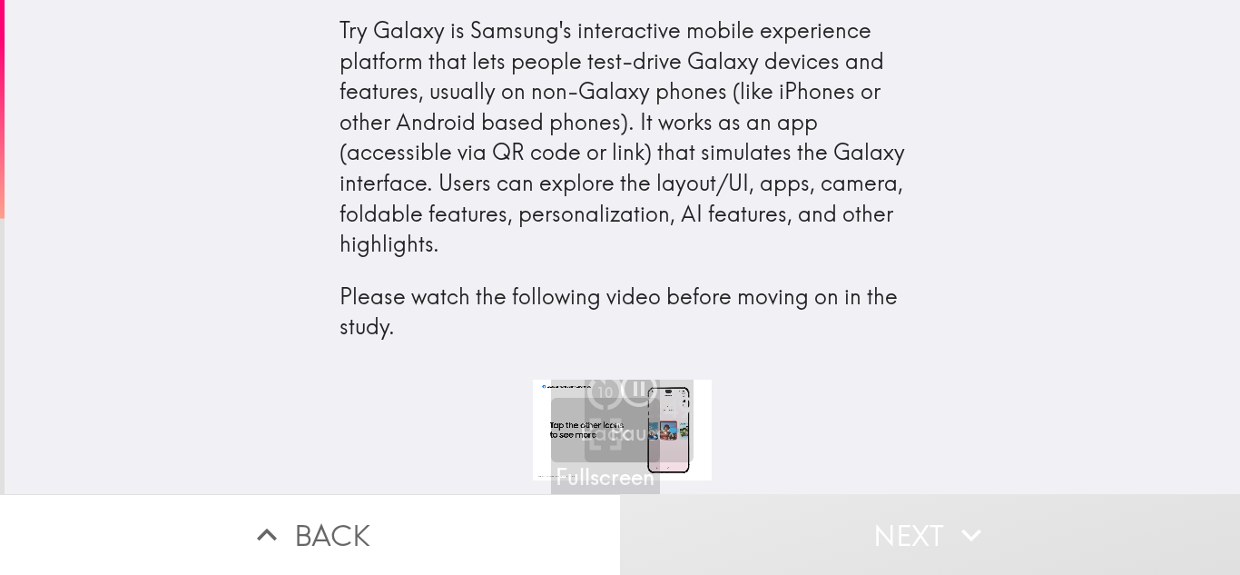
click at [765, 393] on div "0:02 / 2:49 Fullscreen 10 Back Pause" at bounding box center [623, 437] width 1236 height 114
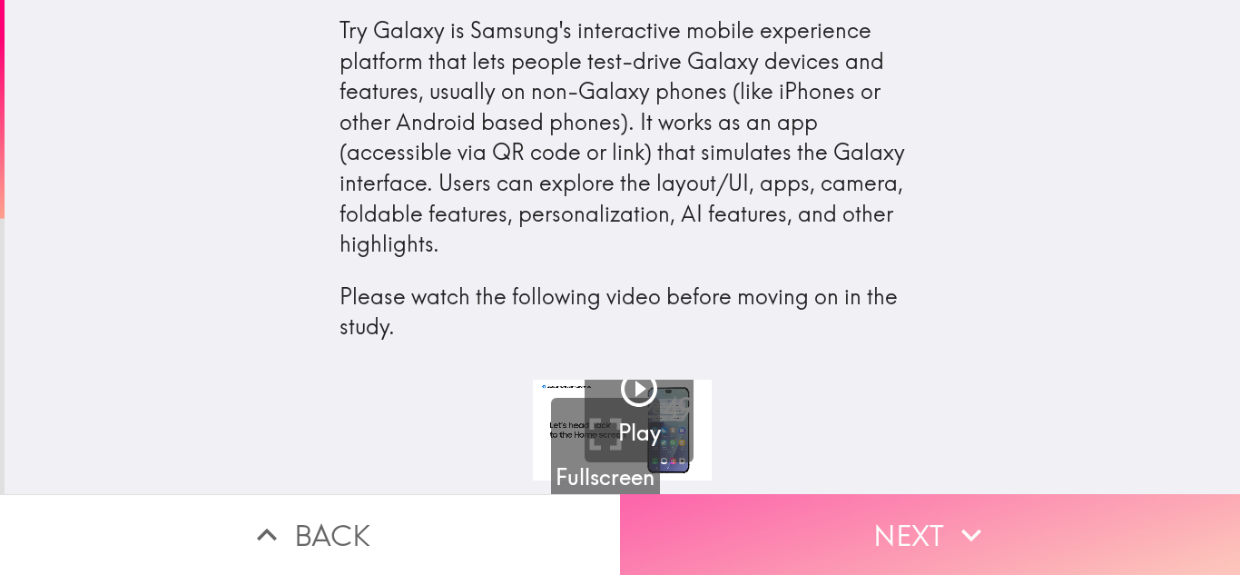
click at [942, 535] on button "Next" at bounding box center [930, 534] width 620 height 81
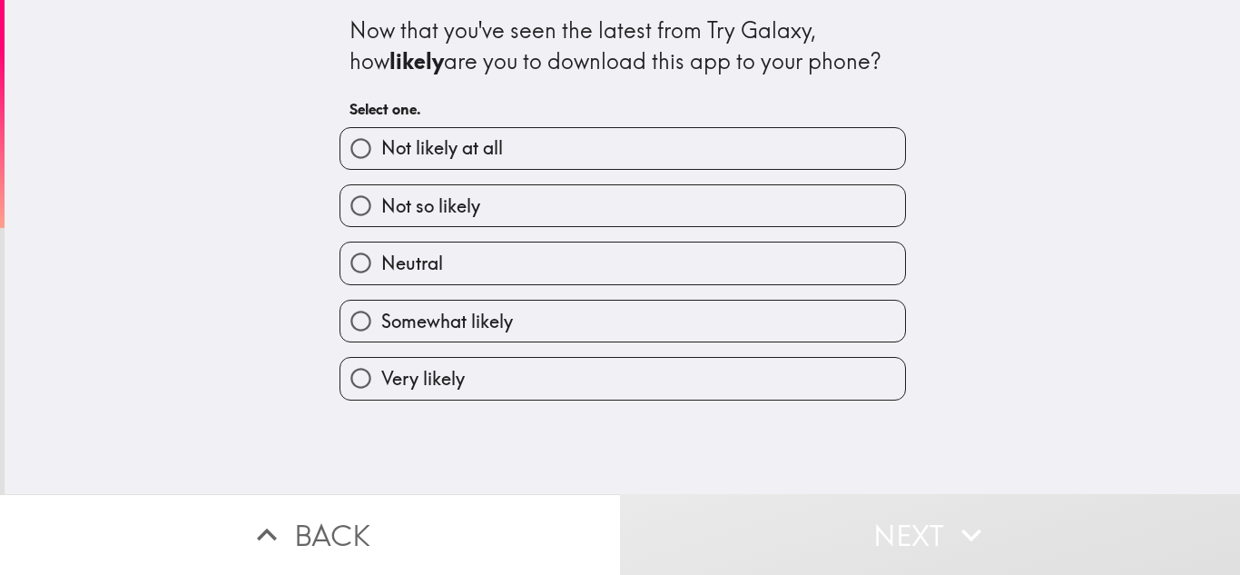
click at [366, 376] on input "Very likely" at bounding box center [361, 378] width 41 height 41
radio input "true"
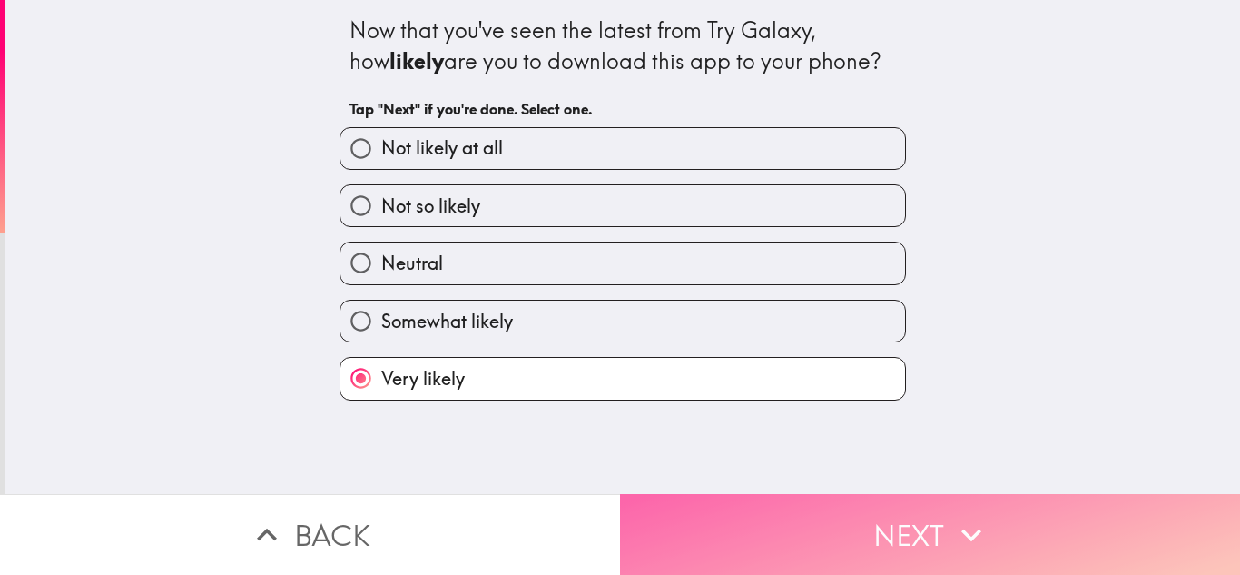
drag, startPoint x: 693, startPoint y: 494, endPoint x: 695, endPoint y: 525, distance: 30.9
click at [693, 505] on button "Next" at bounding box center [930, 534] width 620 height 81
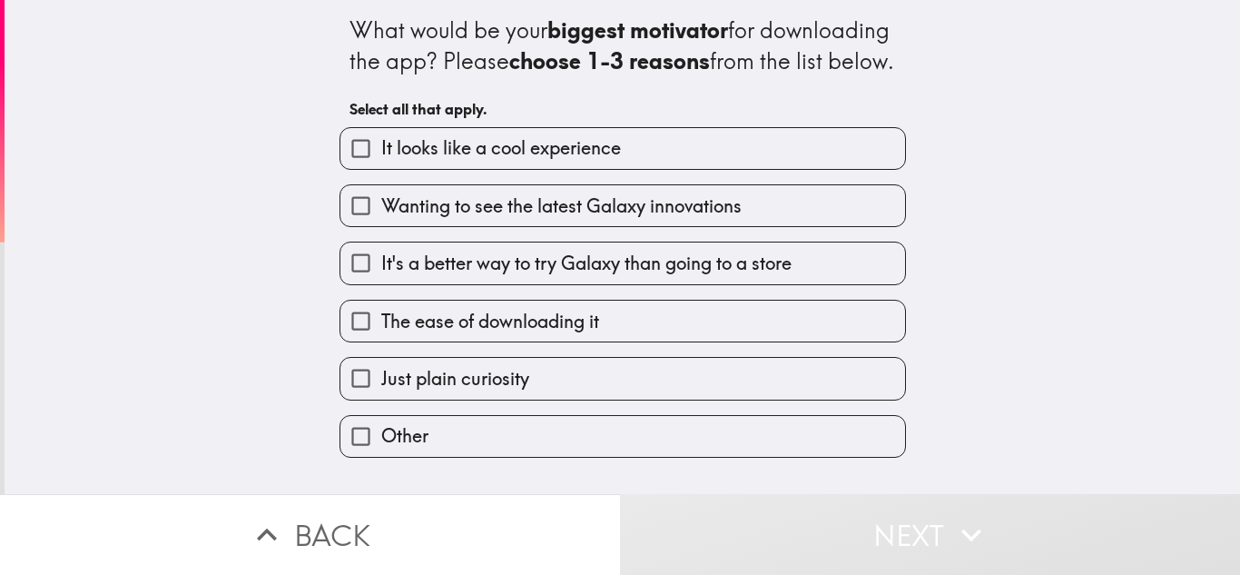
click at [479, 161] on span "It looks like a cool experience" at bounding box center [501, 147] width 240 height 25
click at [381, 169] on input "It looks like a cool experience" at bounding box center [361, 148] width 41 height 41
checkbox input "true"
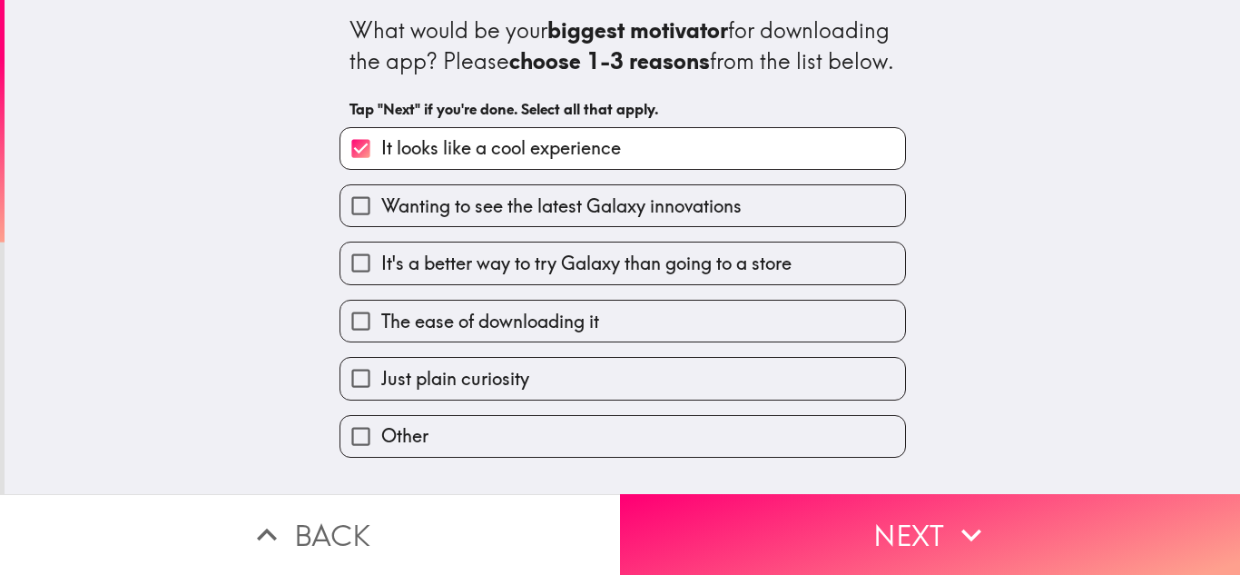
click at [483, 276] on span "It's a better way to try Galaxy than going to a store" at bounding box center [586, 263] width 410 height 25
click at [381, 281] on input "It's a better way to try Galaxy than going to a store" at bounding box center [361, 262] width 41 height 41
checkbox input "true"
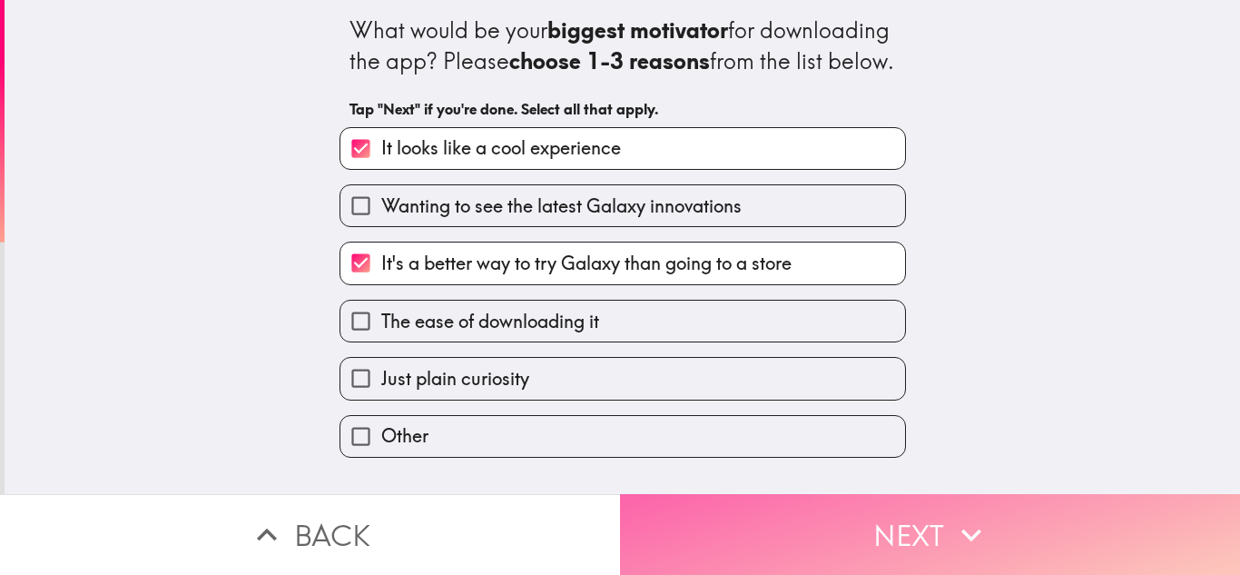
click at [803, 522] on button "Next" at bounding box center [930, 534] width 620 height 81
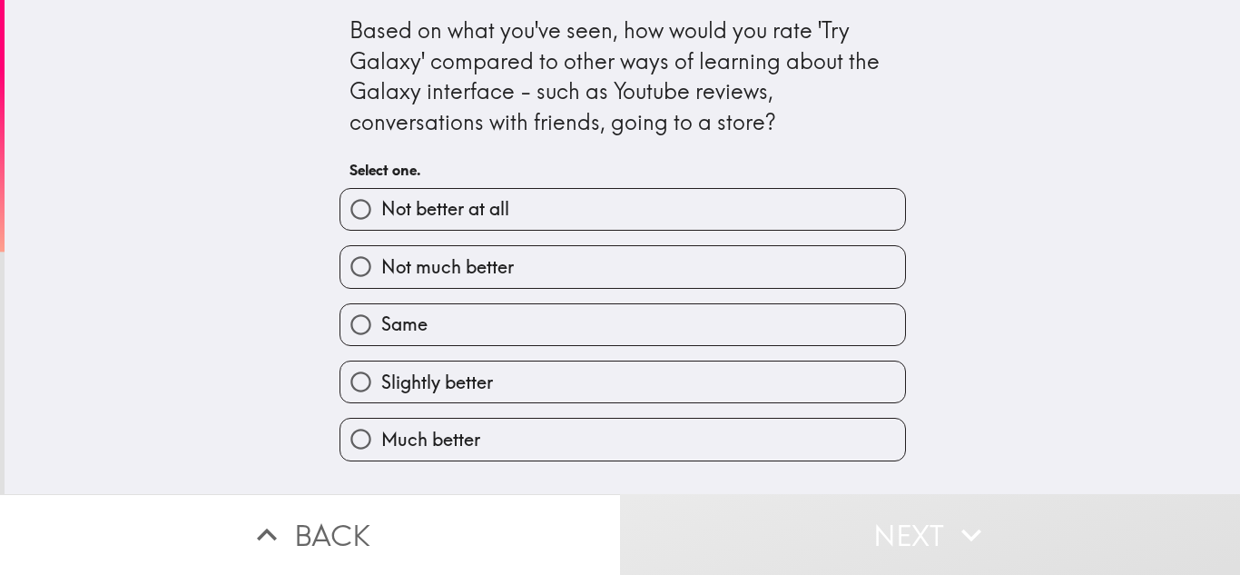
drag, startPoint x: 468, startPoint y: 449, endPoint x: 501, endPoint y: 456, distance: 34.4
click at [469, 448] on label "Much better" at bounding box center [623, 439] width 565 height 41
click at [381, 448] on input "Much better" at bounding box center [361, 439] width 41 height 41
radio input "true"
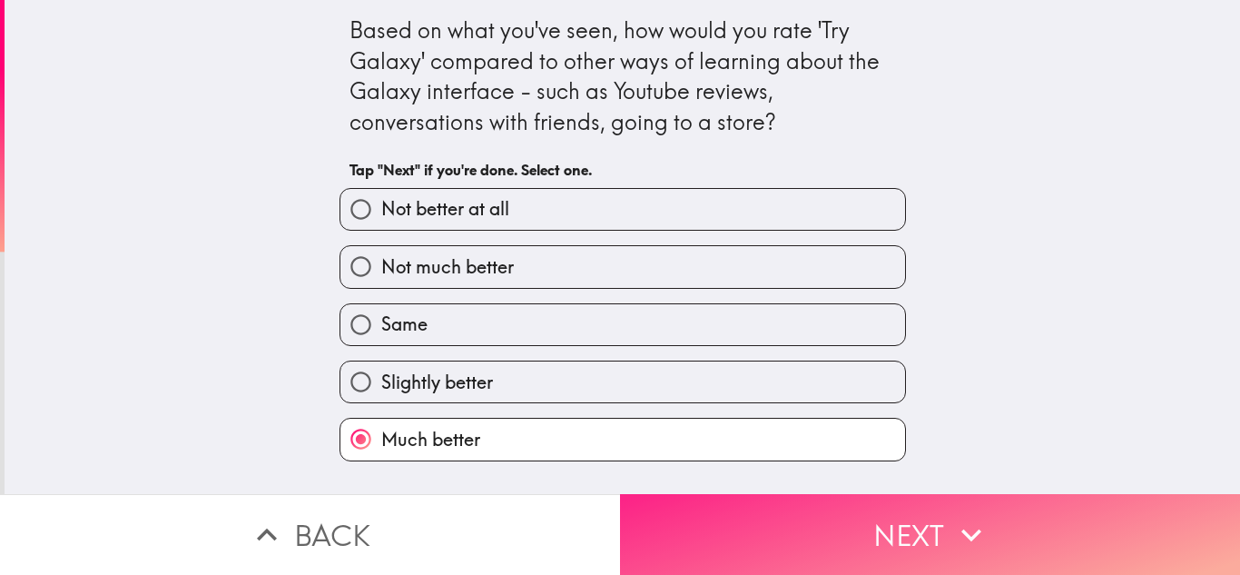
click at [772, 538] on button "Next" at bounding box center [930, 534] width 620 height 81
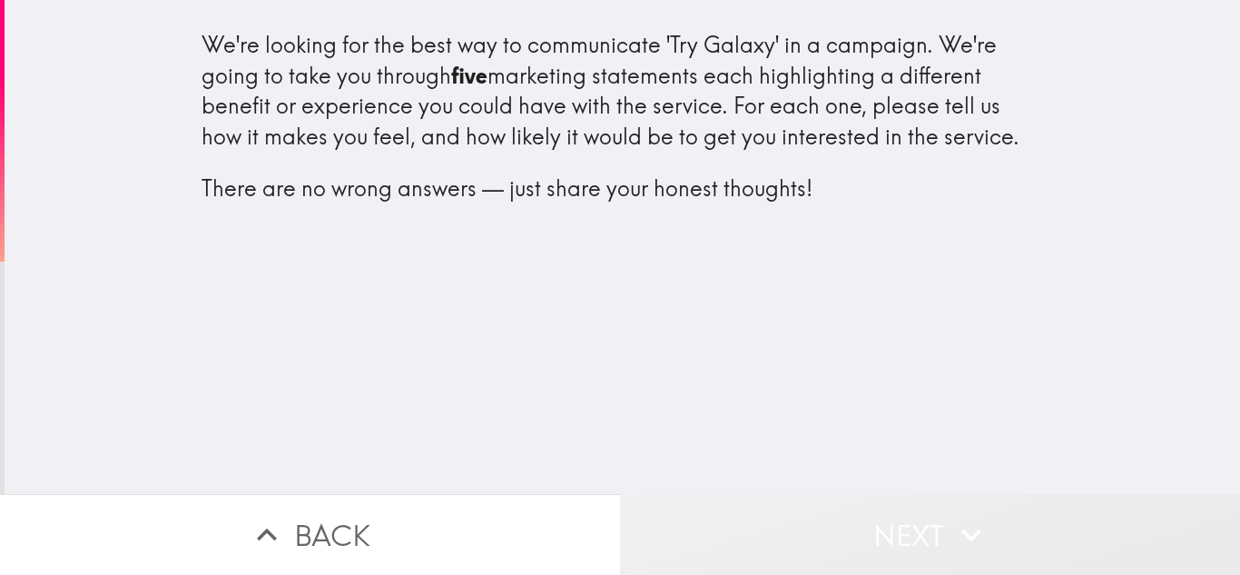
click at [838, 531] on button "Next" at bounding box center [930, 534] width 620 height 81
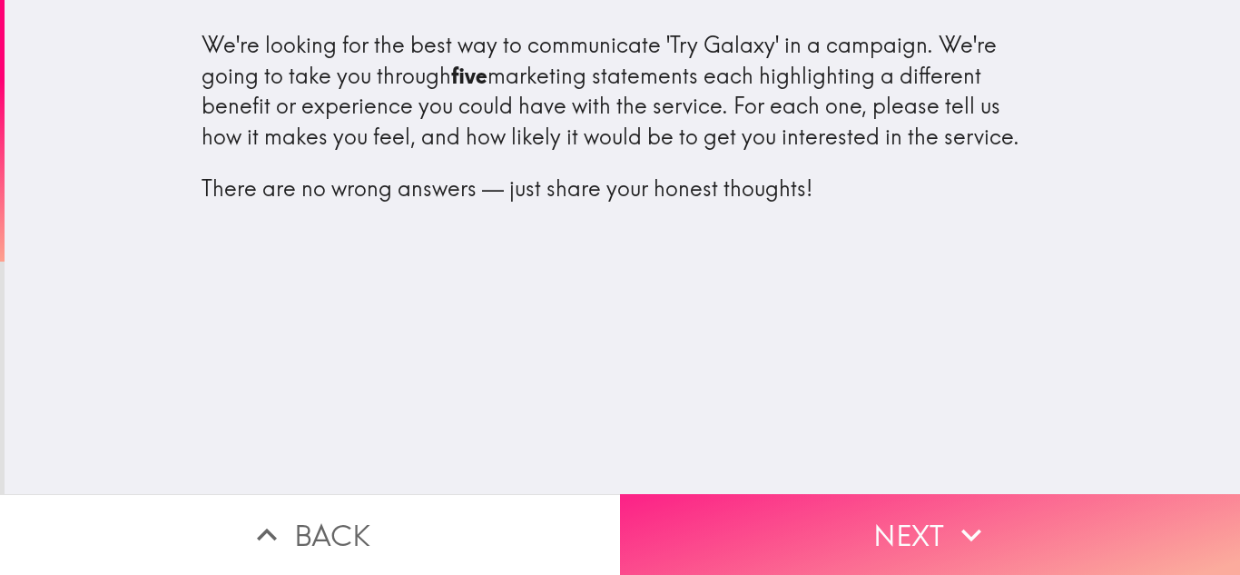
click at [762, 497] on button "Next" at bounding box center [930, 534] width 620 height 81
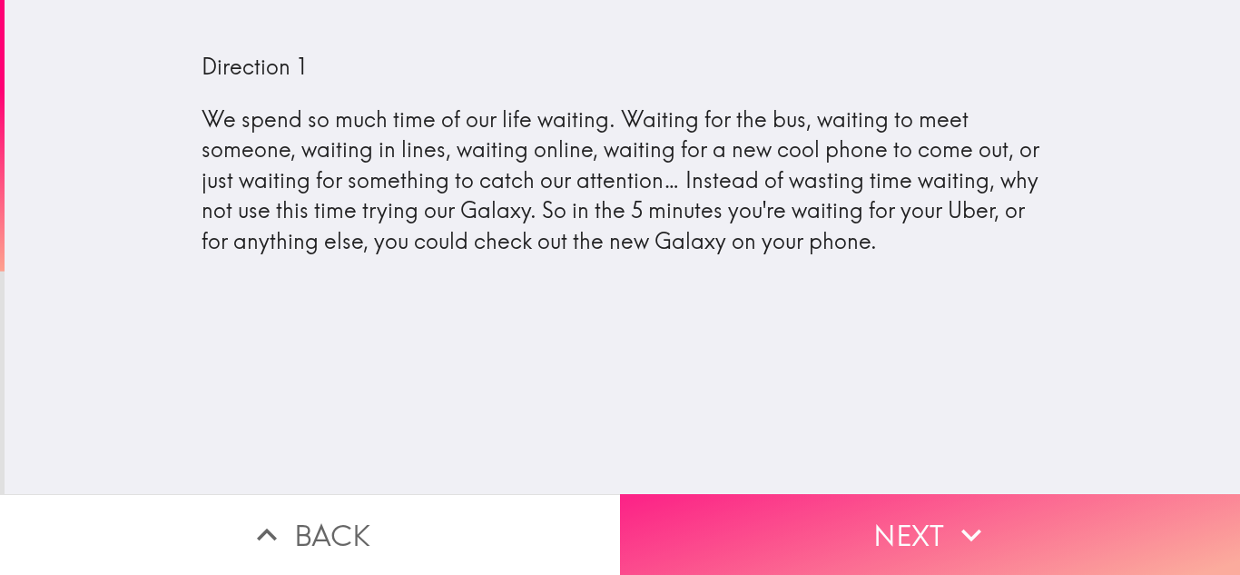
click at [877, 548] on button "Next" at bounding box center [930, 534] width 620 height 81
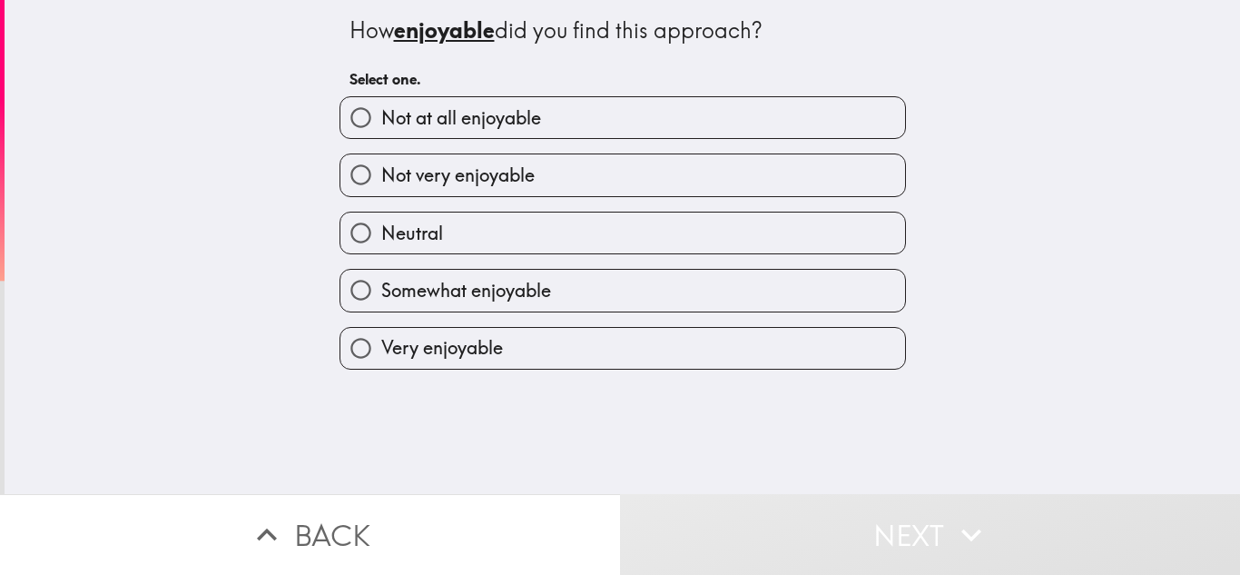
drag, startPoint x: 449, startPoint y: 370, endPoint x: 466, endPoint y: 349, distance: 26.5
click at [449, 369] on div "Very enjoyable" at bounding box center [623, 348] width 567 height 43
click at [469, 344] on span "Very enjoyable" at bounding box center [442, 347] width 122 height 25
click at [381, 344] on input "Very enjoyable" at bounding box center [361, 348] width 41 height 41
radio input "true"
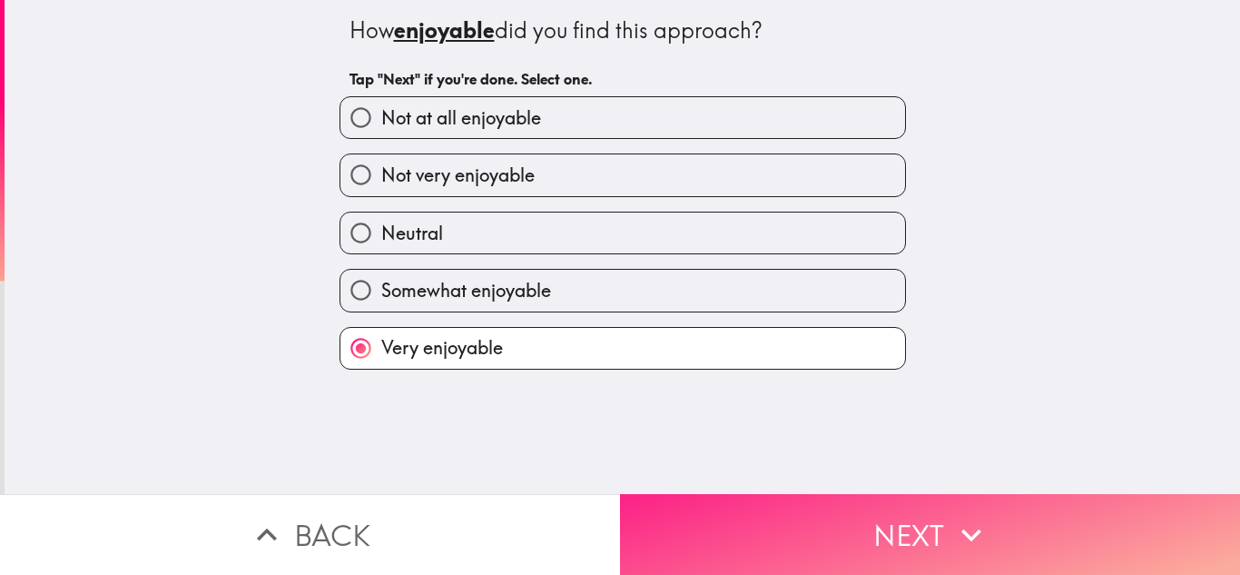
click at [755, 518] on button "Next" at bounding box center [930, 534] width 620 height 81
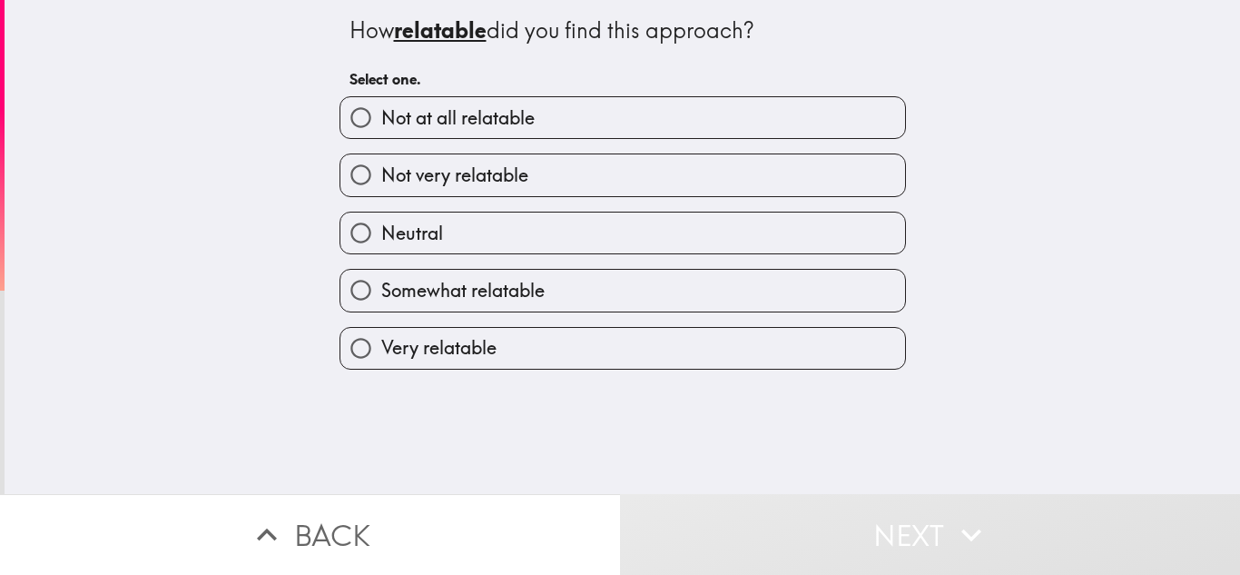
click at [521, 344] on label "Very relatable" at bounding box center [623, 348] width 565 height 41
click at [381, 344] on input "Very relatable" at bounding box center [361, 348] width 41 height 41
radio input "true"
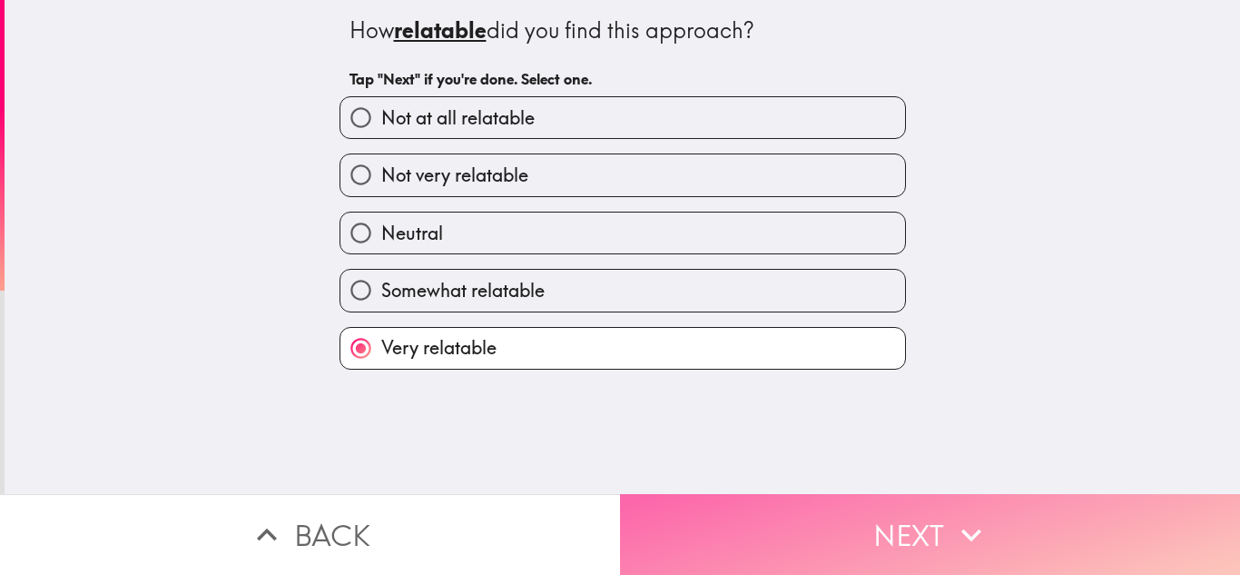
click at [818, 498] on button "Next" at bounding box center [930, 534] width 620 height 81
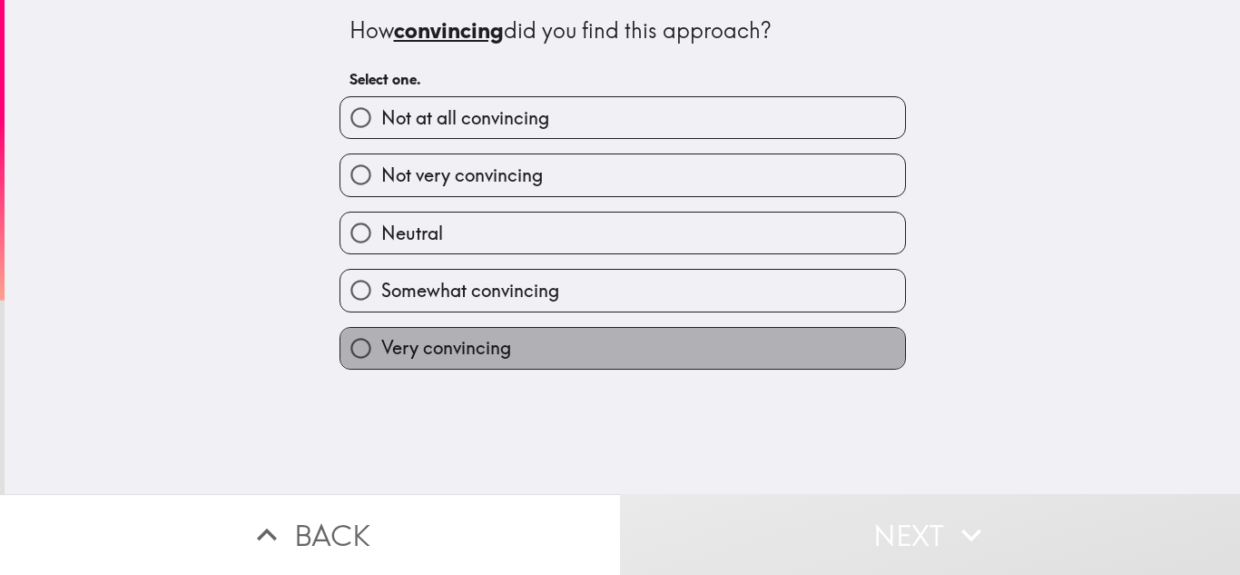
click at [531, 341] on label "Very convincing" at bounding box center [623, 348] width 565 height 41
click at [381, 341] on input "Very convincing" at bounding box center [361, 348] width 41 height 41
radio input "true"
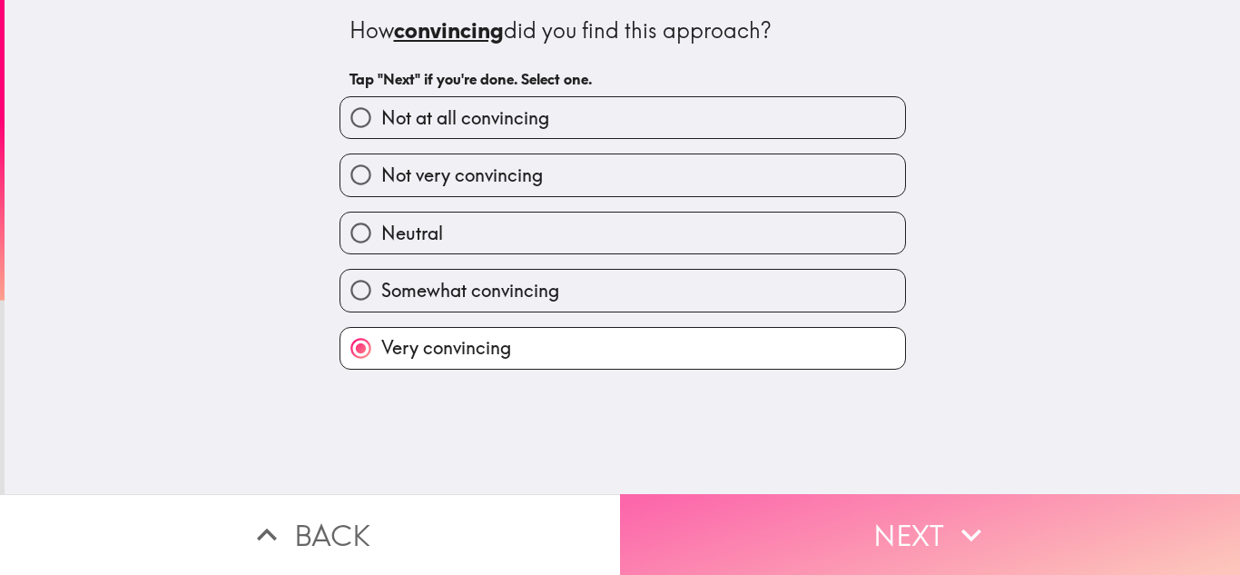
click at [824, 531] on button "Next" at bounding box center [930, 534] width 620 height 81
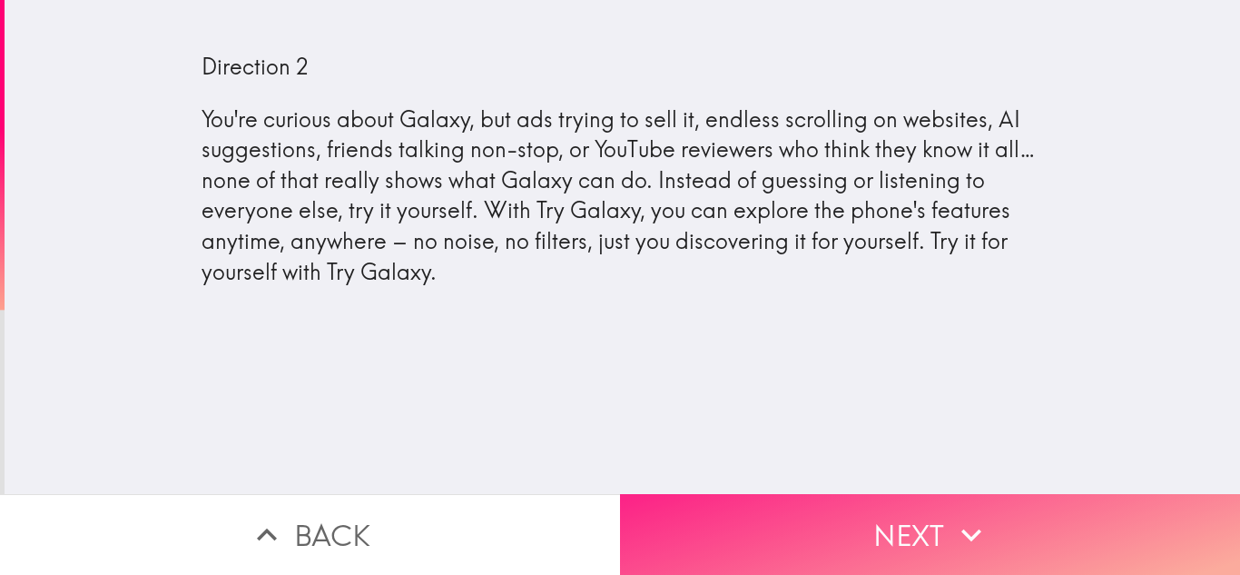
click at [764, 498] on button "Next" at bounding box center [930, 534] width 620 height 81
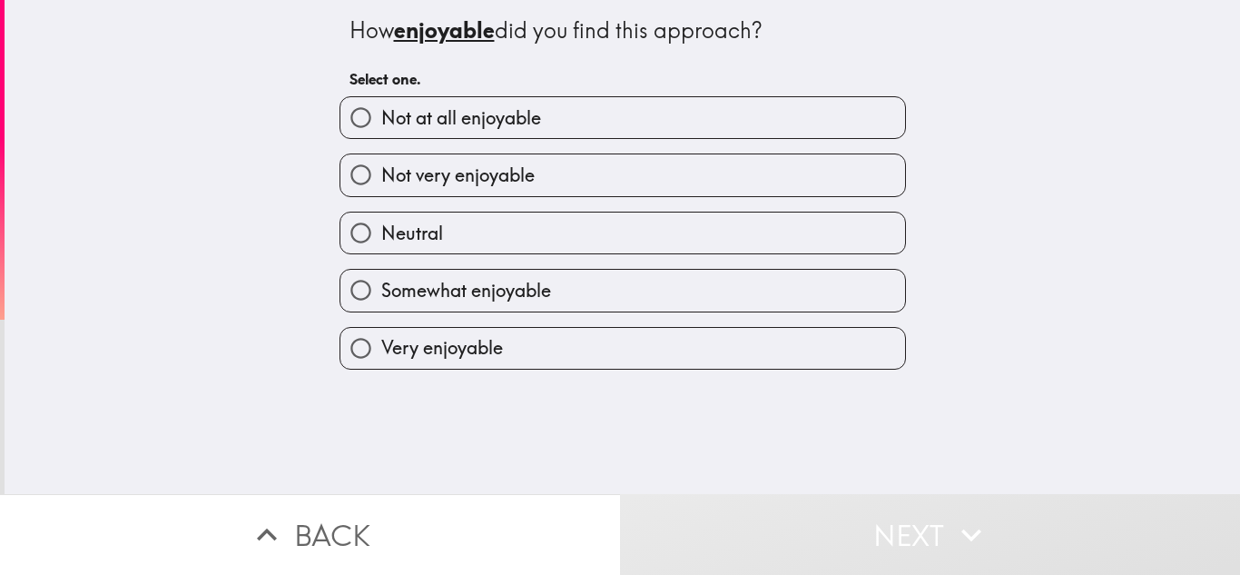
click at [506, 346] on label "Very enjoyable" at bounding box center [623, 348] width 565 height 41
click at [381, 346] on input "Very enjoyable" at bounding box center [361, 348] width 41 height 41
radio input "true"
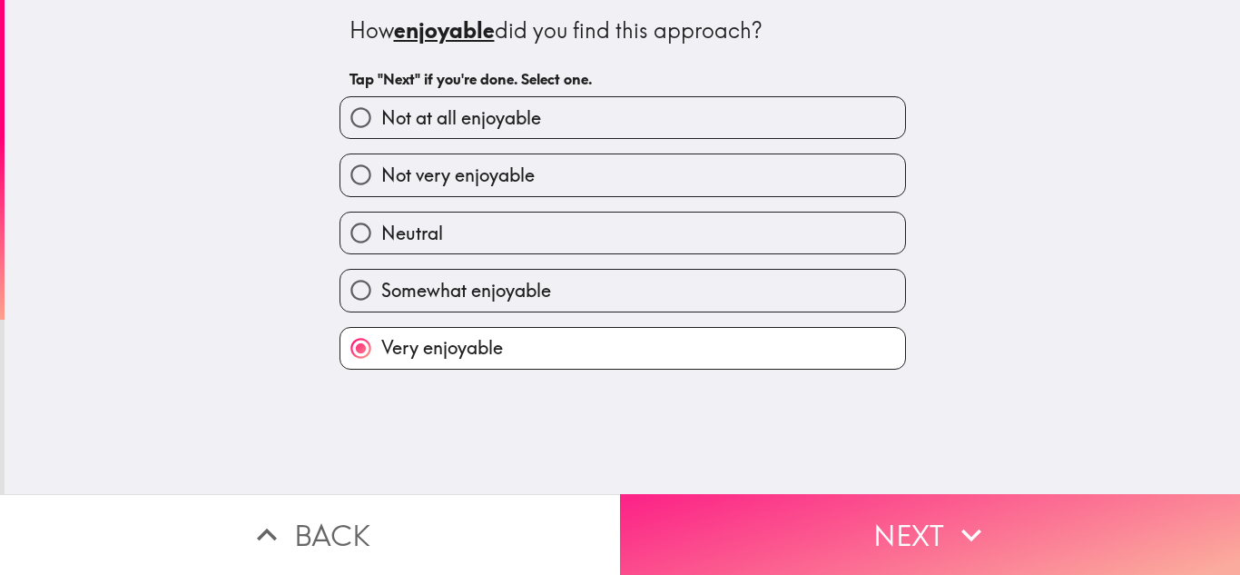
click at [745, 494] on button "Next" at bounding box center [930, 534] width 620 height 81
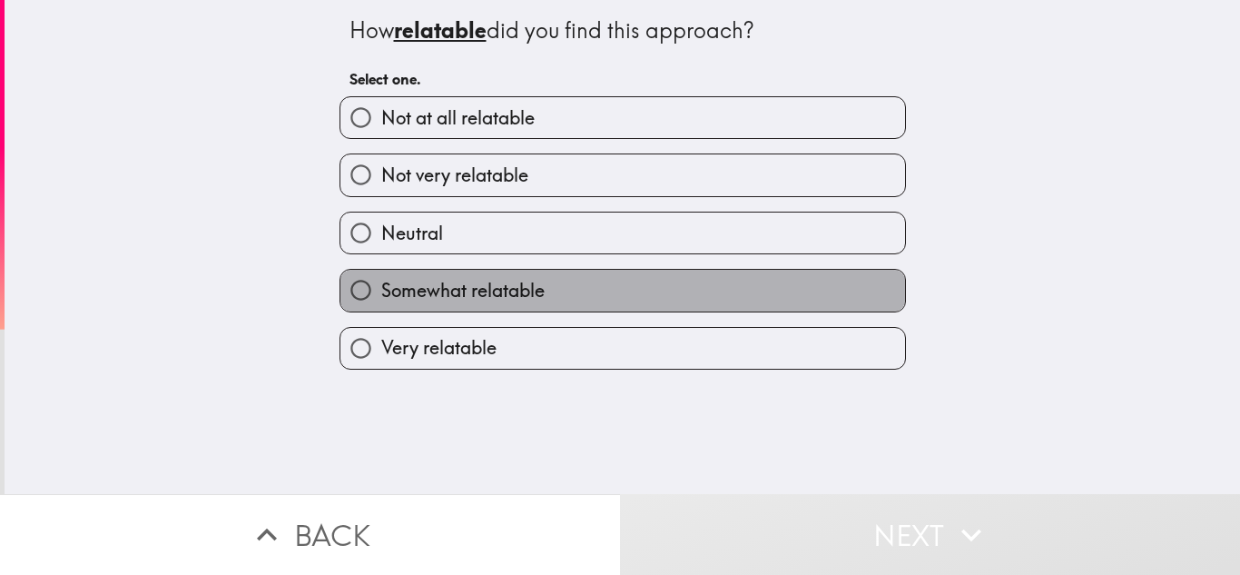
click at [533, 281] on span "Somewhat relatable" at bounding box center [462, 290] width 163 height 25
click at [381, 281] on input "Somewhat relatable" at bounding box center [361, 290] width 41 height 41
radio input "true"
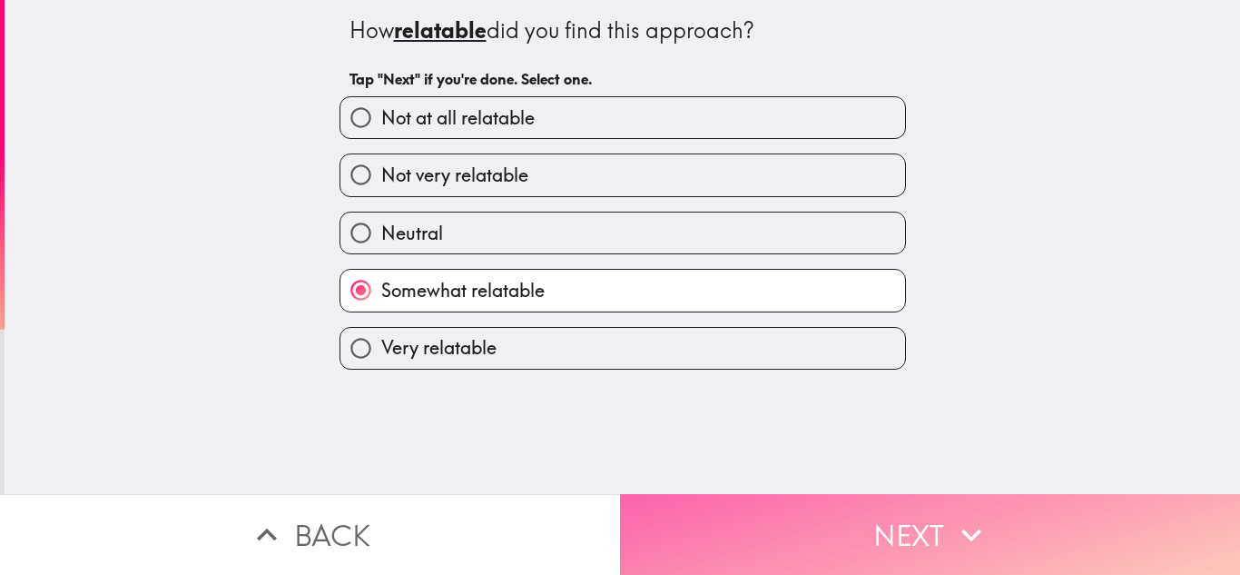
click at [708, 494] on button "Next" at bounding box center [930, 534] width 620 height 81
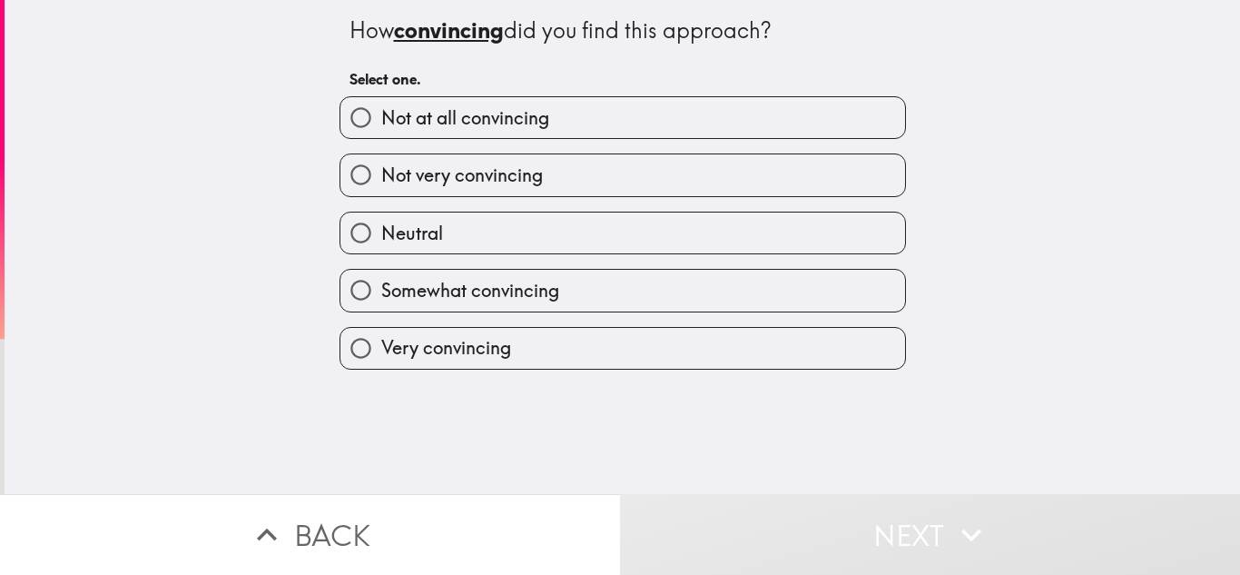
click at [543, 341] on label "Very convincing" at bounding box center [623, 348] width 565 height 41
click at [381, 341] on input "Very convincing" at bounding box center [361, 348] width 41 height 41
radio input "true"
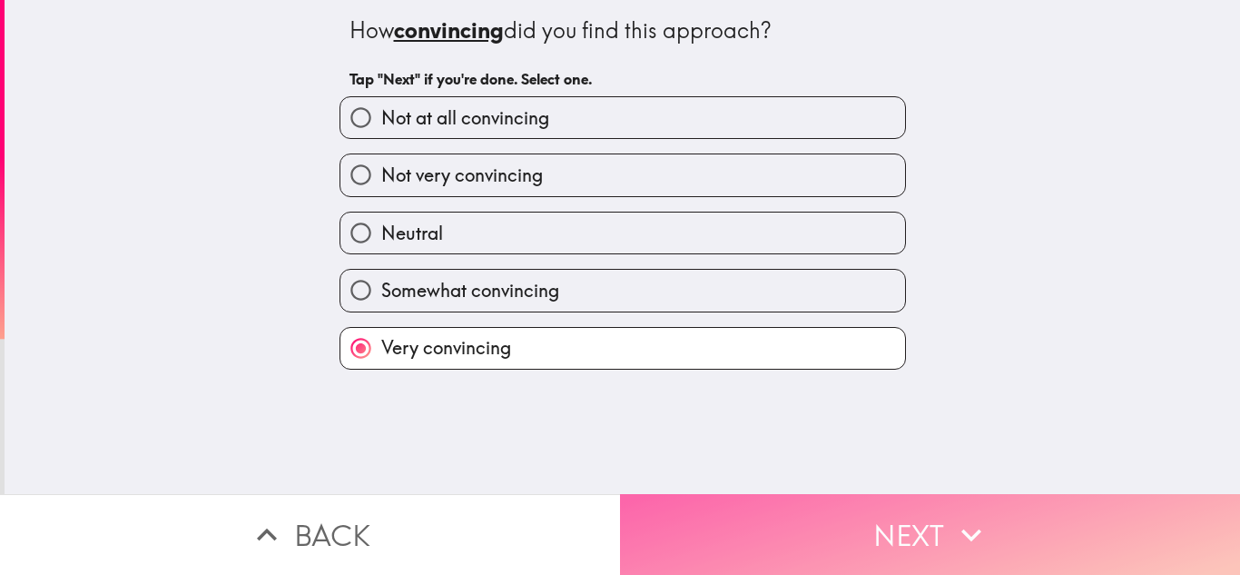
click at [793, 514] on button "Next" at bounding box center [930, 534] width 620 height 81
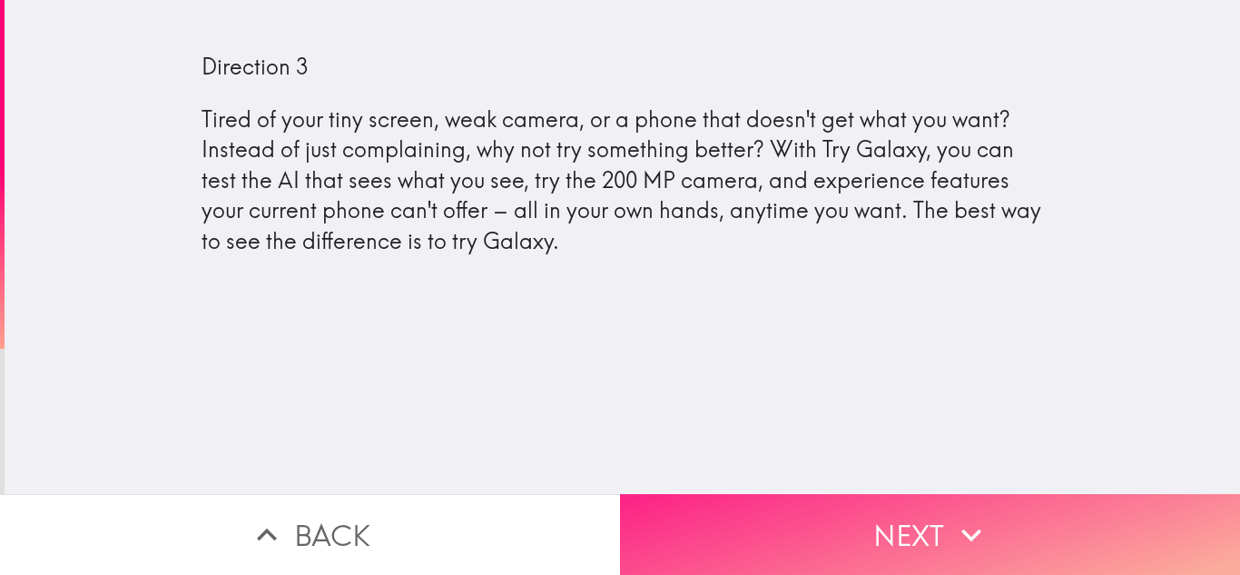
drag, startPoint x: 899, startPoint y: 468, endPoint x: 906, endPoint y: 497, distance: 30.0
click at [900, 482] on div "Direction 3 Tired of your tiny screen, weak camera, or a phone that doesn't get…" at bounding box center [620, 287] width 1240 height 575
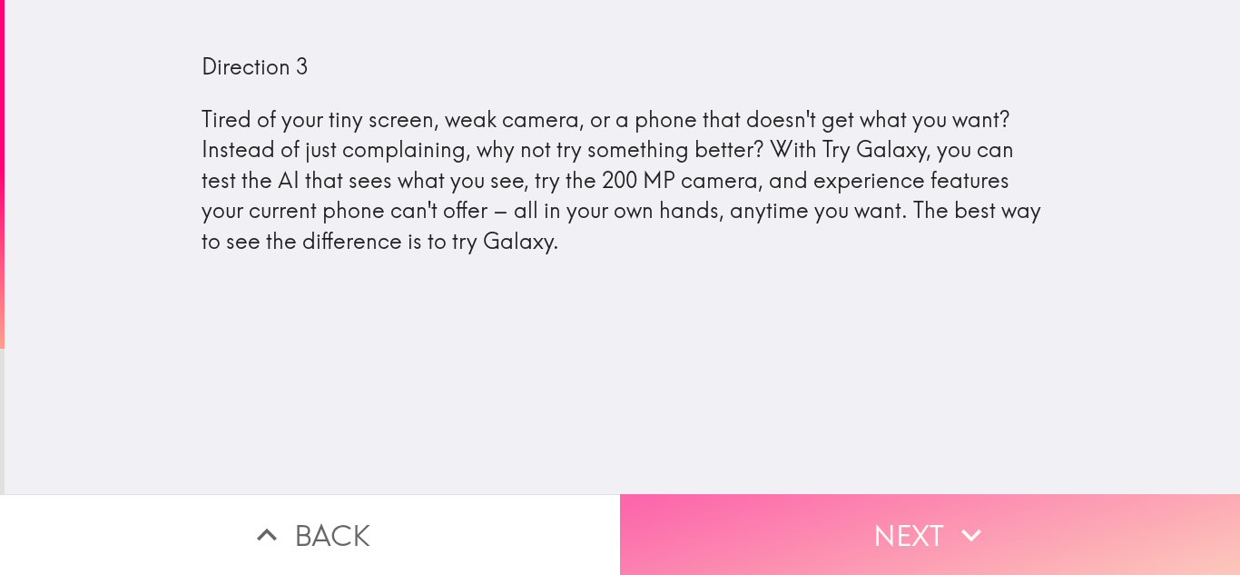
click at [906, 498] on button "Next" at bounding box center [930, 534] width 620 height 81
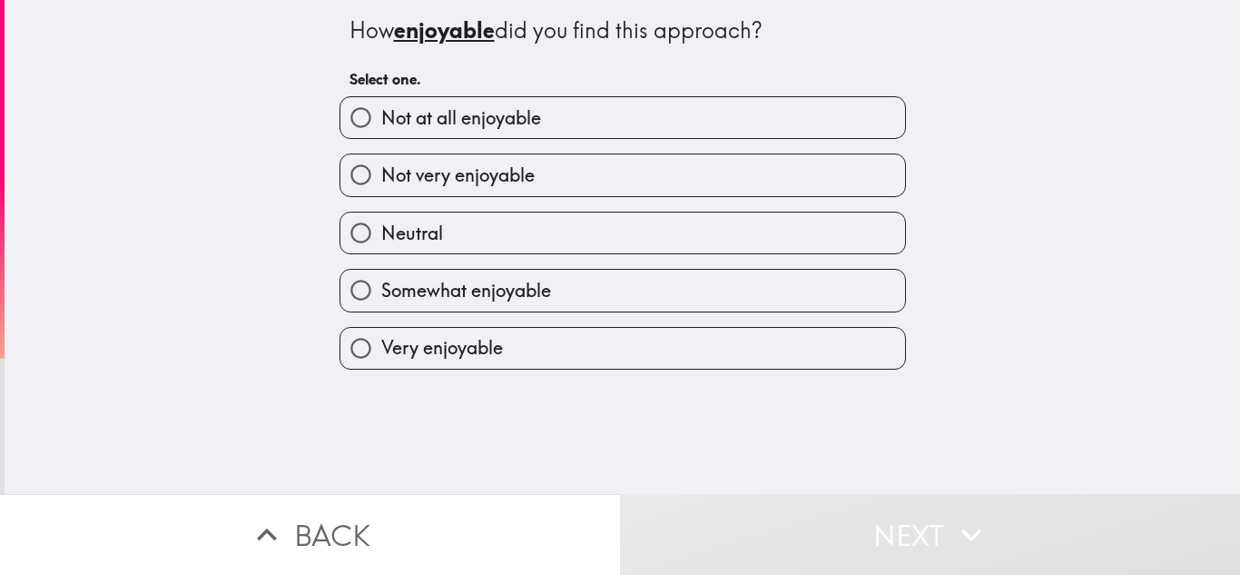
click at [562, 341] on label "Very enjoyable" at bounding box center [623, 348] width 565 height 41
click at [381, 341] on input "Very enjoyable" at bounding box center [361, 348] width 41 height 41
radio input "true"
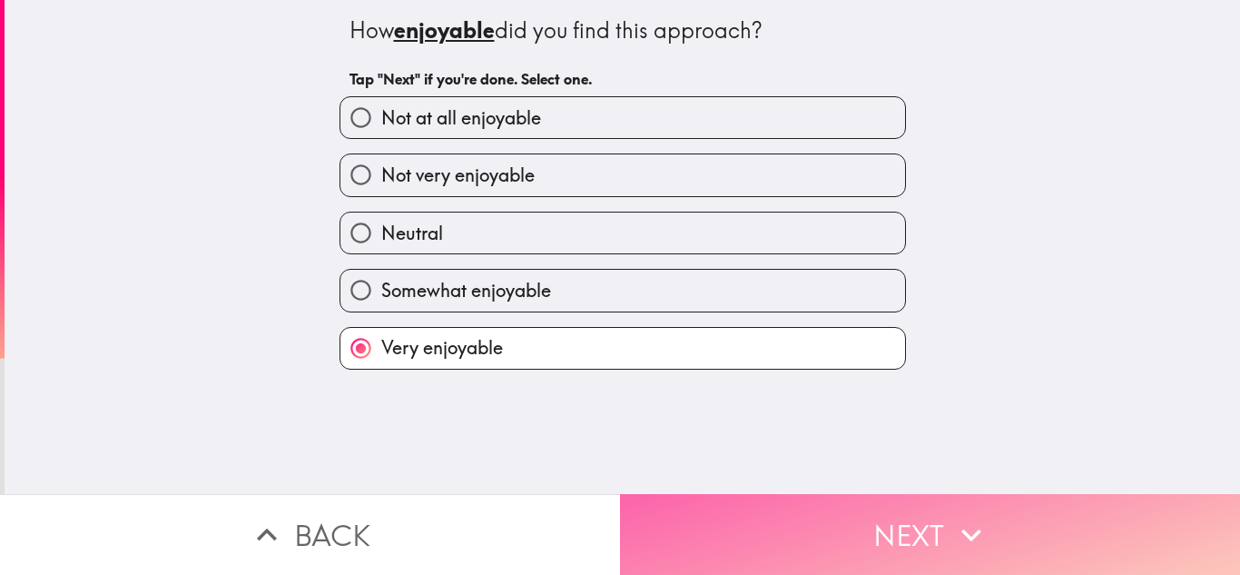
click at [804, 494] on button "Next" at bounding box center [930, 534] width 620 height 81
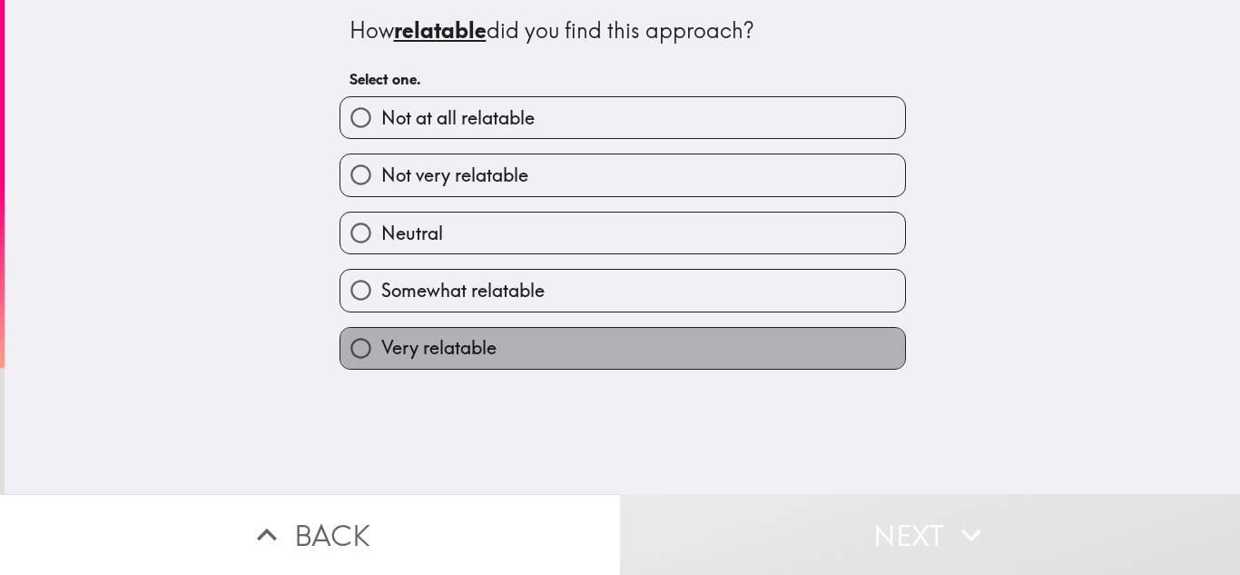
click at [548, 328] on label "Very relatable" at bounding box center [623, 348] width 565 height 41
click at [381, 328] on input "Very relatable" at bounding box center [361, 348] width 41 height 41
radio input "true"
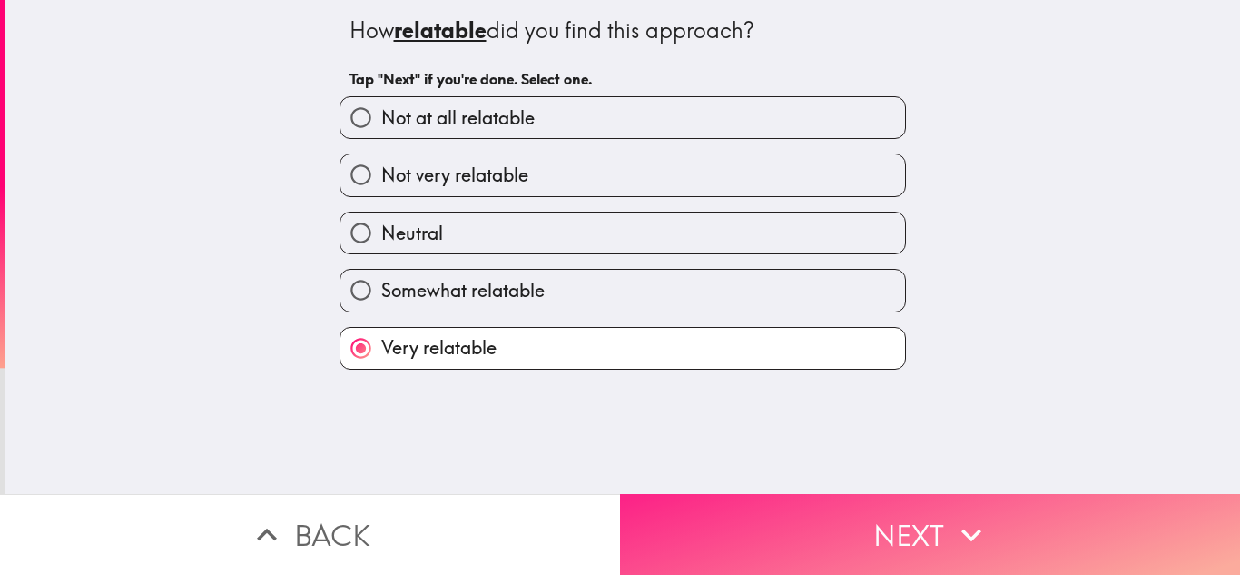
drag, startPoint x: 759, startPoint y: 463, endPoint x: 777, endPoint y: 493, distance: 35.0
click at [761, 470] on div "How relatable did you find this approach? Tap "Next" if you're done. Select one…" at bounding box center [623, 247] width 1236 height 494
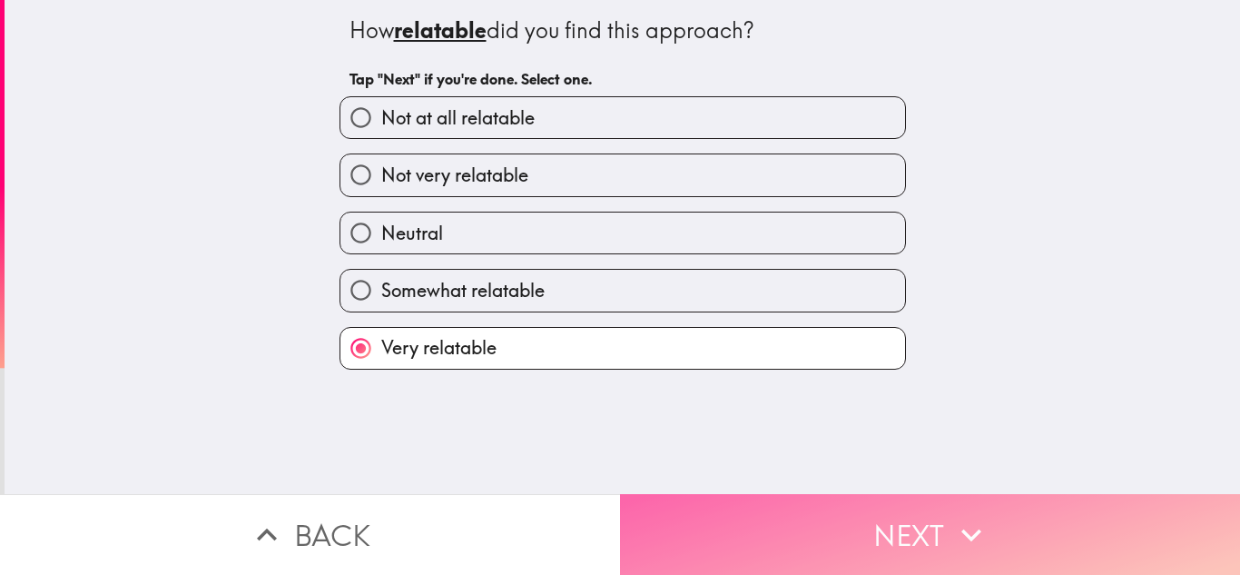
click at [781, 499] on button "Next" at bounding box center [930, 534] width 620 height 81
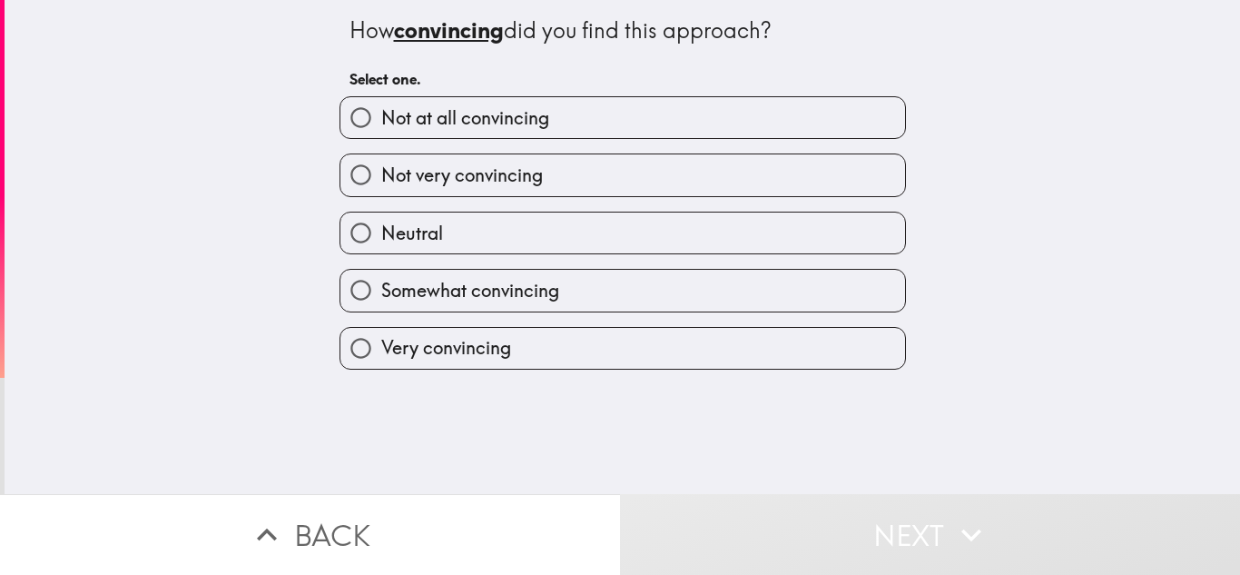
click at [528, 340] on label "Very convincing" at bounding box center [623, 348] width 565 height 41
click at [381, 340] on input "Very convincing" at bounding box center [361, 348] width 41 height 41
radio input "true"
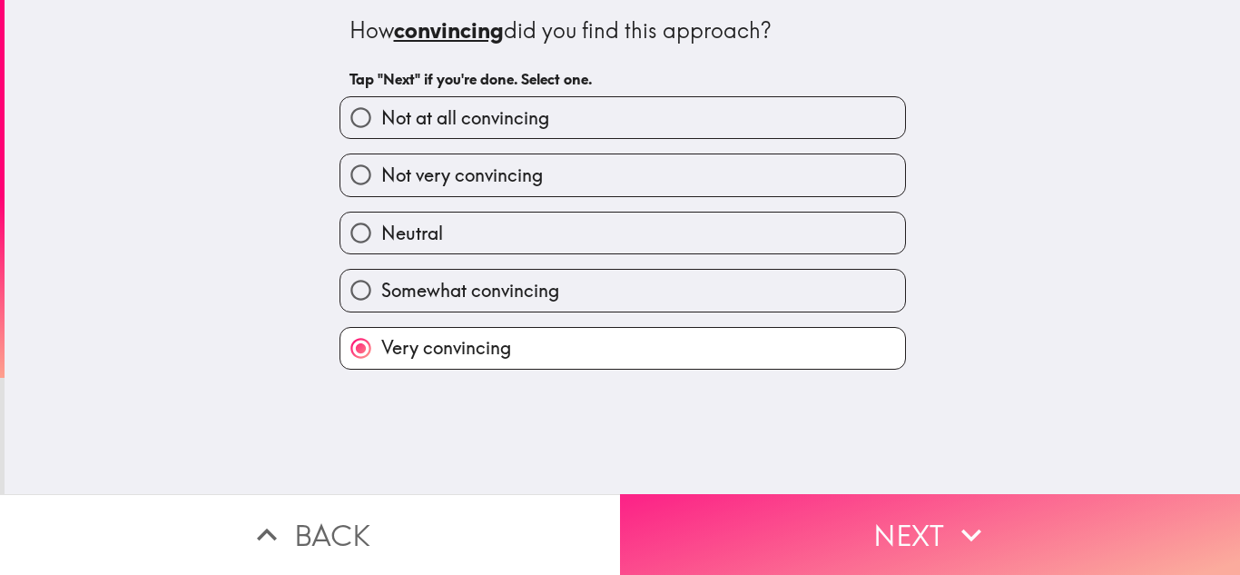
click at [776, 494] on button "Next" at bounding box center [930, 534] width 620 height 81
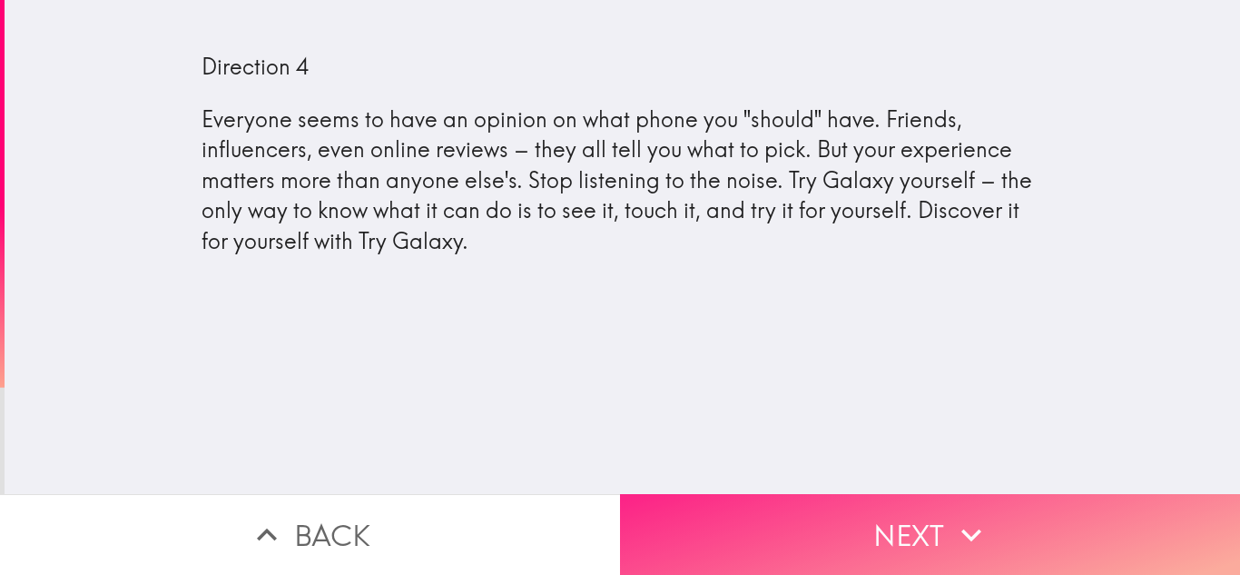
click at [823, 519] on button "Next" at bounding box center [930, 534] width 620 height 81
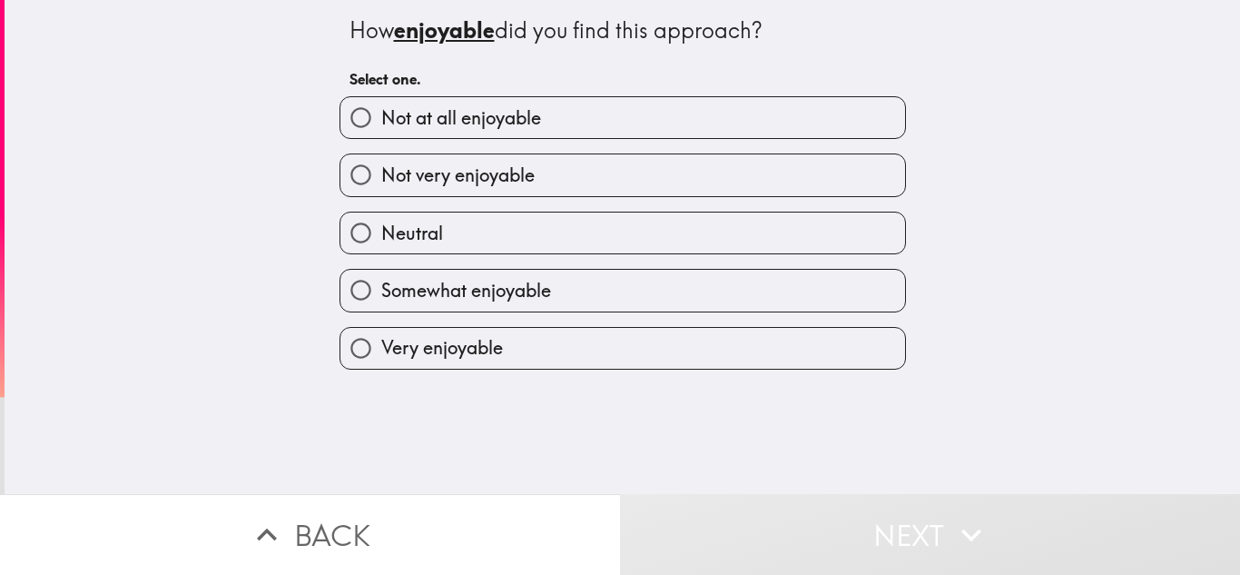
click at [455, 354] on span "Very enjoyable" at bounding box center [442, 347] width 122 height 25
click at [381, 354] on input "Very enjoyable" at bounding box center [361, 348] width 41 height 41
radio input "true"
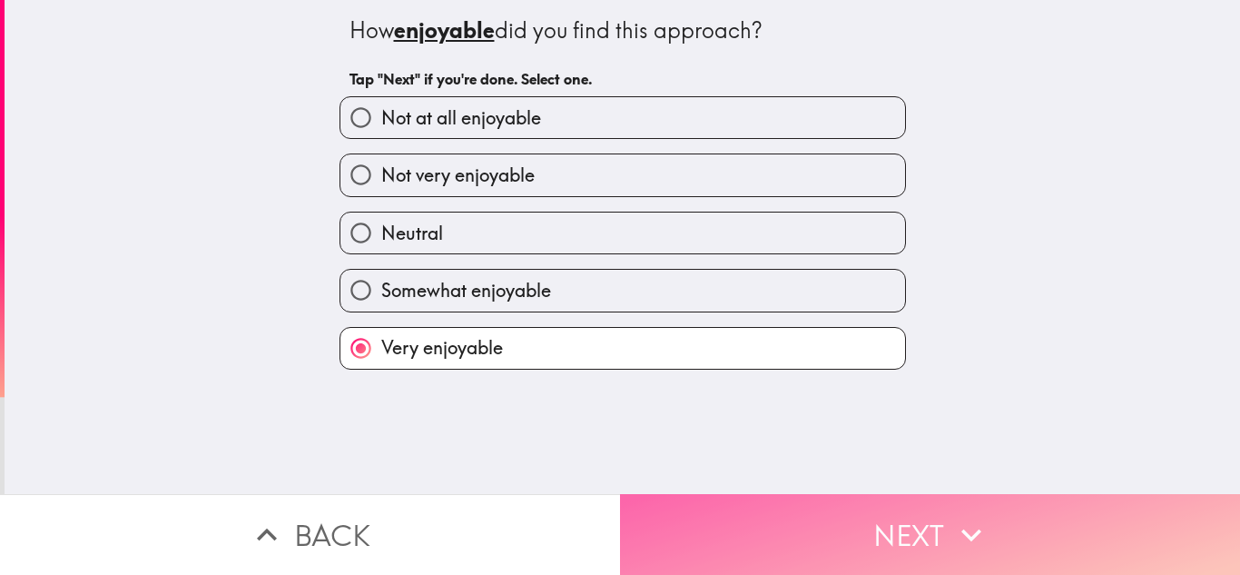
click at [768, 506] on button "Next" at bounding box center [930, 534] width 620 height 81
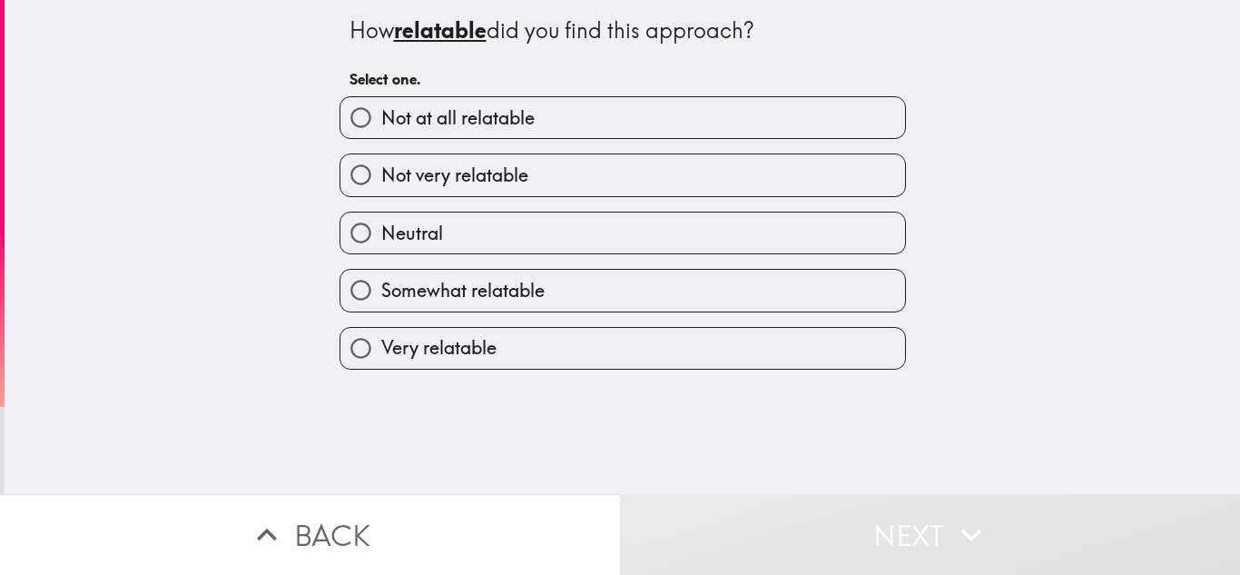
click at [565, 358] on label "Very relatable" at bounding box center [623, 348] width 565 height 41
click at [381, 358] on input "Very relatable" at bounding box center [361, 348] width 41 height 41
radio input "true"
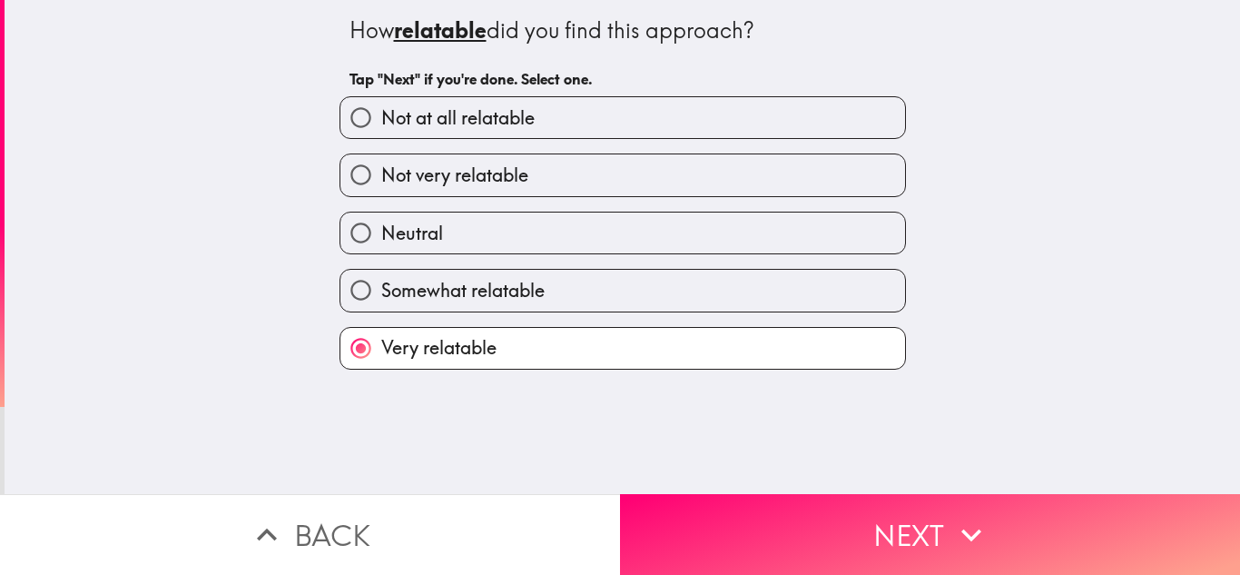
click at [719, 476] on div "How relatable did you find this approach? Tap "Next" if you're done. Select one…" at bounding box center [623, 247] width 1236 height 494
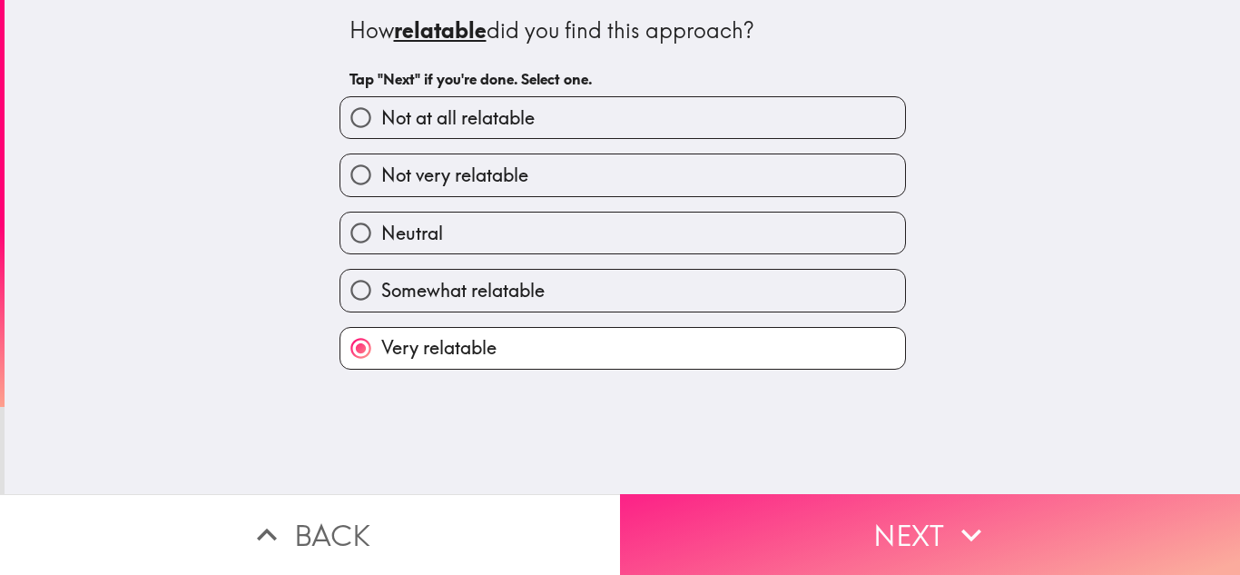
click at [730, 497] on button "Next" at bounding box center [930, 534] width 620 height 81
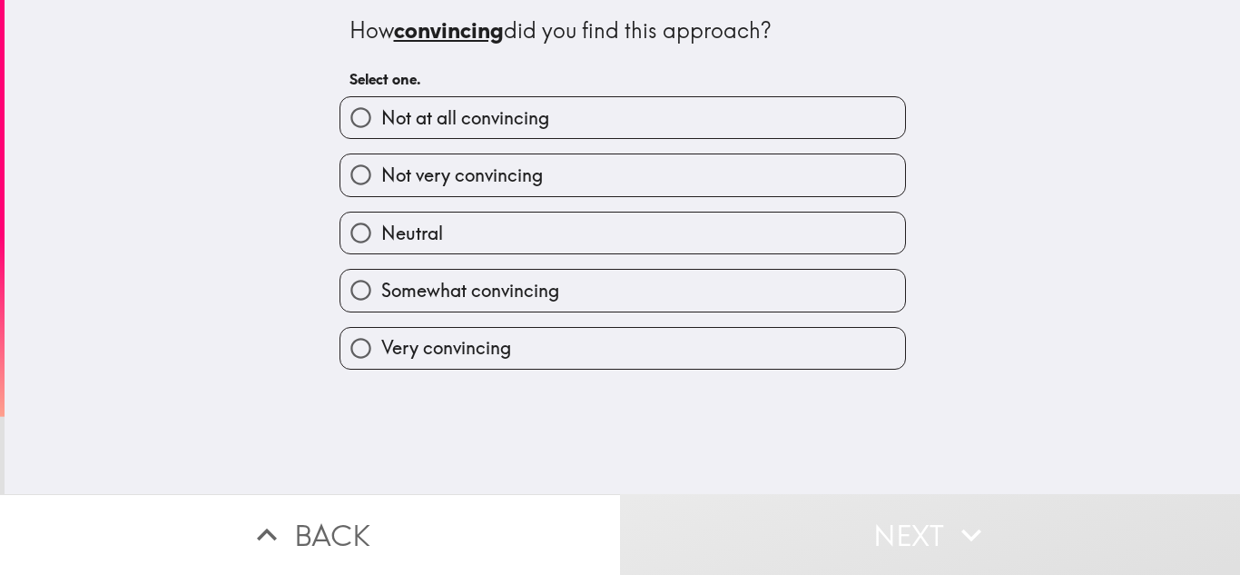
click at [577, 346] on label "Very convincing" at bounding box center [623, 348] width 565 height 41
click at [381, 346] on input "Very convincing" at bounding box center [361, 348] width 41 height 41
radio input "true"
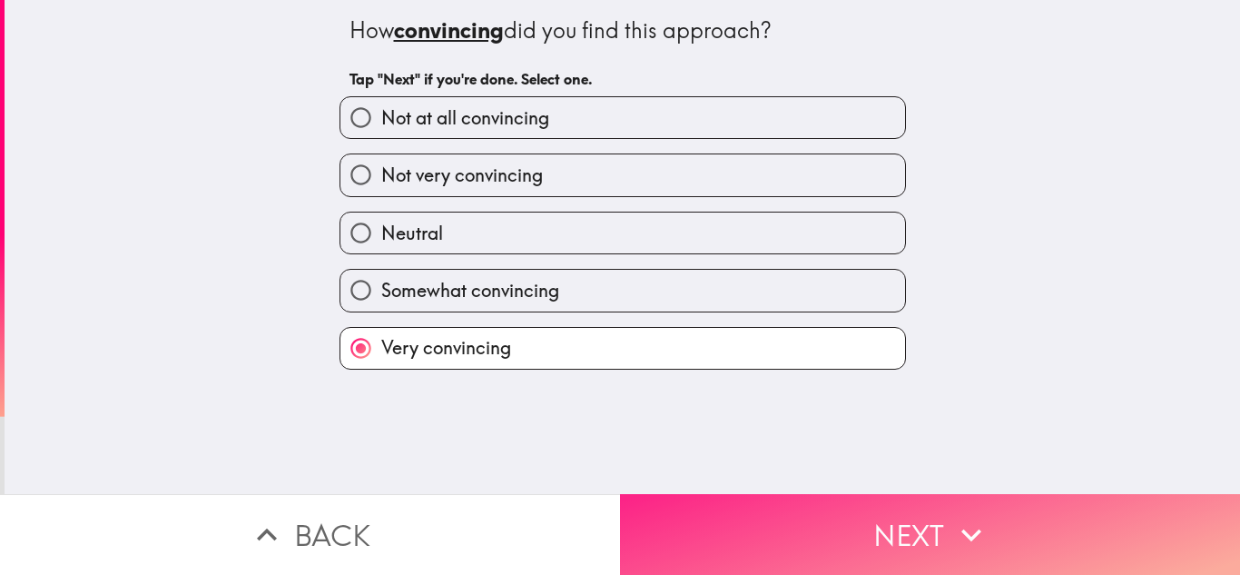
click at [775, 499] on button "Next" at bounding box center [930, 534] width 620 height 81
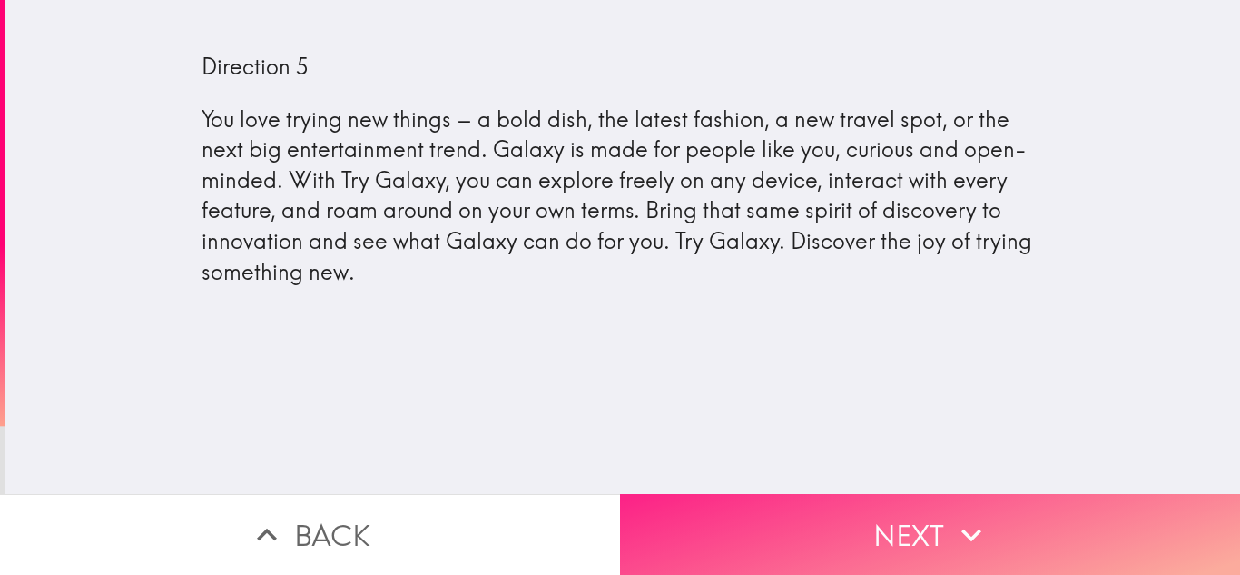
click at [888, 536] on button "Next" at bounding box center [930, 534] width 620 height 81
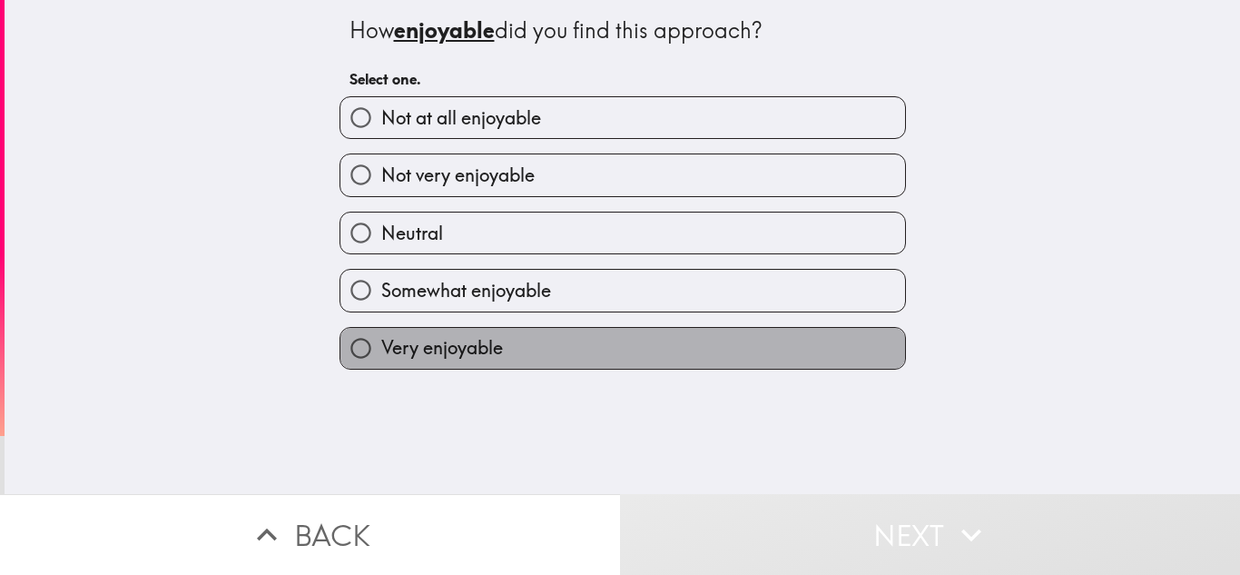
click at [630, 365] on label "Very enjoyable" at bounding box center [623, 348] width 565 height 41
click at [381, 365] on input "Very enjoyable" at bounding box center [361, 348] width 41 height 41
radio input "true"
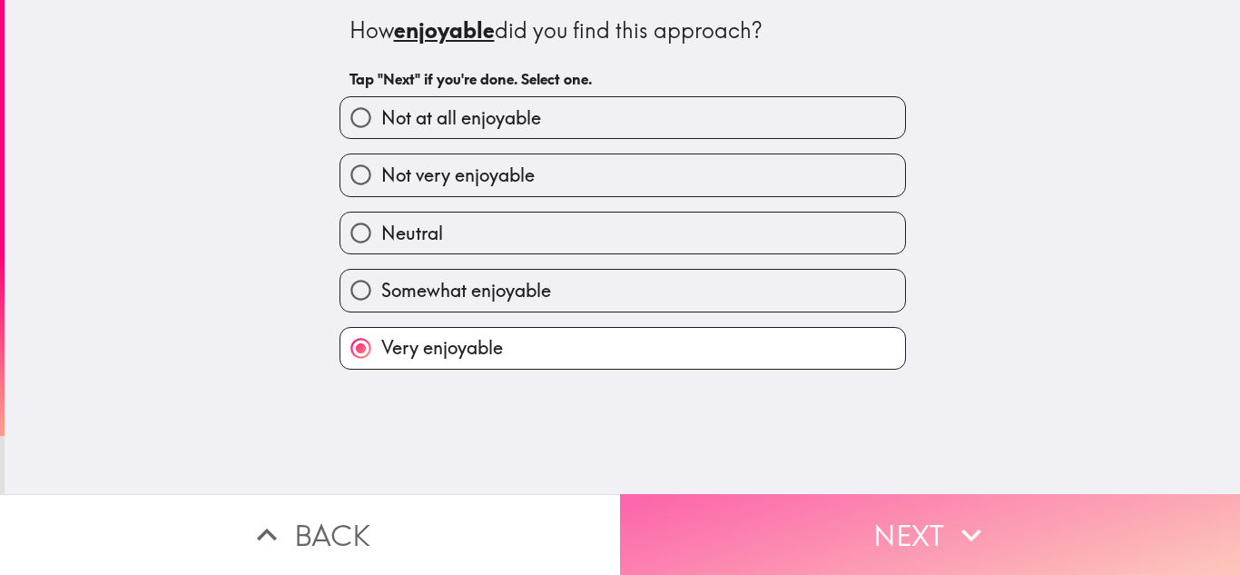
click at [823, 524] on button "Next" at bounding box center [930, 534] width 620 height 81
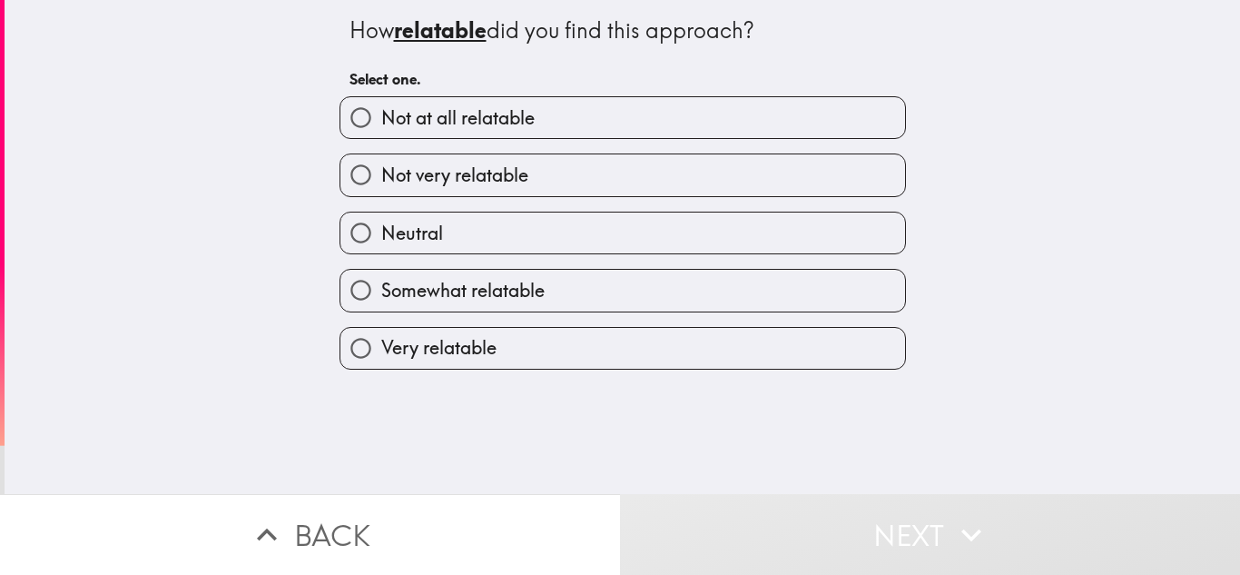
click at [660, 306] on label "Somewhat relatable" at bounding box center [623, 290] width 565 height 41
click at [381, 306] on input "Somewhat relatable" at bounding box center [361, 290] width 41 height 41
radio input "true"
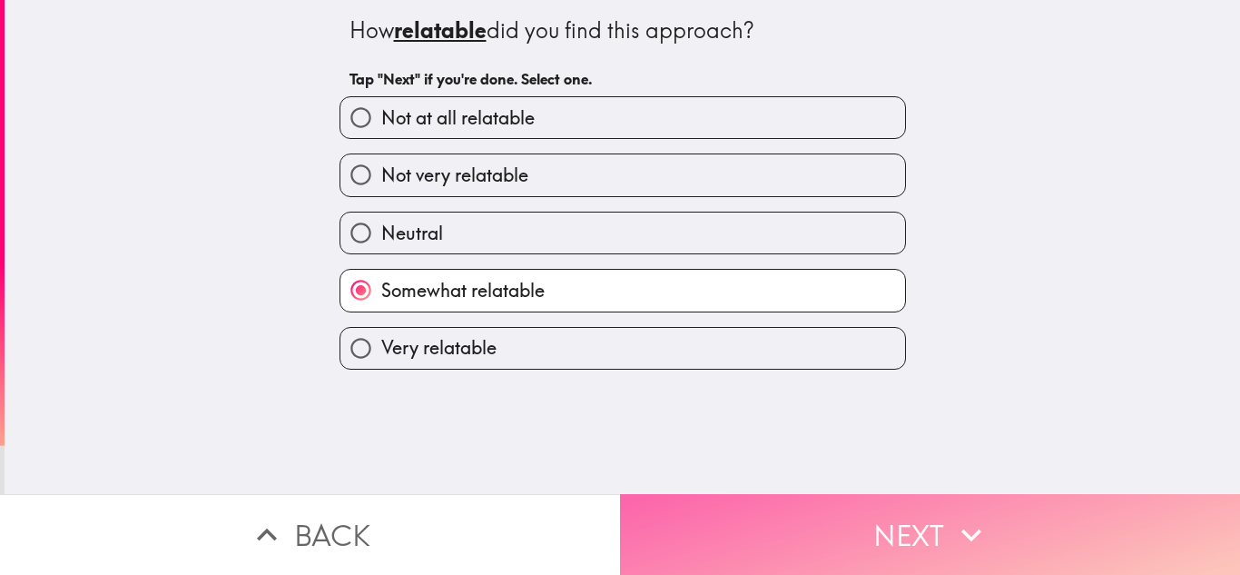
click at [796, 527] on button "Next" at bounding box center [930, 534] width 620 height 81
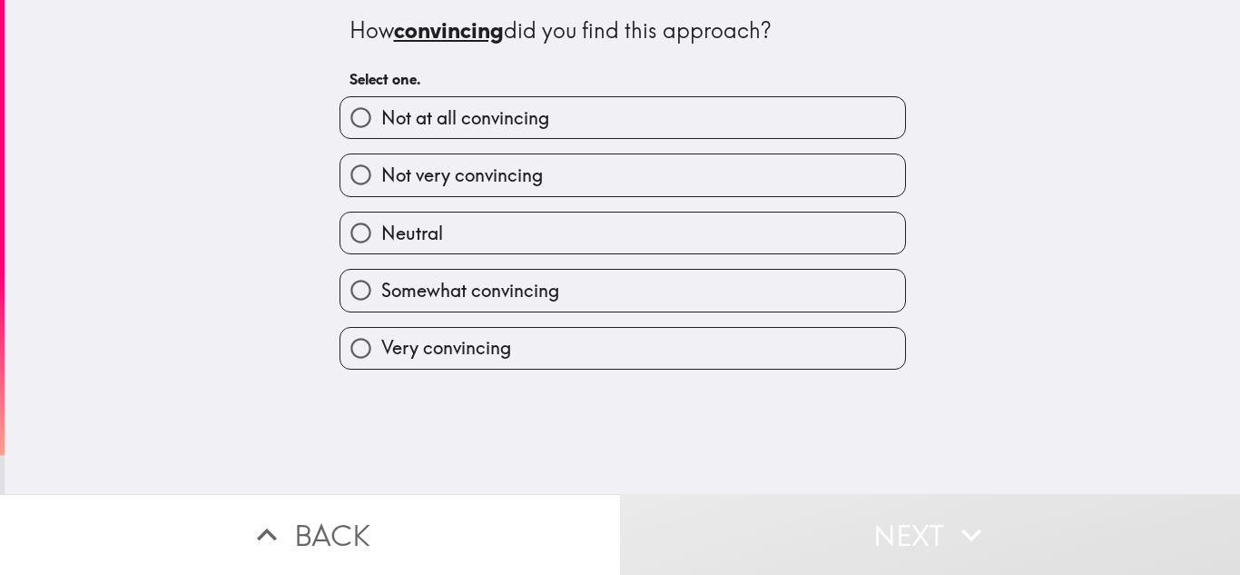
click at [619, 362] on label "Very convincing" at bounding box center [623, 348] width 565 height 41
click at [381, 362] on input "Very convincing" at bounding box center [361, 348] width 41 height 41
radio input "true"
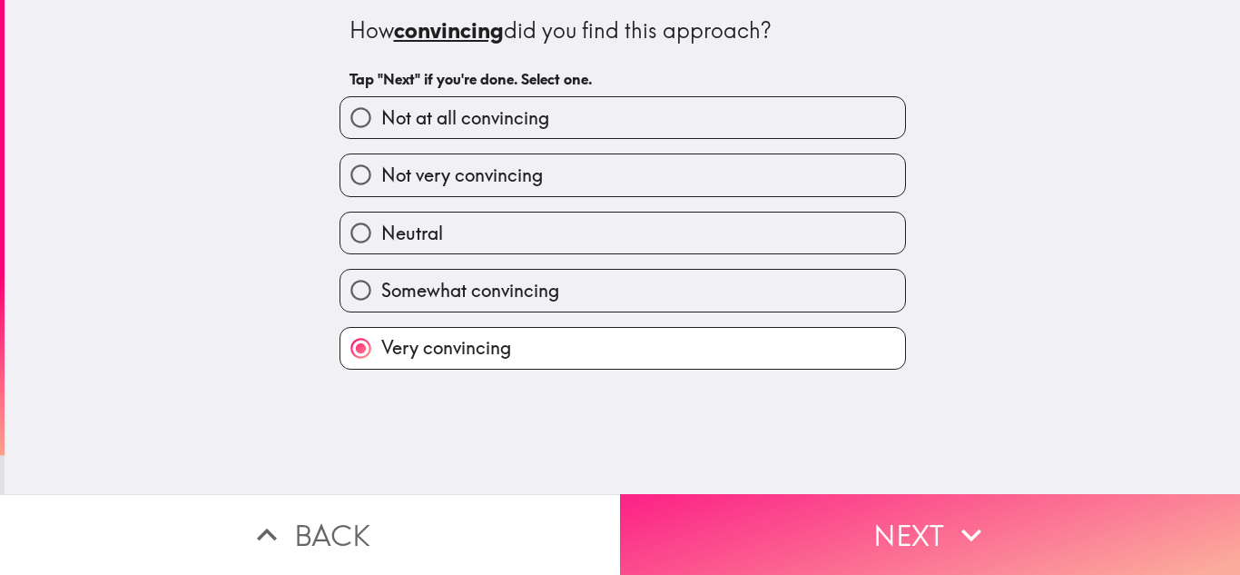
click at [822, 539] on button "Next" at bounding box center [930, 534] width 620 height 81
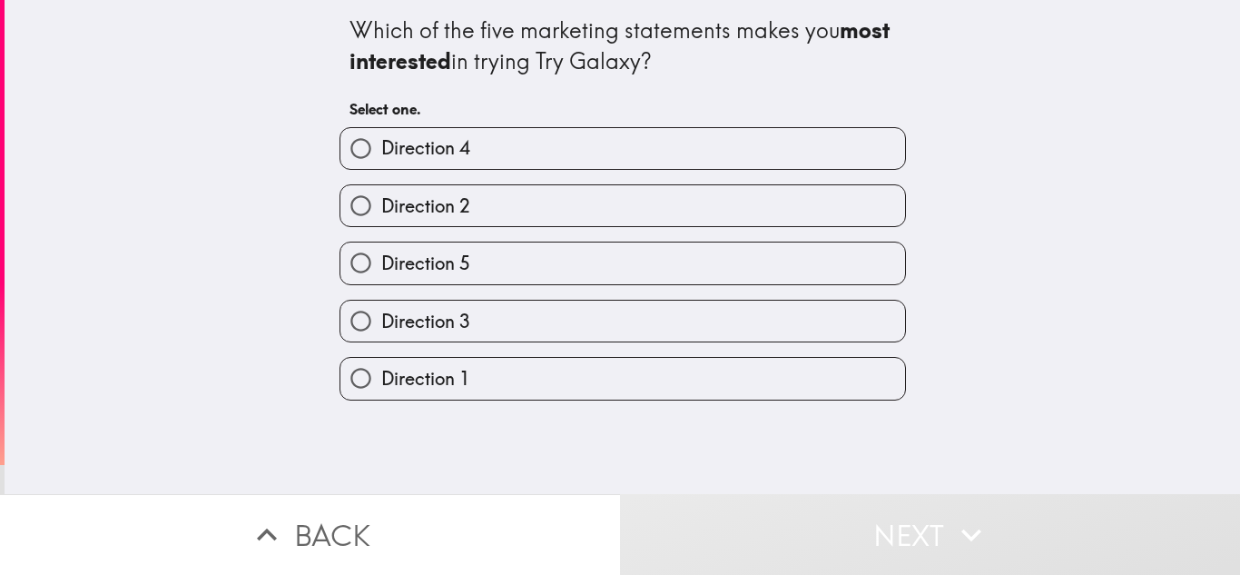
click at [490, 264] on label "Direction 5" at bounding box center [623, 262] width 565 height 41
click at [381, 264] on input "Direction 5" at bounding box center [361, 262] width 41 height 41
radio input "true"
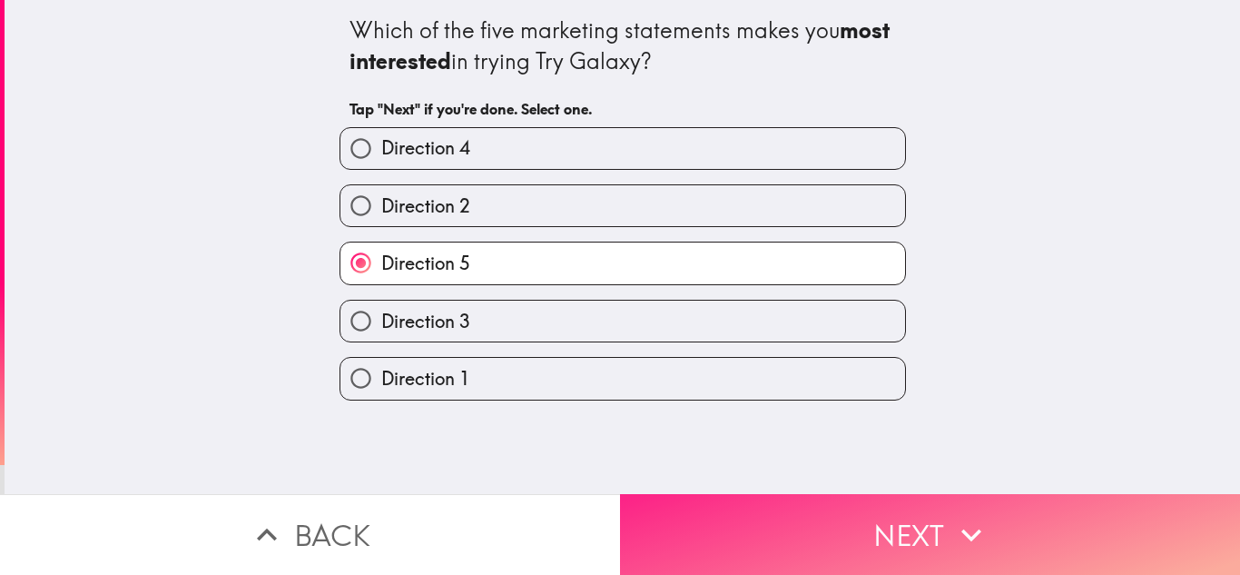
click at [743, 489] on div "Which of the five marketing statements makes you most interested in trying Try …" at bounding box center [620, 287] width 1240 height 575
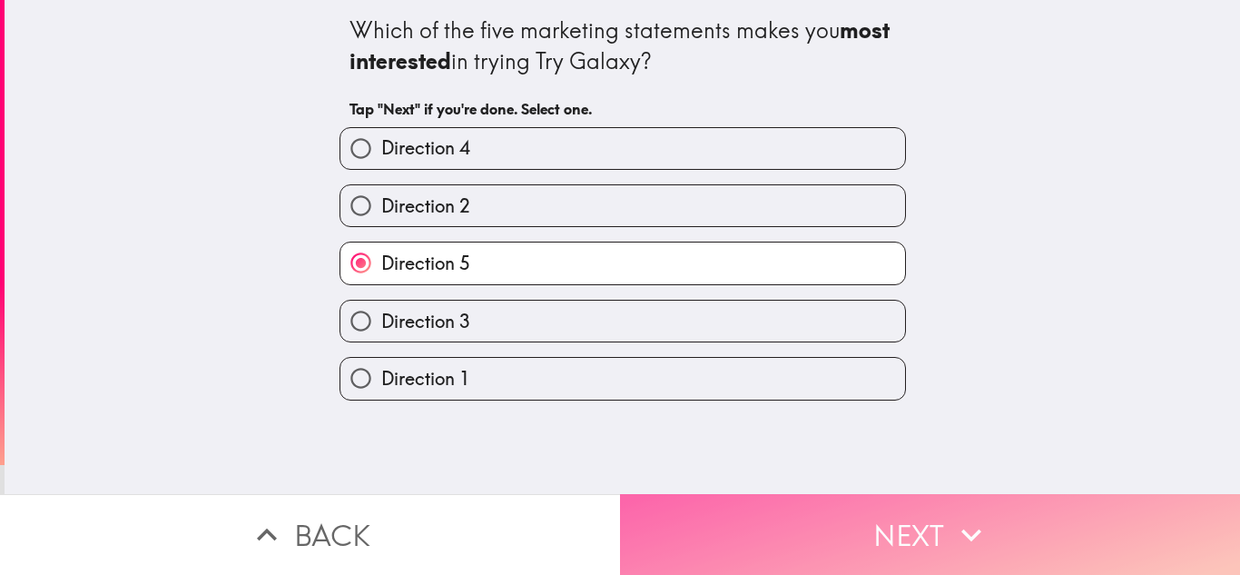
click at [743, 505] on button "Next" at bounding box center [930, 534] width 620 height 81
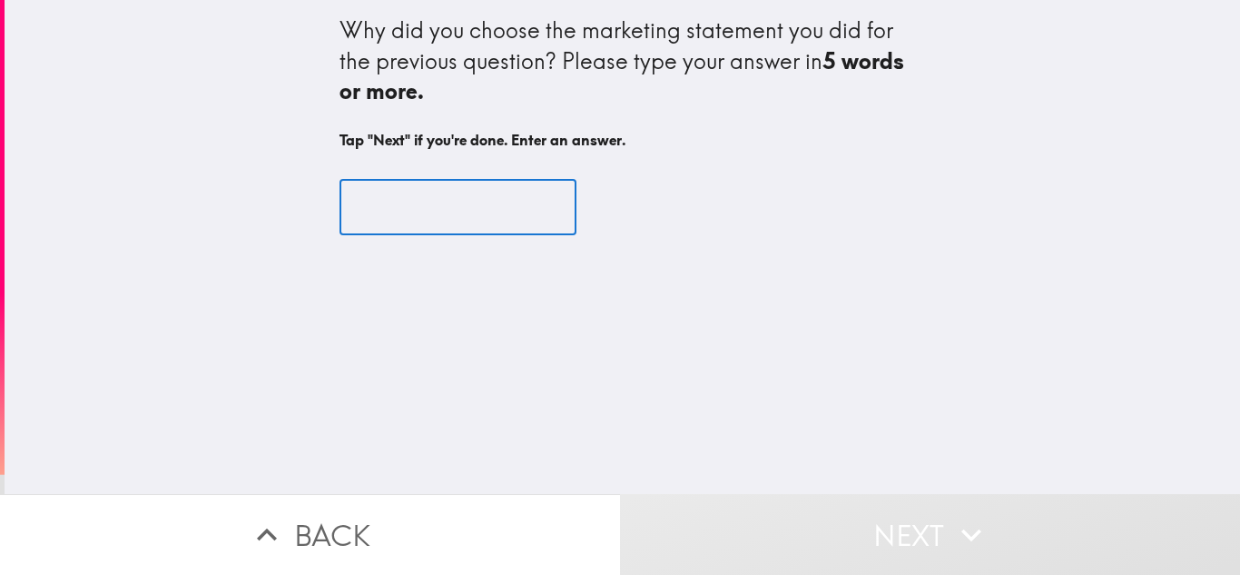
click at [362, 209] on input "text" at bounding box center [458, 207] width 237 height 56
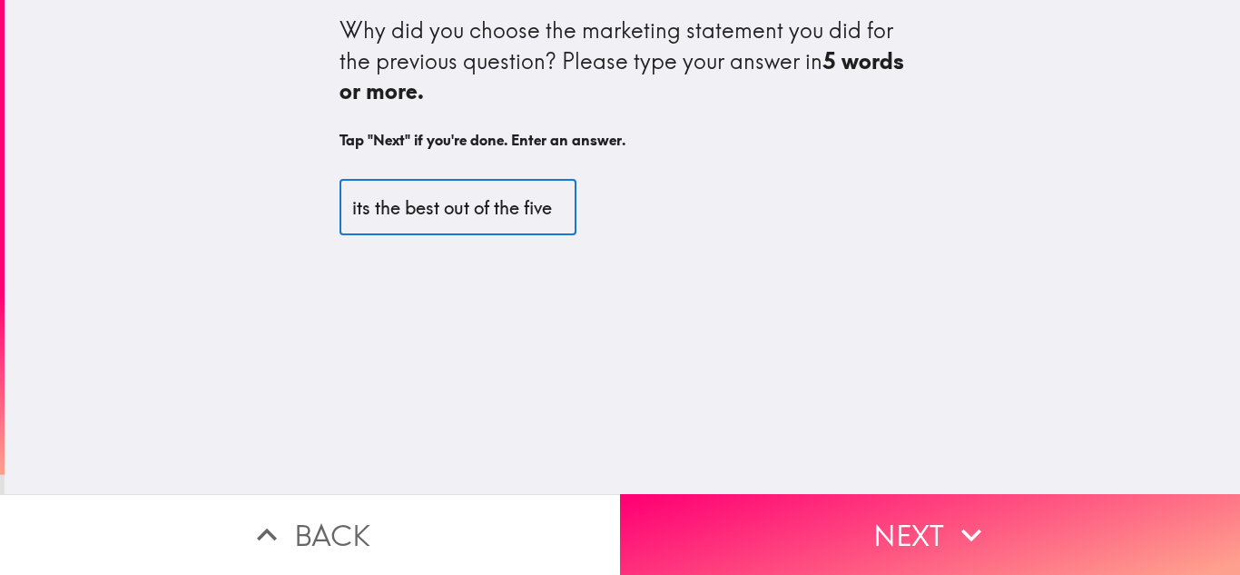
scroll to position [0, 8]
type input "its the best out of the five"
click at [741, 459] on div "Why did you choose the marketing statement you did for the previous question? P…" at bounding box center [623, 247] width 1236 height 494
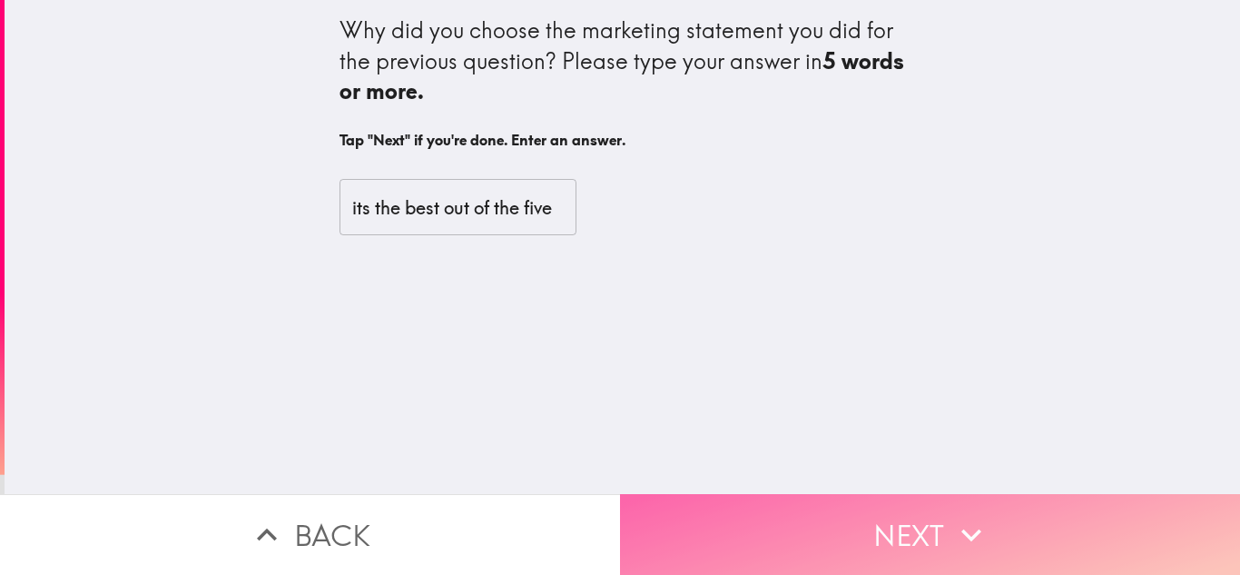
click at [749, 494] on button "Next" at bounding box center [930, 534] width 620 height 81
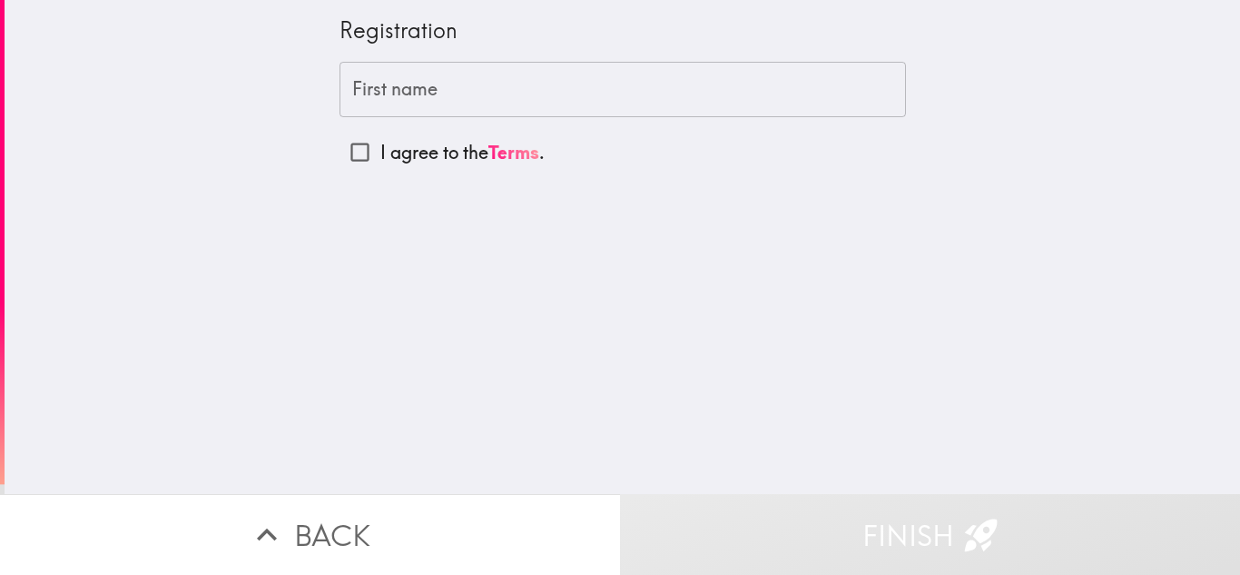
click at [367, 112] on input "First name" at bounding box center [623, 90] width 567 height 56
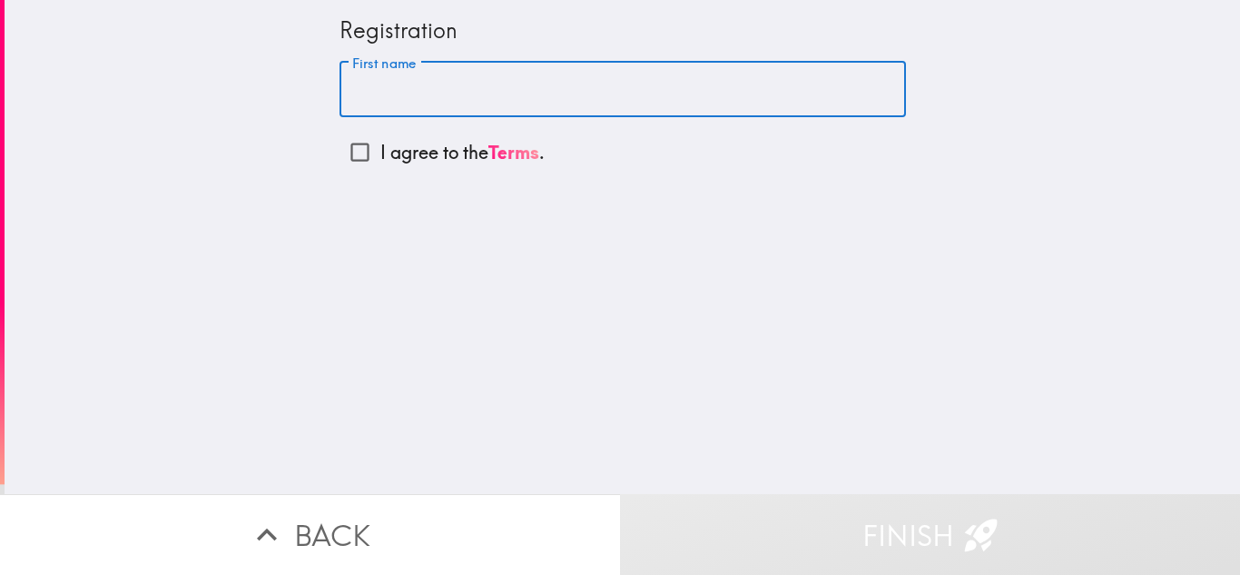
type input "[PERSON_NAME]"
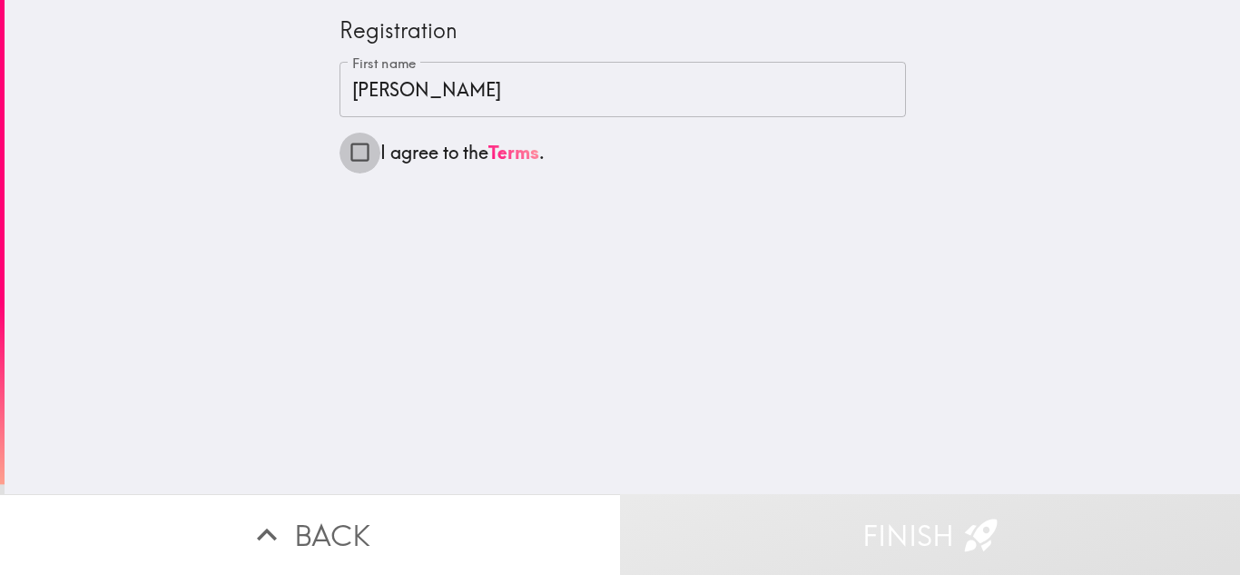
click at [351, 147] on input "I agree to the Terms ." at bounding box center [360, 152] width 41 height 41
checkbox input "true"
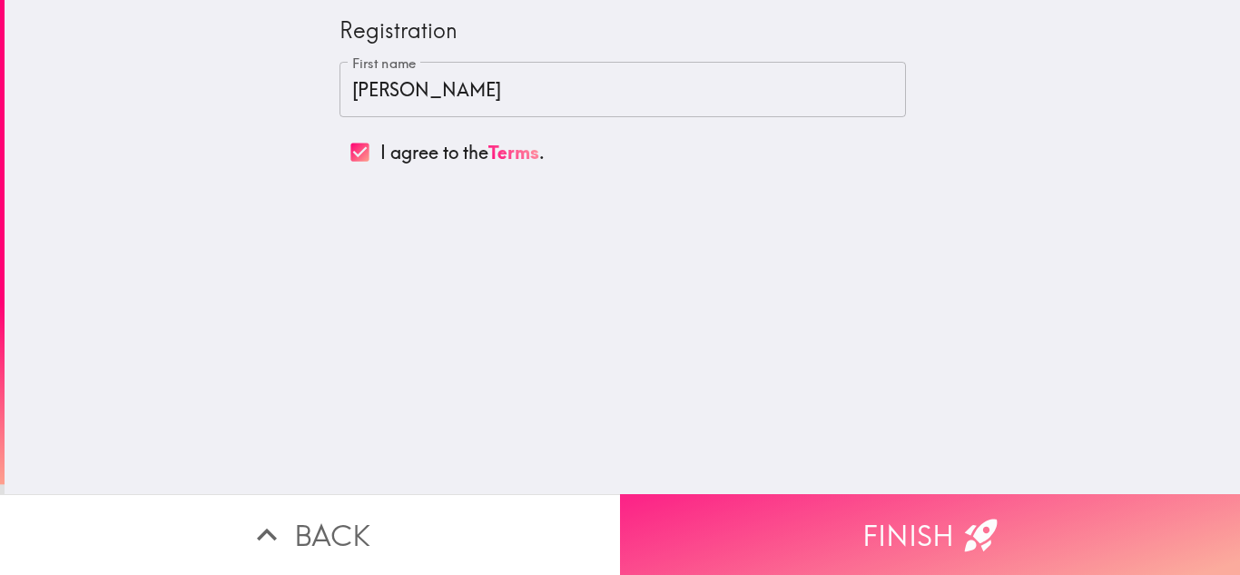
click at [850, 497] on button "Finish" at bounding box center [930, 534] width 620 height 81
